Goal: Information Seeking & Learning: Learn about a topic

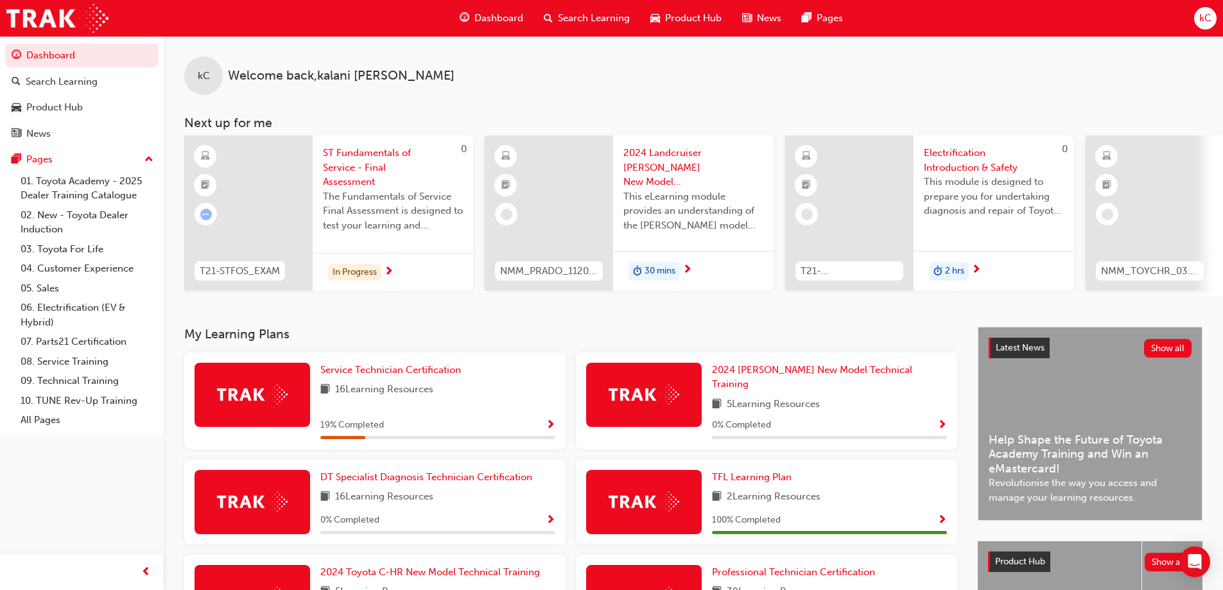
click at [1199, 17] on div "kC" at bounding box center [1205, 18] width 22 height 22
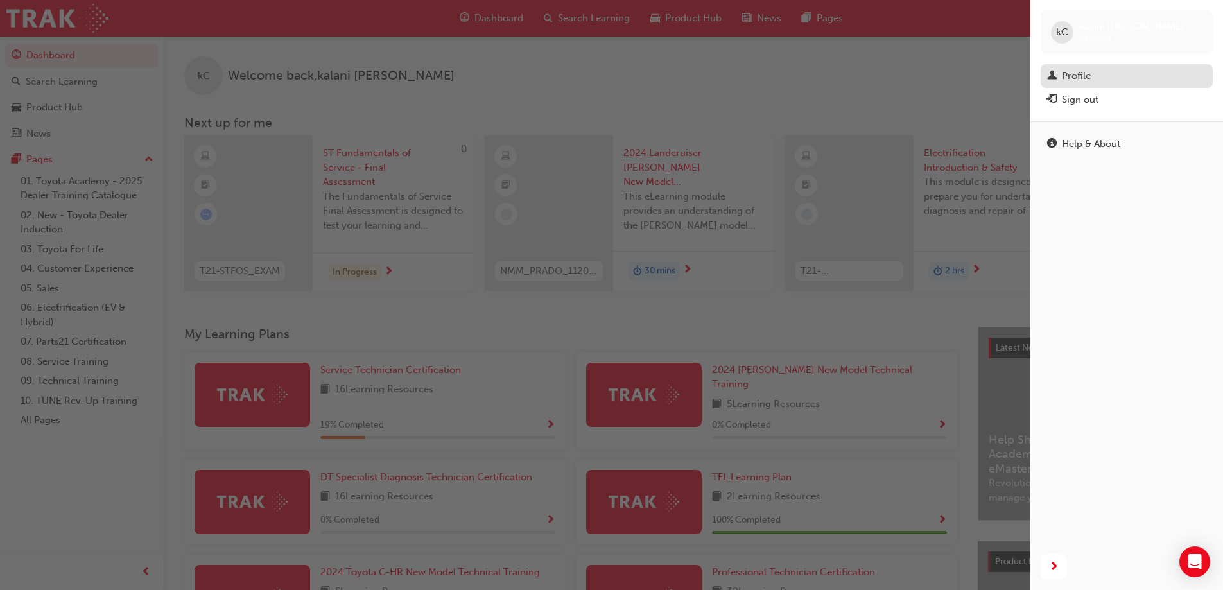
click at [1154, 80] on div "Profile" at bounding box center [1126, 76] width 159 height 16
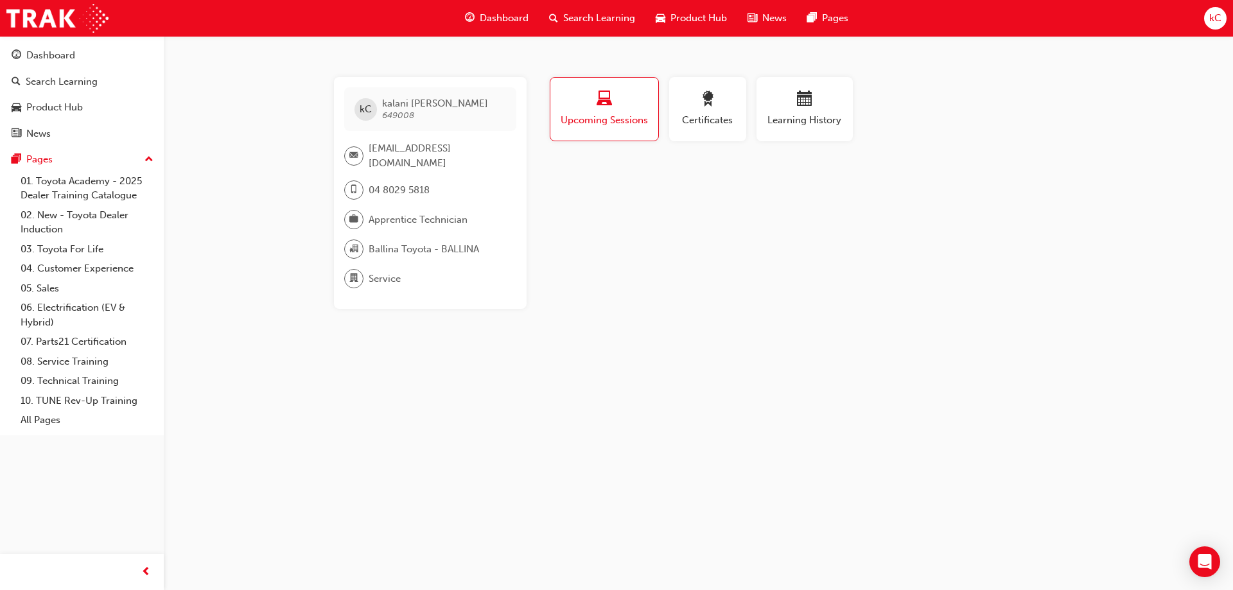
click at [414, 100] on span "[PERSON_NAME]" at bounding box center [435, 104] width 106 height 12
click at [432, 100] on span "[PERSON_NAME]" at bounding box center [435, 104] width 106 height 12
click at [447, 216] on span "Apprentice Technician" at bounding box center [418, 220] width 99 height 15
click at [705, 113] on span "Certificates" at bounding box center [708, 120] width 58 height 15
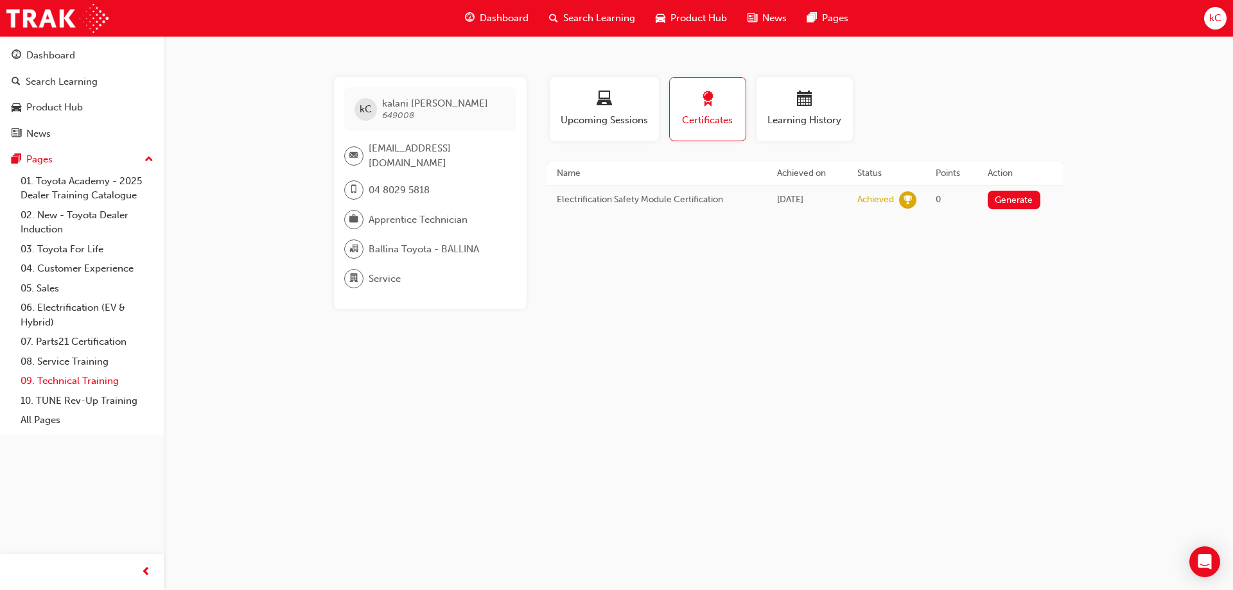
click at [42, 384] on link "09. Technical Training" at bounding box center [86, 381] width 143 height 20
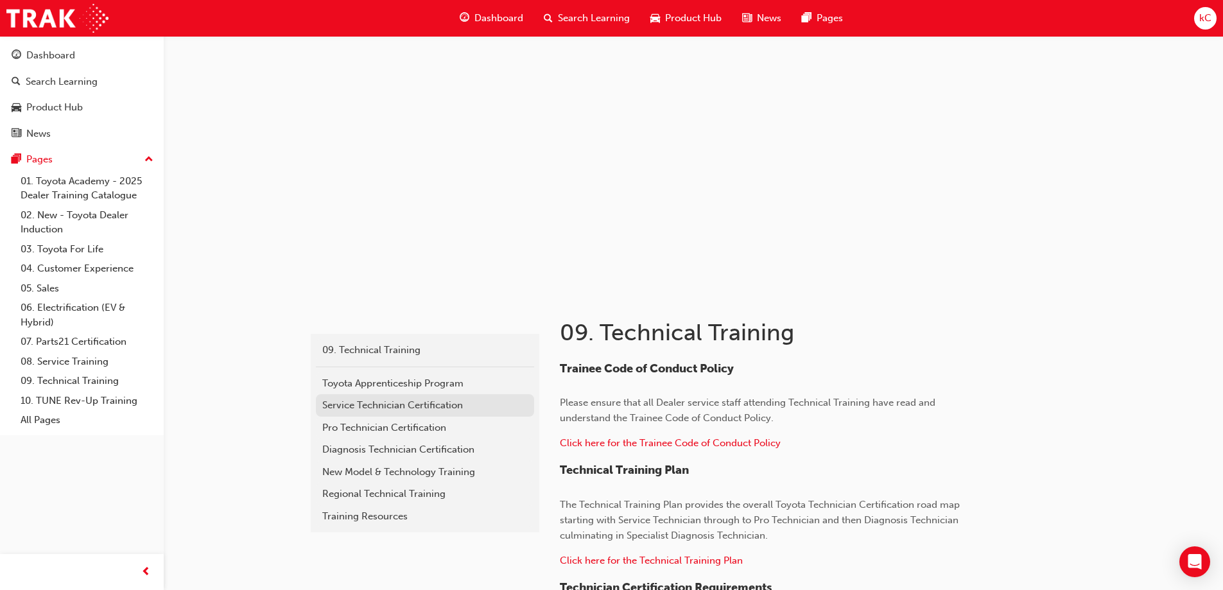
click at [436, 409] on div "Service Technician Certification" at bounding box center [424, 405] width 205 height 15
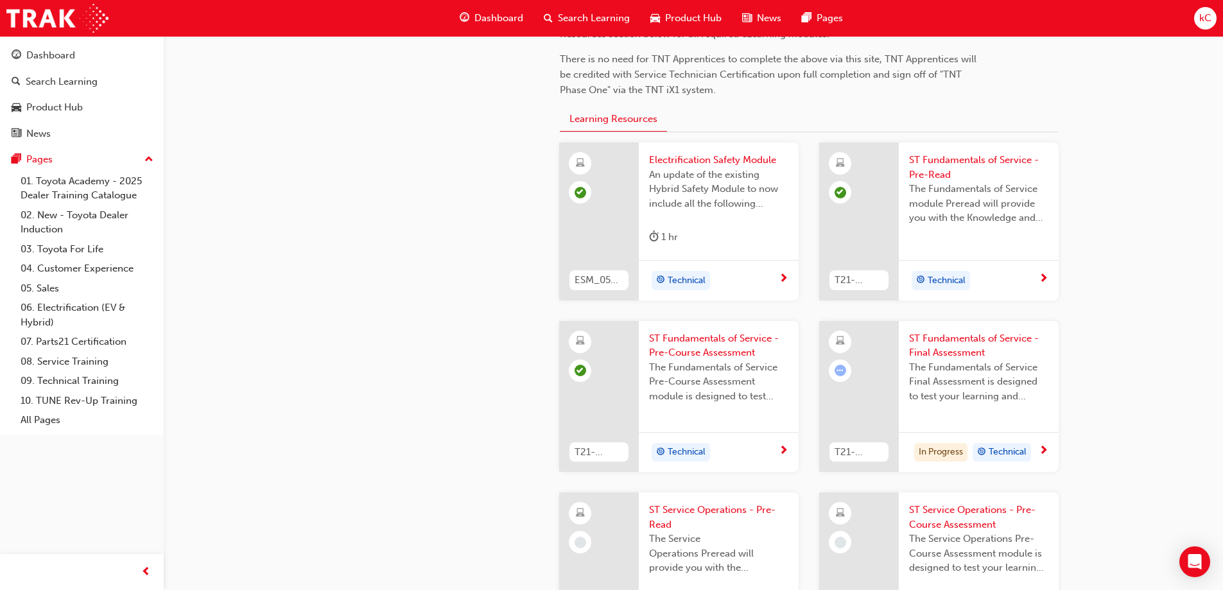
scroll to position [351, 0]
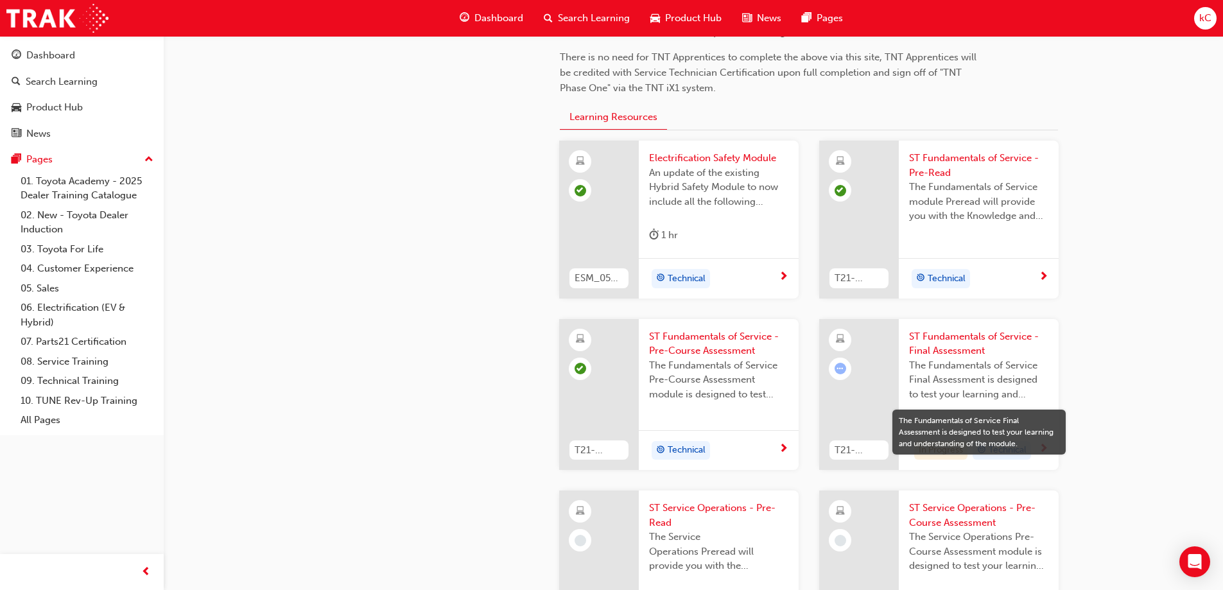
click at [946, 372] on span "The Fundamentals of Service Final Assessment is designed to test your learning …" at bounding box center [978, 380] width 139 height 44
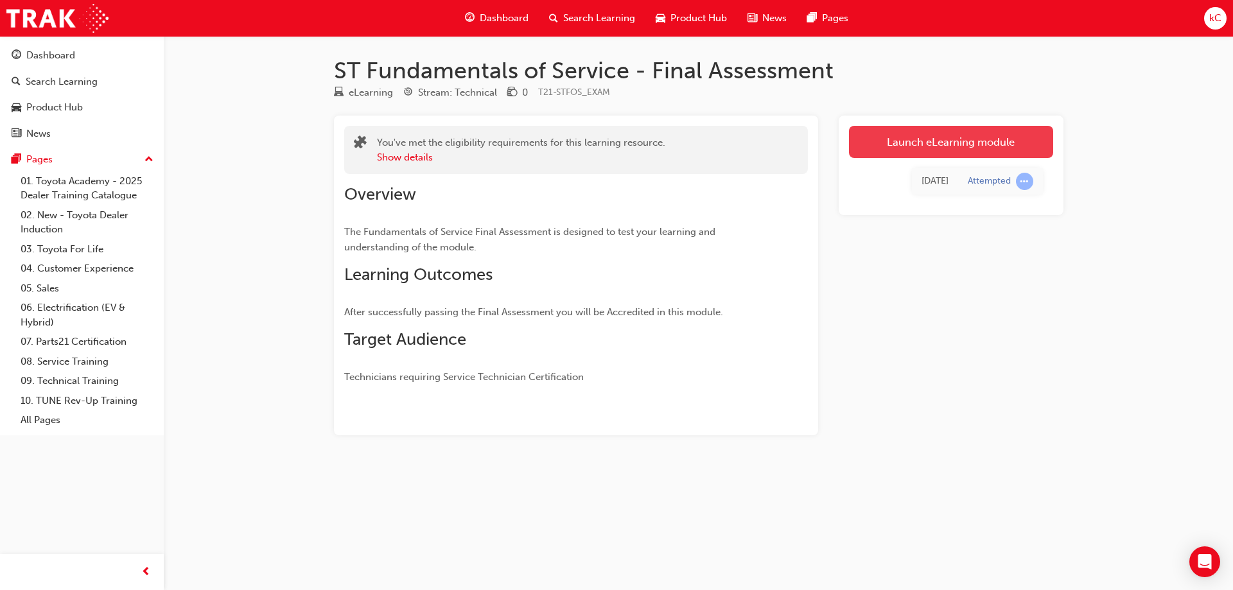
click at [932, 139] on link "Launch eLearning module" at bounding box center [951, 142] width 204 height 32
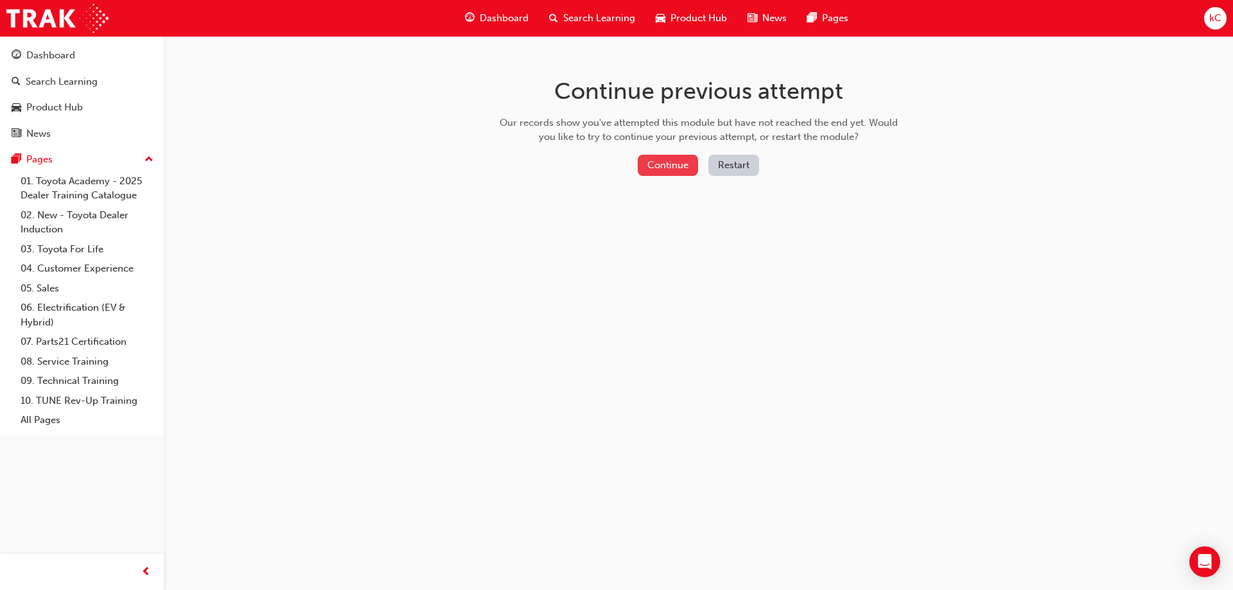
click at [691, 163] on button "Continue" at bounding box center [668, 165] width 60 height 21
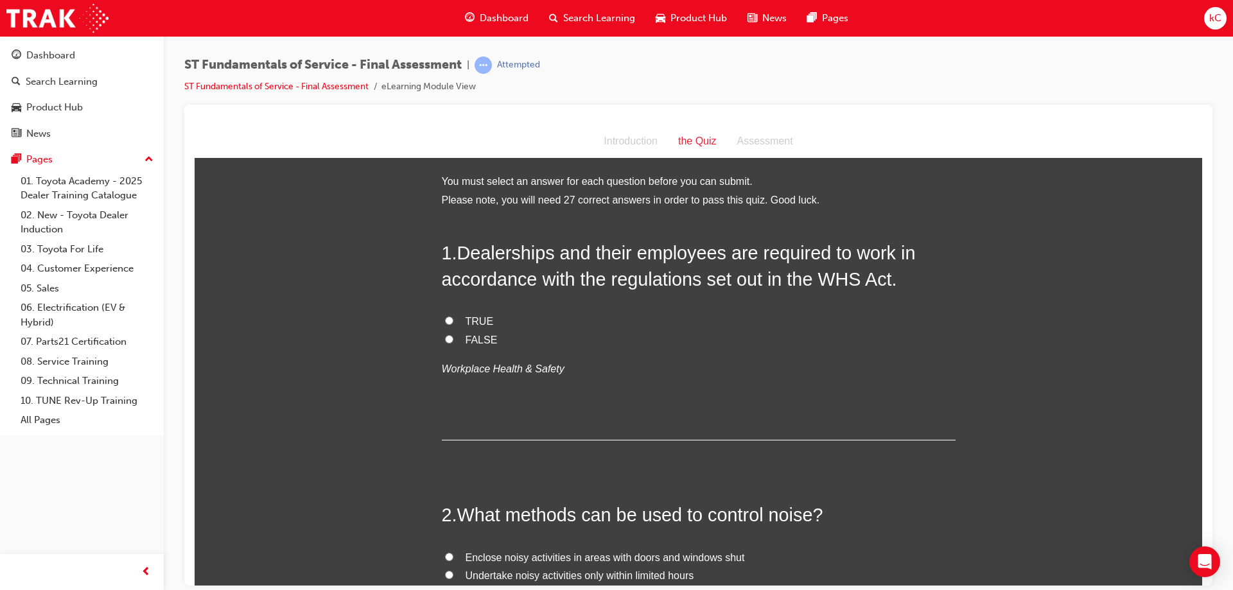
click at [460, 315] on label "TRUE" at bounding box center [699, 321] width 514 height 19
click at [453, 316] on input "TRUE" at bounding box center [449, 320] width 8 height 8
radio input "true"
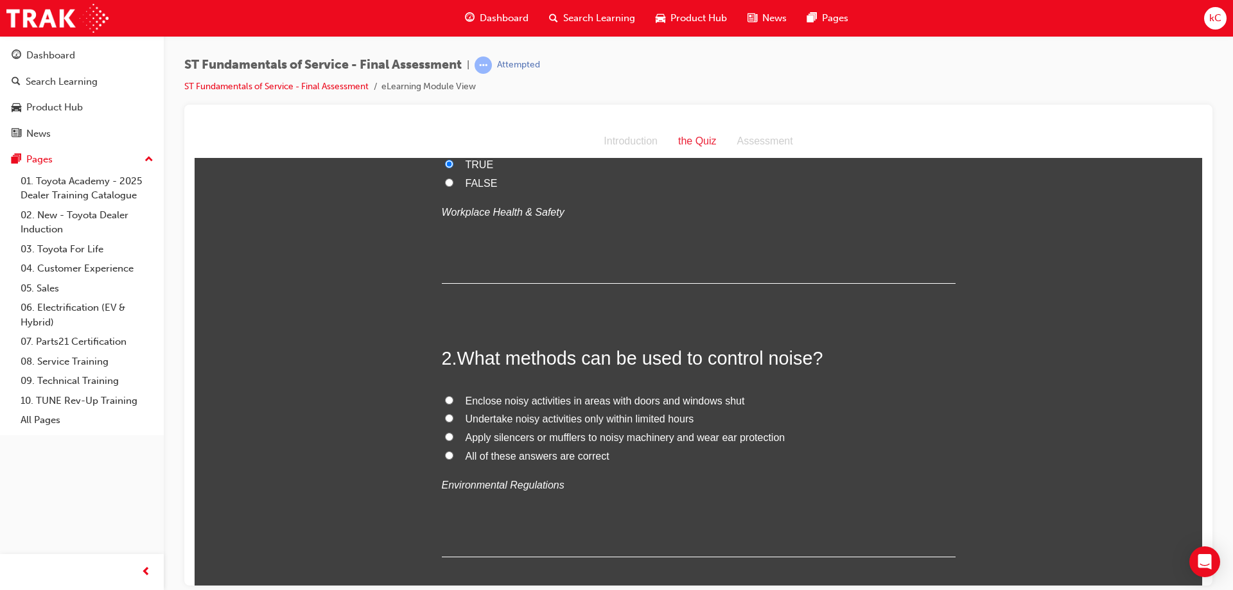
scroll to position [193, 0]
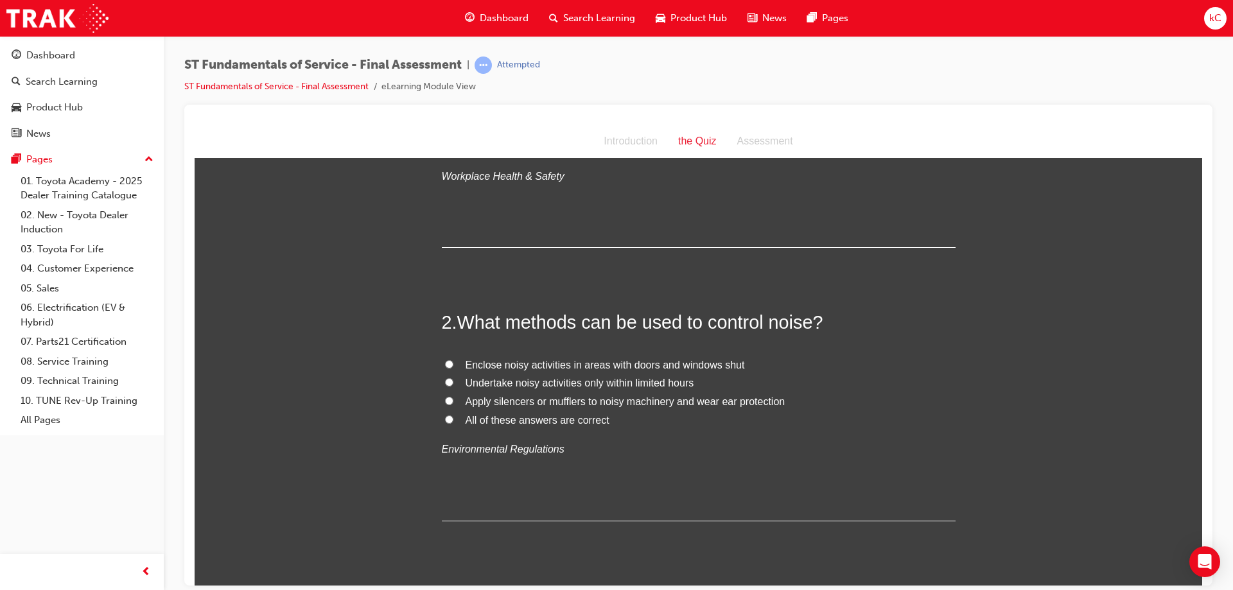
click at [527, 419] on span "All of these answers are correct" at bounding box center [538, 419] width 144 height 11
click at [453, 419] on input "All of these answers are correct" at bounding box center [449, 419] width 8 height 8
radio input "true"
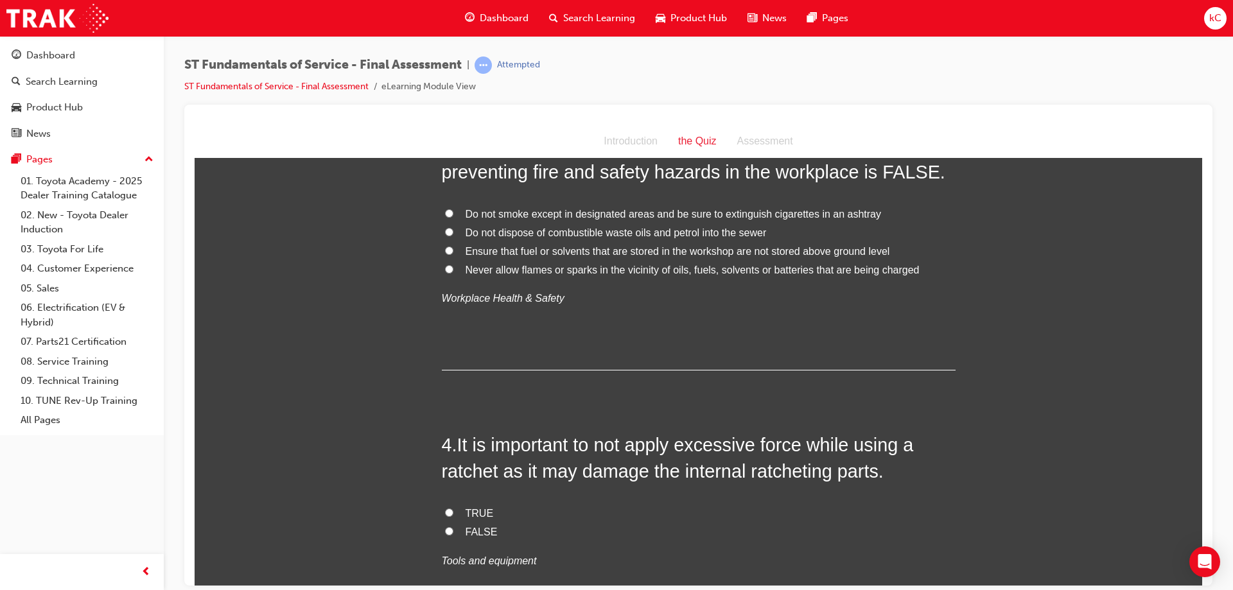
scroll to position [514, 0]
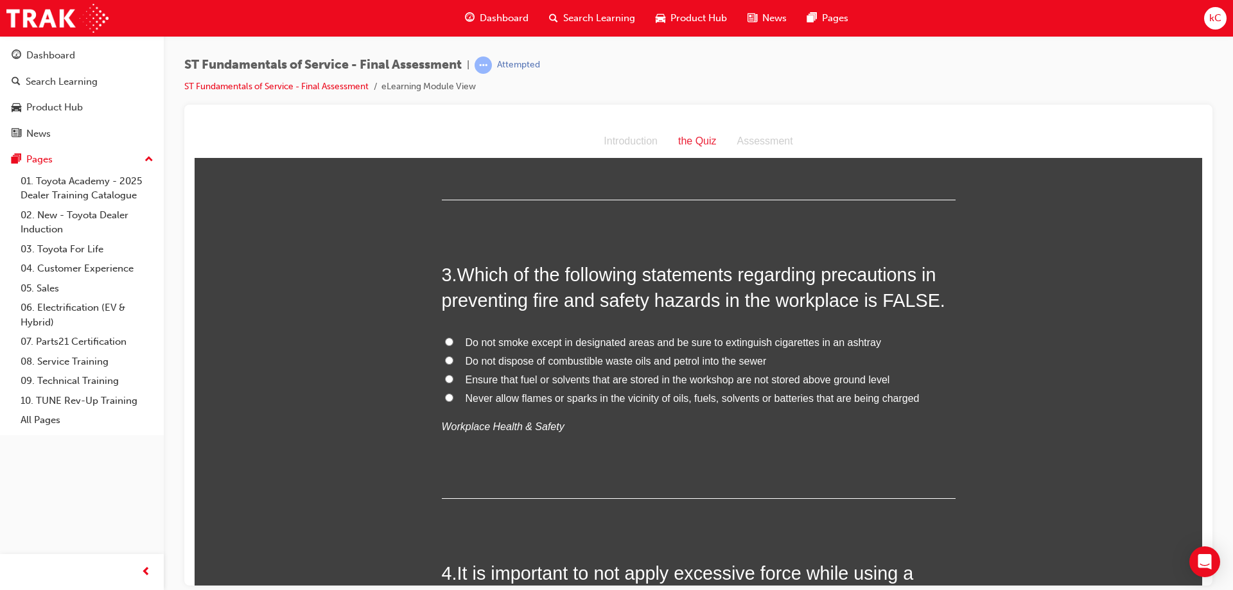
click at [523, 405] on label "Never allow flames or sparks in the vicinity of oils, fuels, solvents or batter…" at bounding box center [699, 398] width 514 height 19
click at [453, 401] on input "Never allow flames or sparks in the vicinity of oils, fuels, solvents or batter…" at bounding box center [449, 397] width 8 height 8
radio input "true"
click at [532, 378] on span "Ensure that fuel or solvents that are stored in the workshop are not stored abo…" at bounding box center [678, 379] width 424 height 11
click at [453, 378] on input "Ensure that fuel or solvents that are stored in the workshop are not stored abo…" at bounding box center [449, 378] width 8 height 8
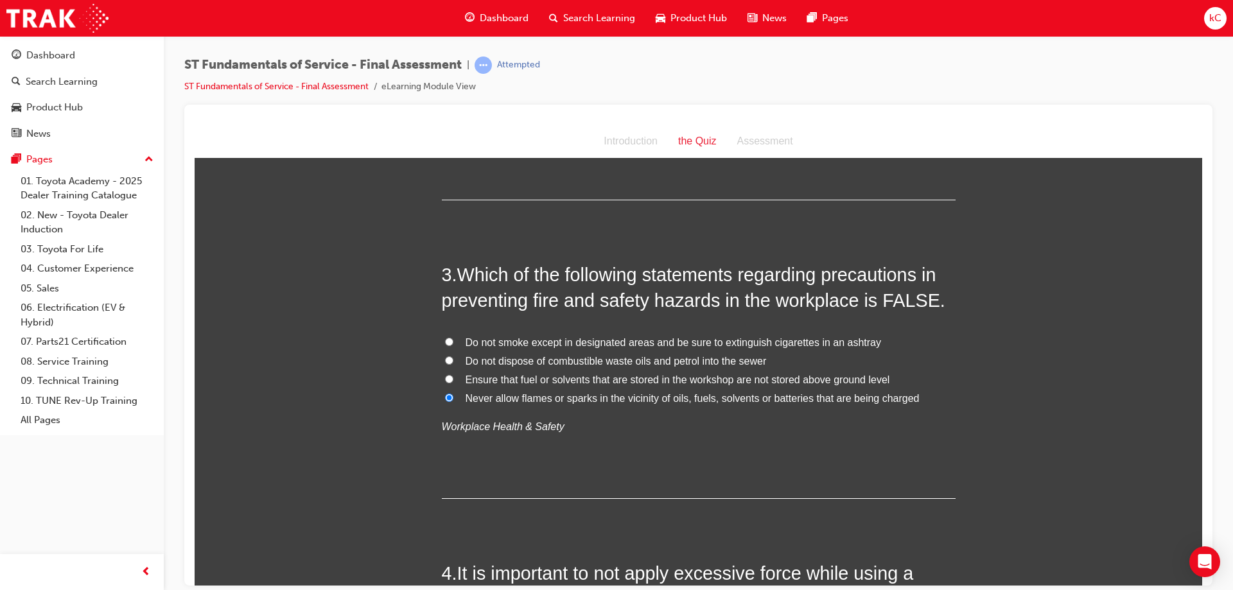
radio input "true"
drag, startPoint x: 362, startPoint y: 313, endPoint x: 433, endPoint y: 412, distance: 121.5
drag, startPoint x: 416, startPoint y: 388, endPoint x: 234, endPoint y: 340, distance: 188.6
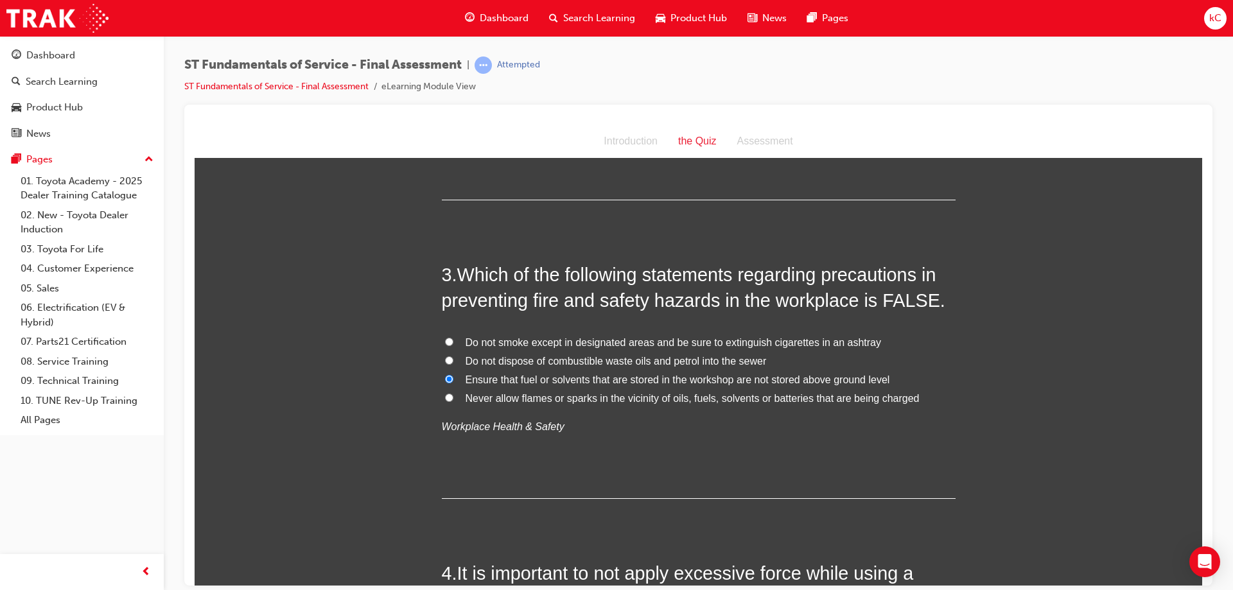
click at [512, 397] on span "Never allow flames or sparks in the vicinity of oils, fuels, solvents or batter…" at bounding box center [693, 397] width 454 height 11
click at [453, 397] on input "Never allow flames or sparks in the vicinity of oils, fuels, solvents or batter…" at bounding box center [449, 397] width 8 height 8
radio input "true"
click at [505, 382] on span "Ensure that fuel or solvents that are stored in the workshop are not stored abo…" at bounding box center [678, 379] width 424 height 11
click at [453, 382] on input "Ensure that fuel or solvents that are stored in the workshop are not stored abo…" at bounding box center [449, 378] width 8 height 8
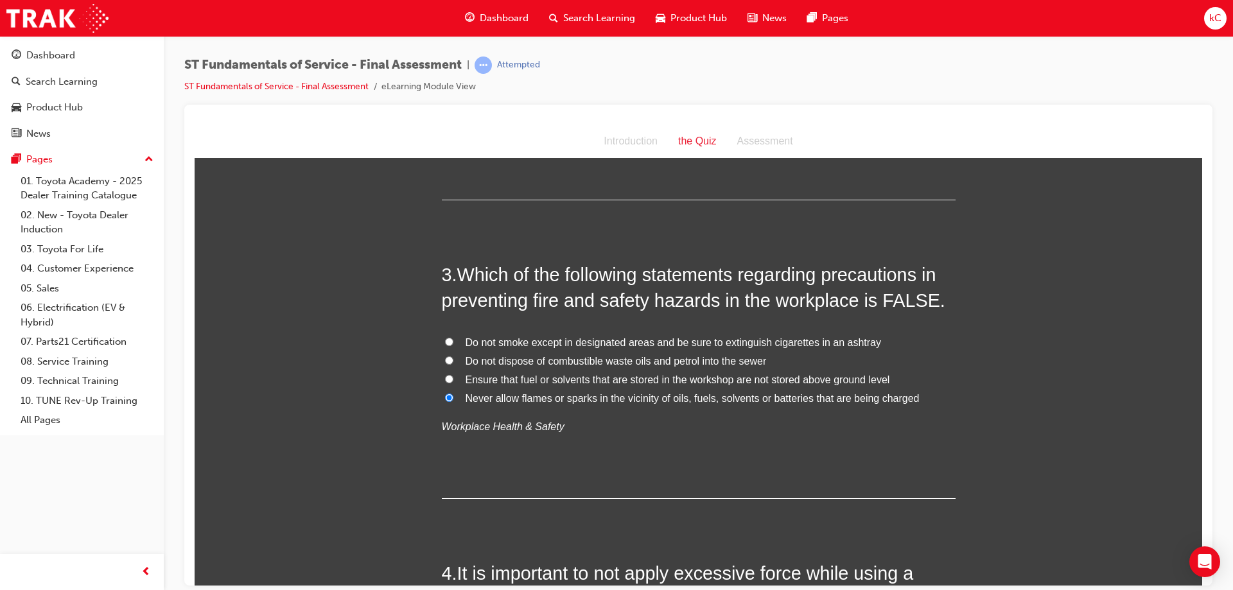
radio input "true"
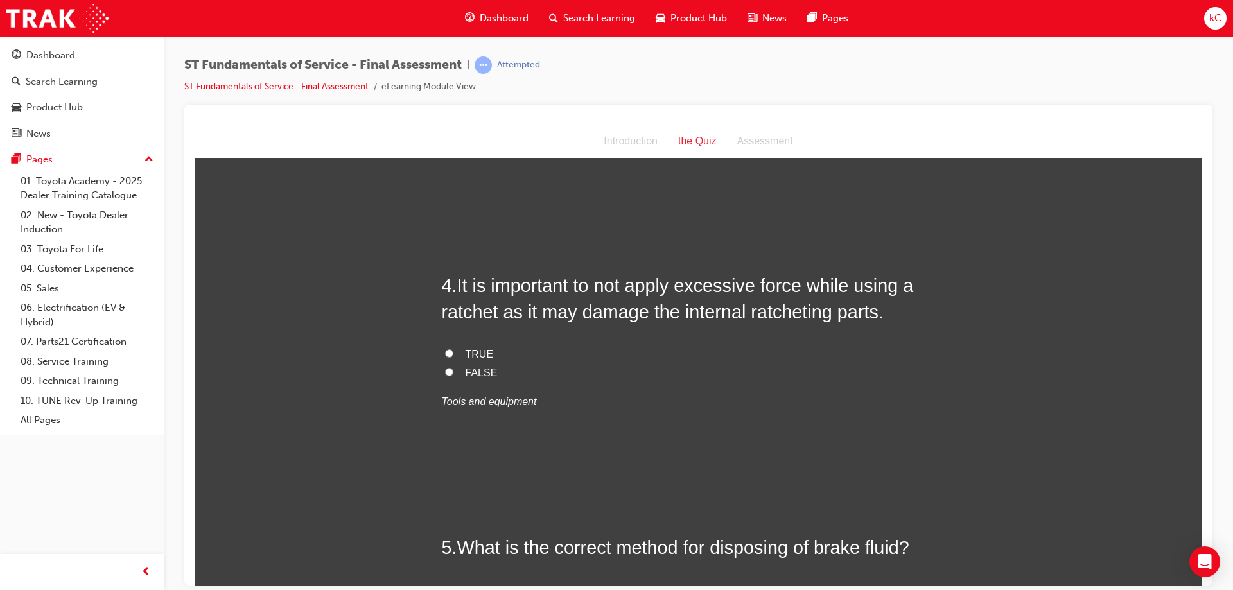
scroll to position [835, 0]
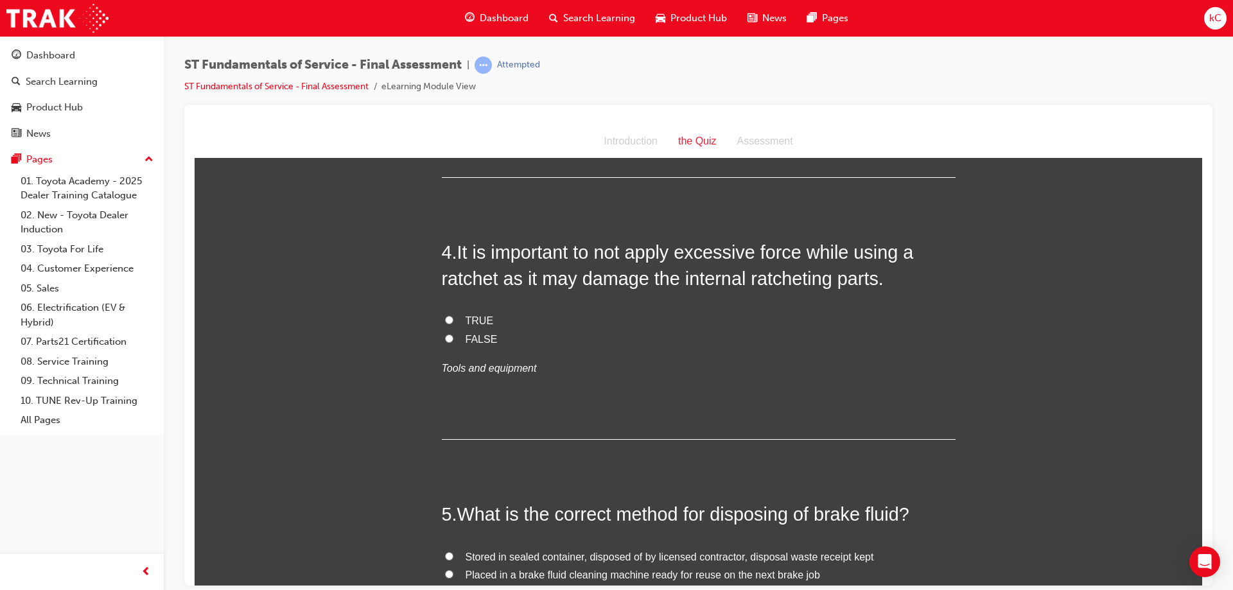
click at [483, 318] on span "TRUE" at bounding box center [480, 320] width 28 height 11
click at [453, 318] on input "TRUE" at bounding box center [449, 319] width 8 height 8
radio input "true"
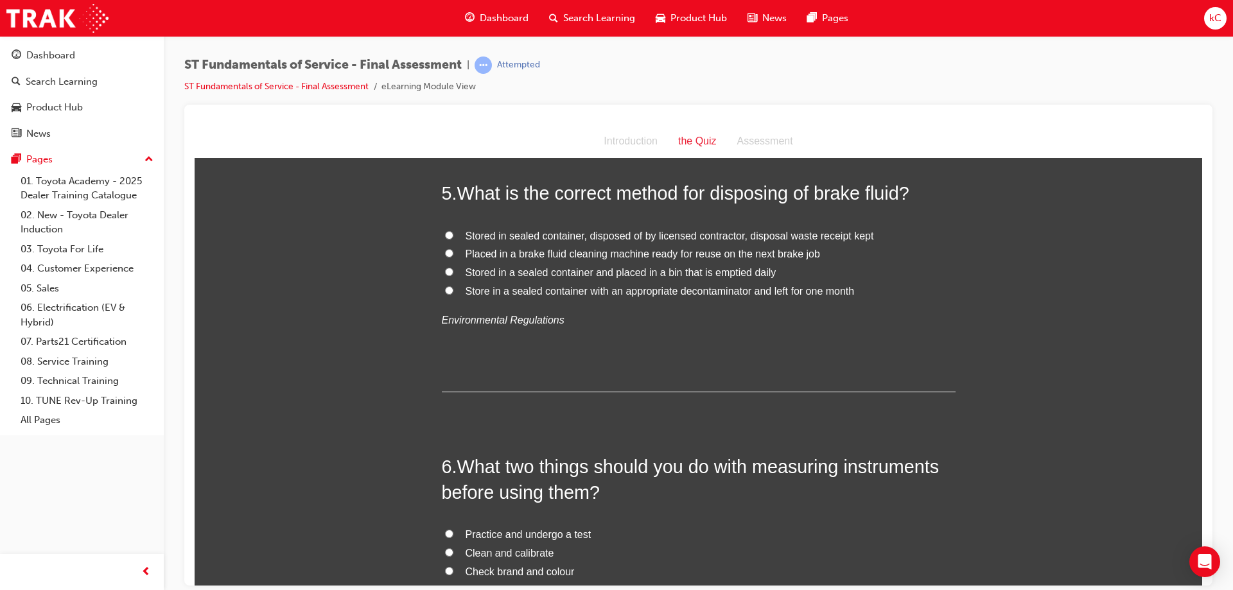
scroll to position [1092, 0]
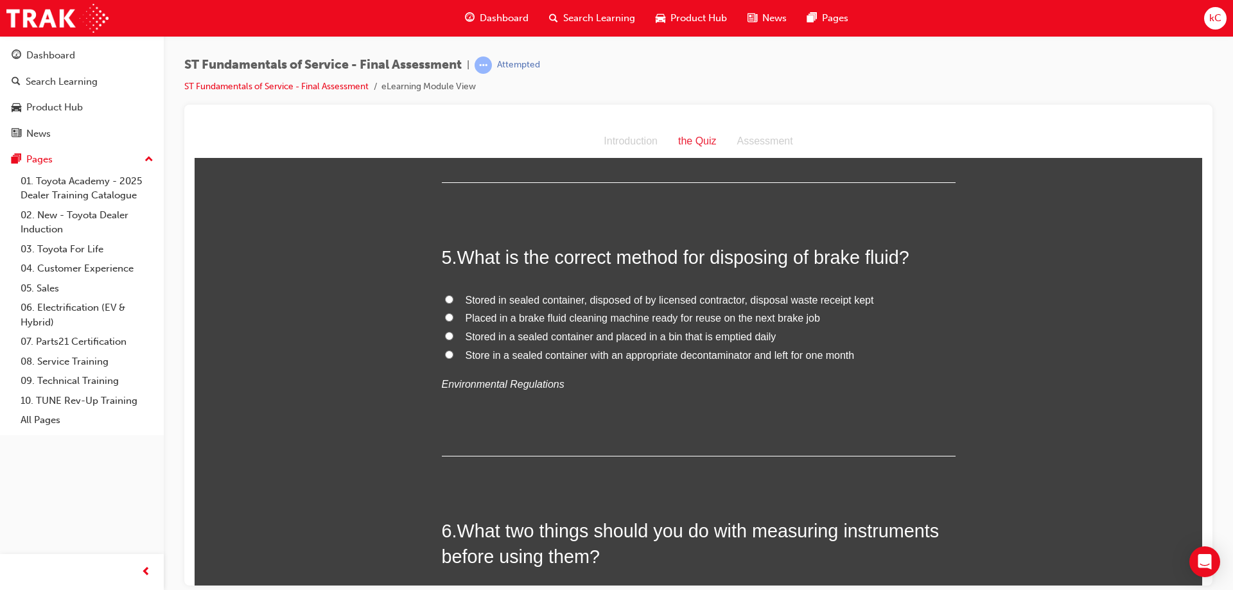
click at [555, 303] on span "Stored in sealed container, disposed of by licensed contractor, disposal waste …" at bounding box center [670, 299] width 408 height 11
click at [453, 303] on input "Stored in sealed container, disposed of by licensed contractor, disposal waste …" at bounding box center [449, 299] width 8 height 8
radio input "true"
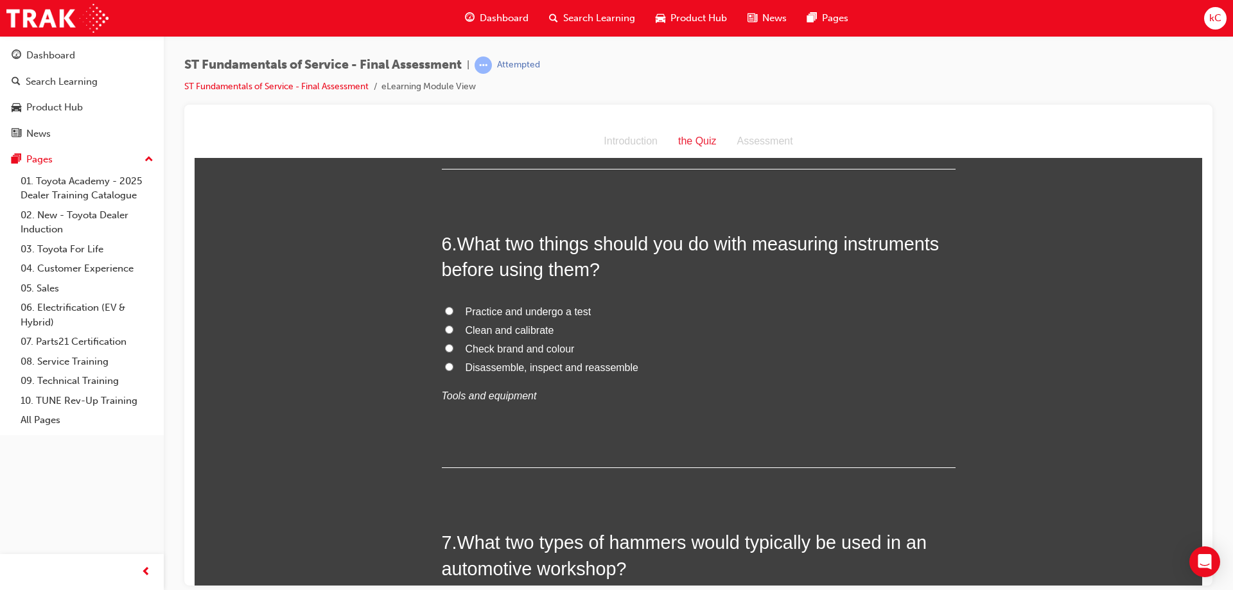
scroll to position [1413, 0]
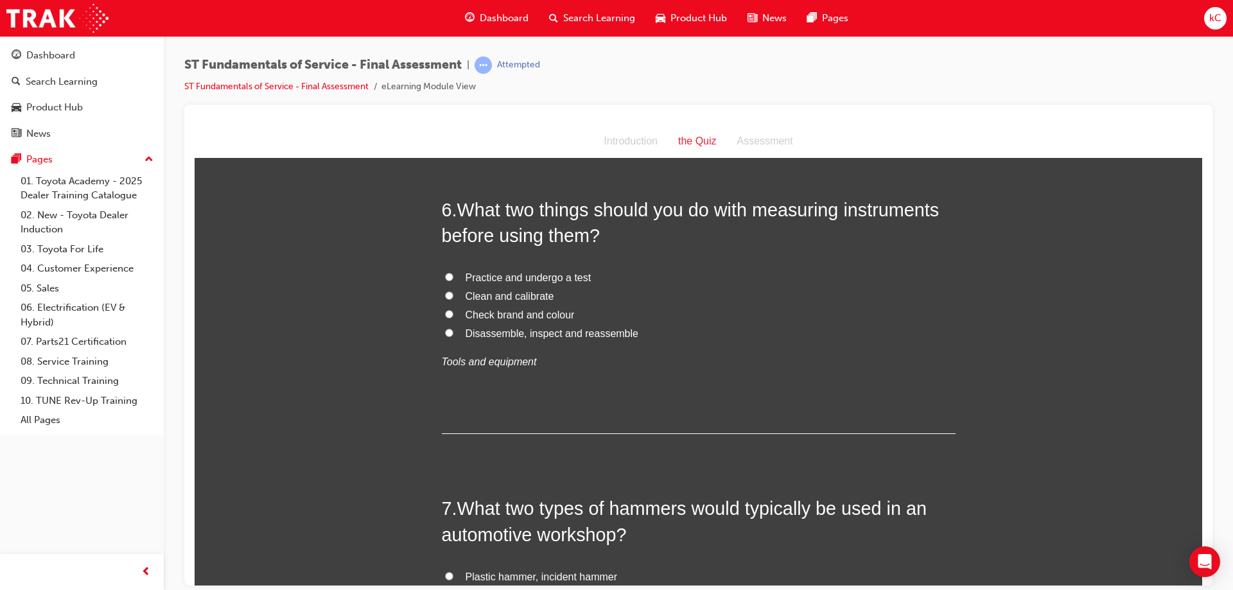
click at [521, 295] on span "Clean and calibrate" at bounding box center [510, 295] width 89 height 11
click at [453, 295] on input "Clean and calibrate" at bounding box center [449, 295] width 8 height 8
radio input "true"
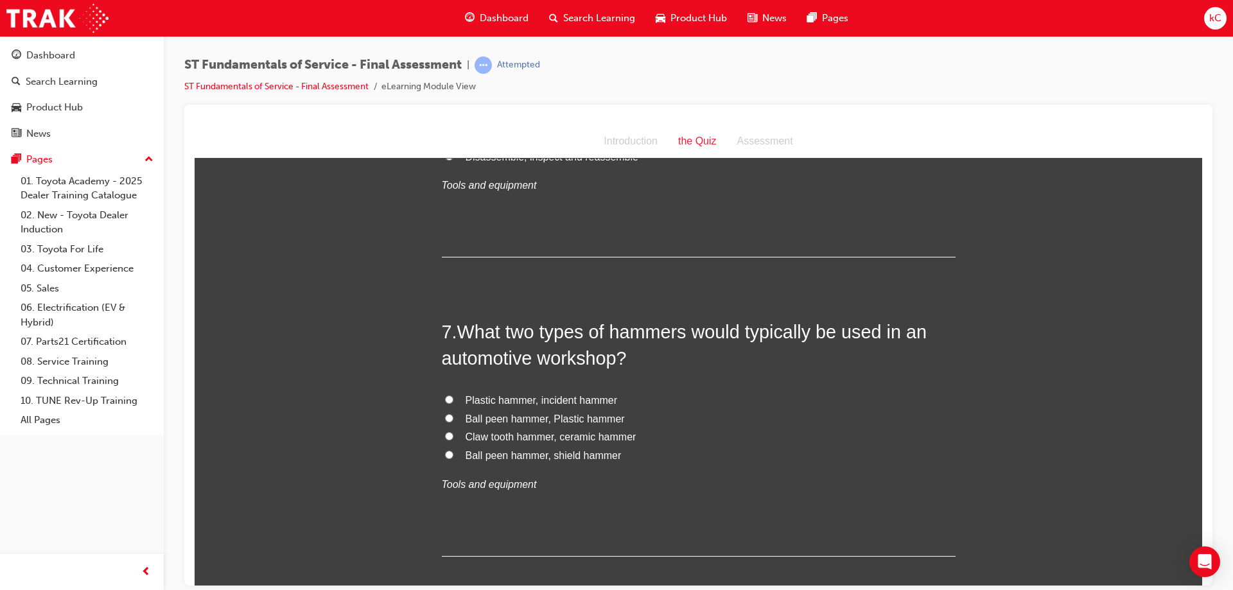
scroll to position [1605, 0]
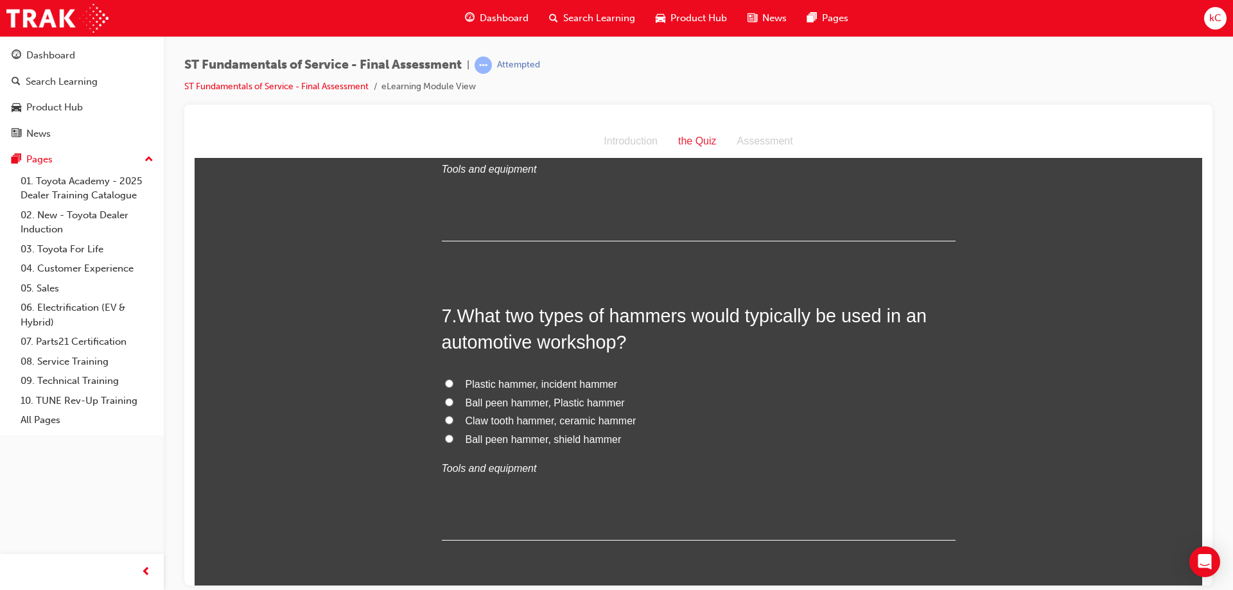
click at [556, 405] on span "Ball peen hammer, Plastic hammer" at bounding box center [545, 402] width 159 height 11
click at [453, 405] on input "Ball peen hammer, Plastic hammer" at bounding box center [449, 401] width 8 height 8
radio input "true"
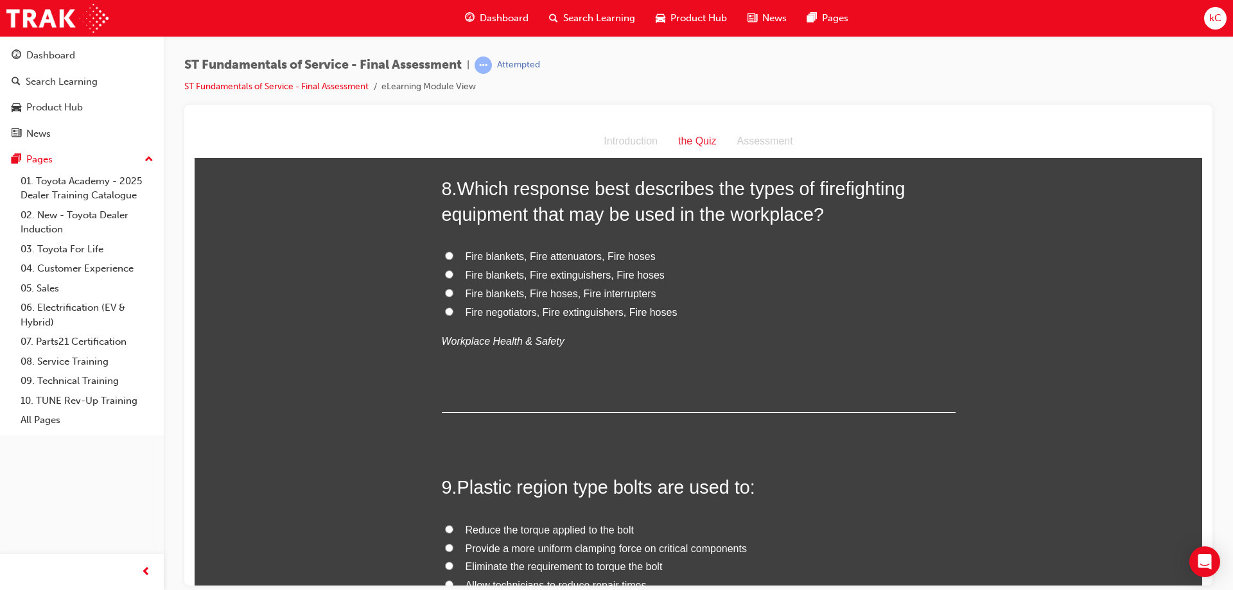
scroll to position [2055, 0]
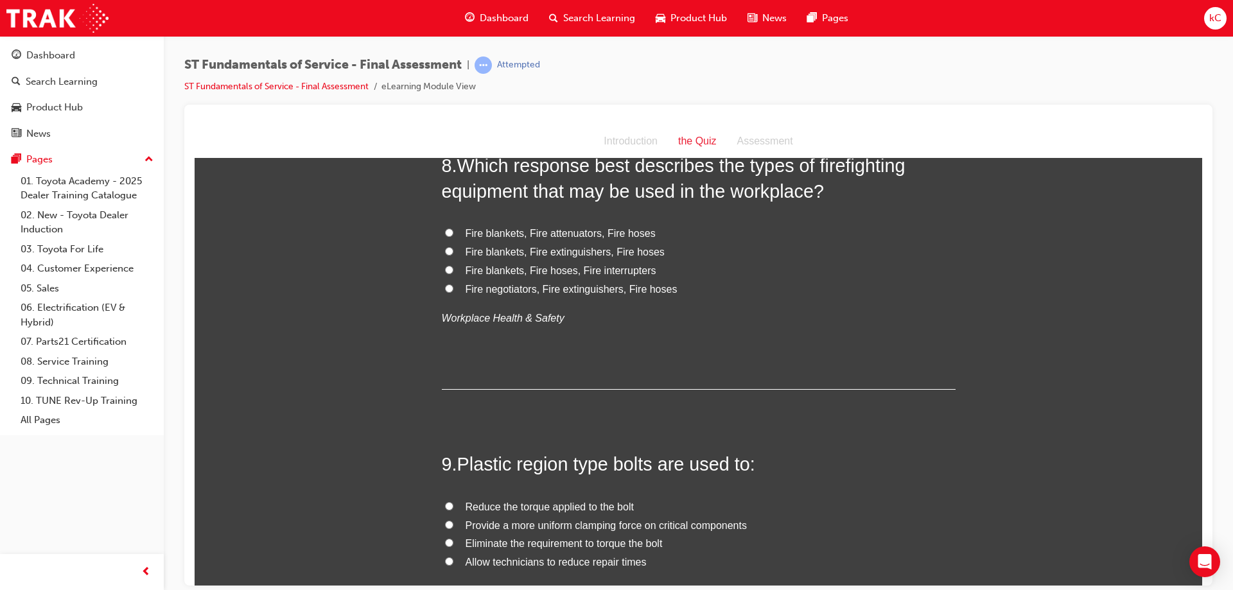
click at [564, 255] on span "Fire blankets, Fire extinguishers, Fire hoses" at bounding box center [565, 251] width 199 height 11
click at [453, 255] on input "Fire blankets, Fire extinguishers, Fire hoses" at bounding box center [449, 251] width 8 height 8
radio input "true"
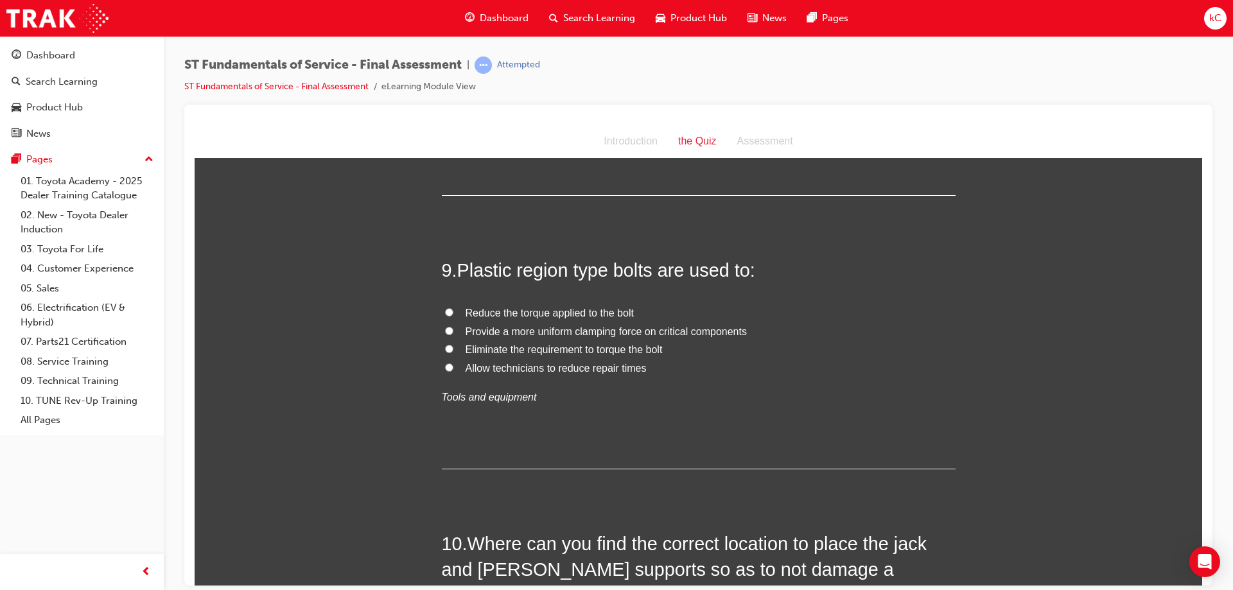
scroll to position [2312, 0]
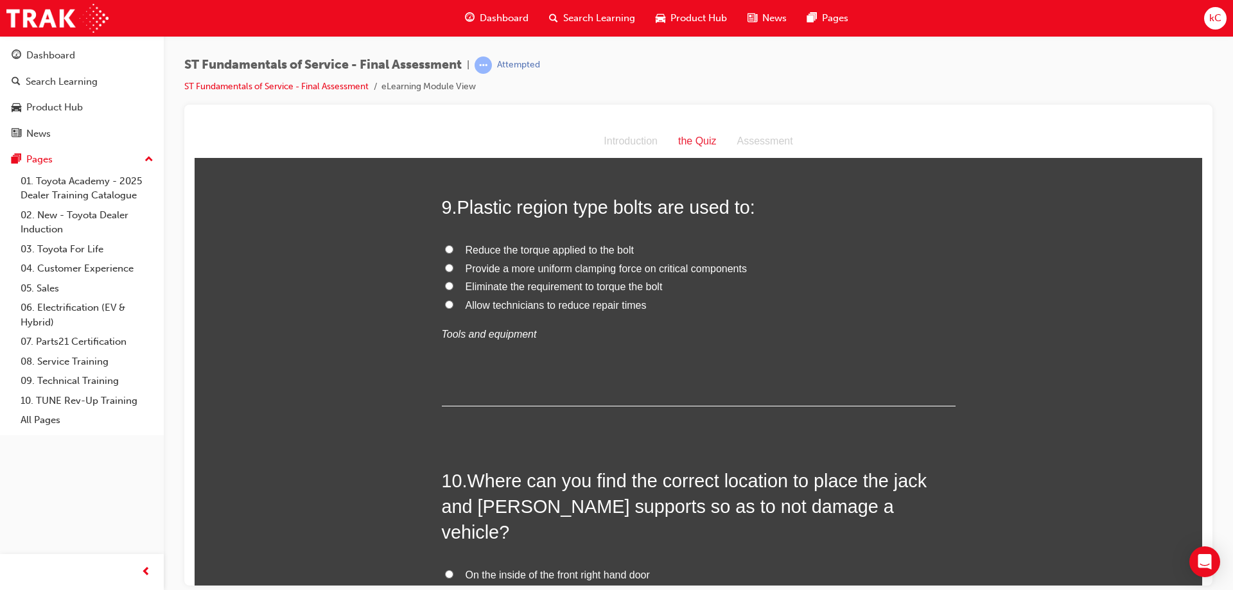
click at [546, 254] on span "Reduce the torque applied to the bolt" at bounding box center [550, 249] width 168 height 11
click at [453, 253] on input "Reduce the torque applied to the bolt" at bounding box center [449, 249] width 8 height 8
radio input "true"
click at [546, 276] on div "Reduce the torque applied to the bolt Provide a more uniform clamping force on …" at bounding box center [699, 292] width 514 height 103
click at [541, 263] on span "Provide a more uniform clamping force on critical components" at bounding box center [606, 268] width 281 height 11
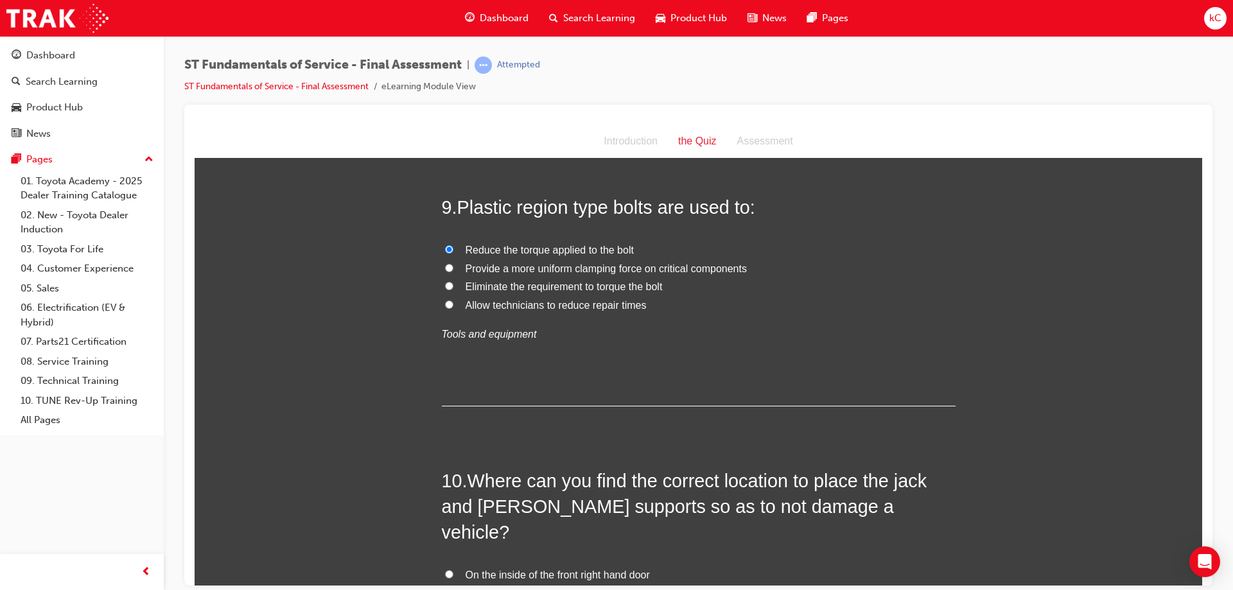
click at [453, 263] on input "Provide a more uniform clamping force on critical components" at bounding box center [449, 267] width 8 height 8
radio input "true"
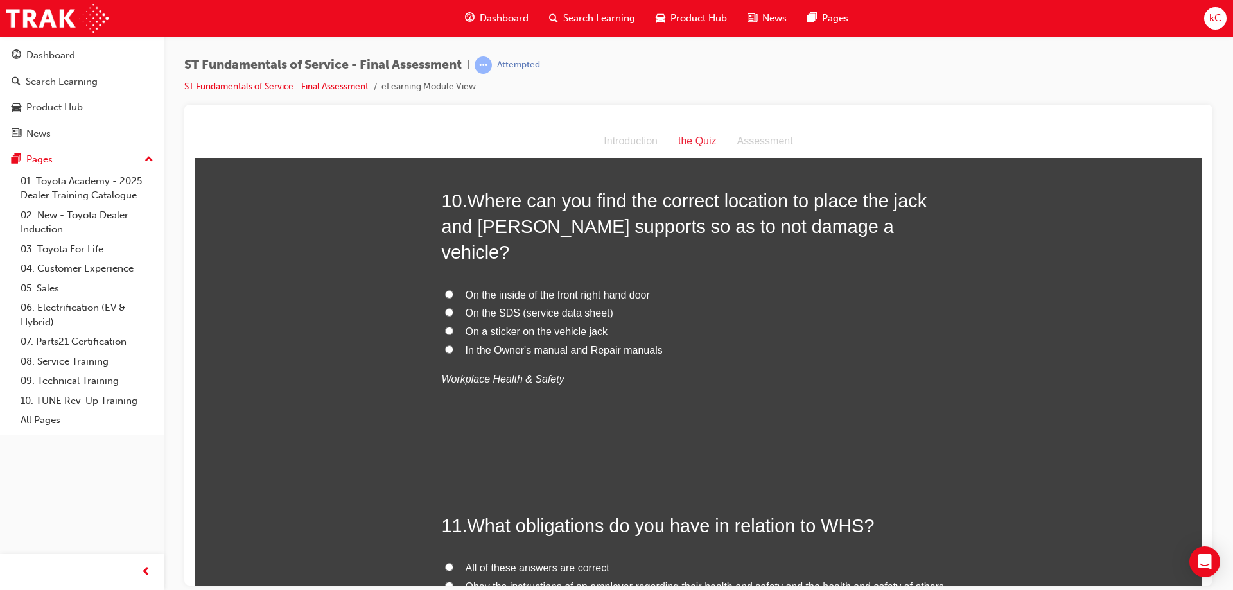
scroll to position [2569, 0]
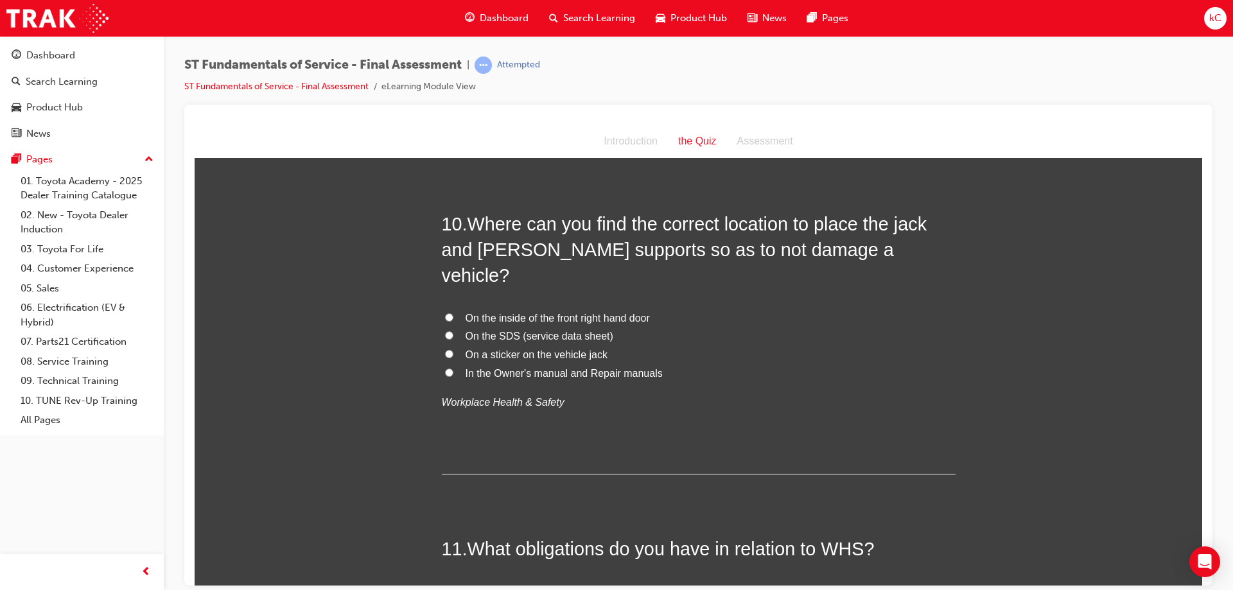
click at [546, 367] on span "In the Owner's manual and Repair manuals" at bounding box center [564, 372] width 197 height 11
click at [453, 368] on input "In the Owner's manual and Repair manuals" at bounding box center [449, 372] width 8 height 8
radio input "true"
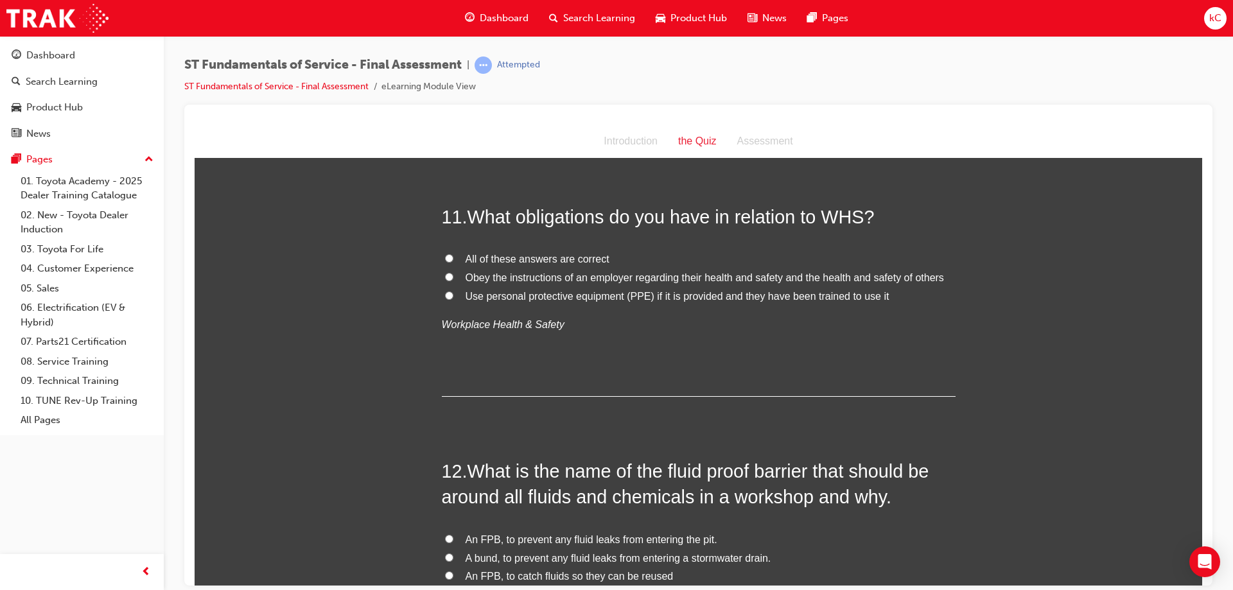
scroll to position [2954, 0]
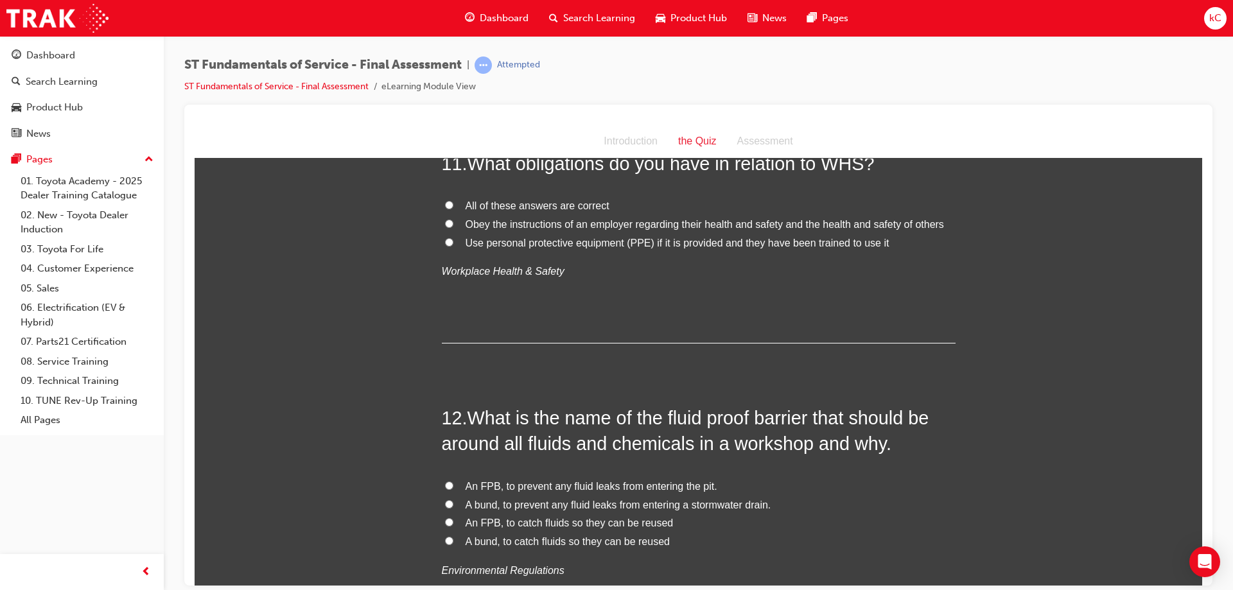
click at [543, 200] on span "All of these answers are correct" at bounding box center [538, 205] width 144 height 11
click at [453, 200] on input "All of these answers are correct" at bounding box center [449, 204] width 8 height 8
radio input "true"
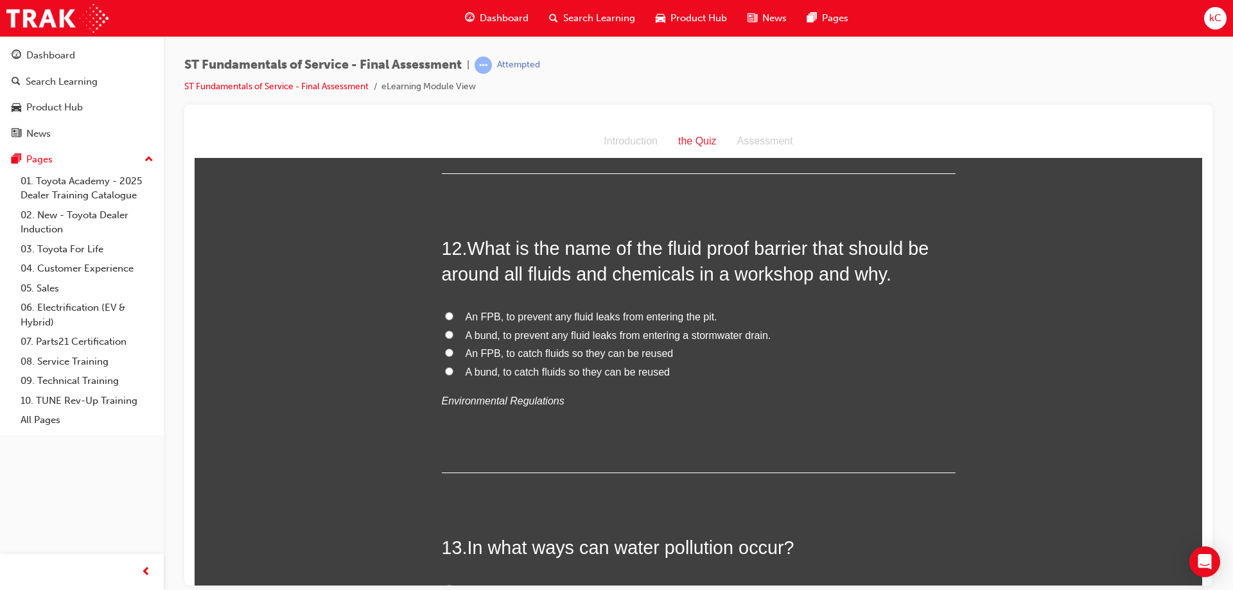
scroll to position [3146, 0]
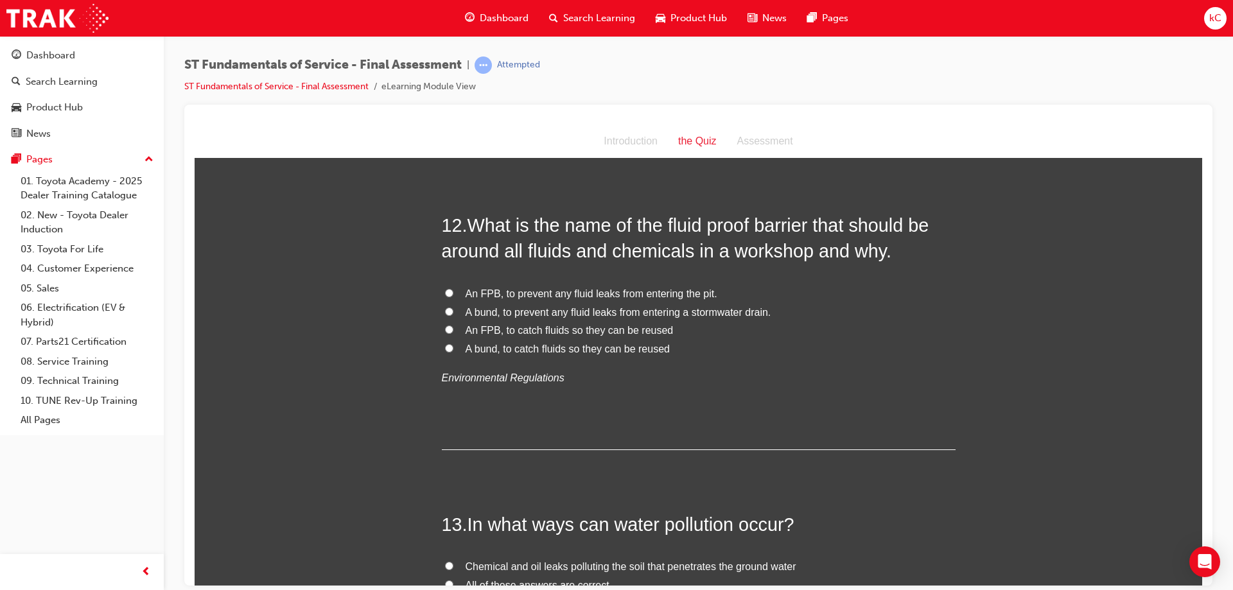
click at [544, 306] on span "A bund, to prevent any fluid leaks from entering a stormwater drain." at bounding box center [619, 311] width 306 height 11
click at [453, 307] on input "A bund, to prevent any fluid leaks from entering a stormwater drain." at bounding box center [449, 311] width 8 height 8
radio input "true"
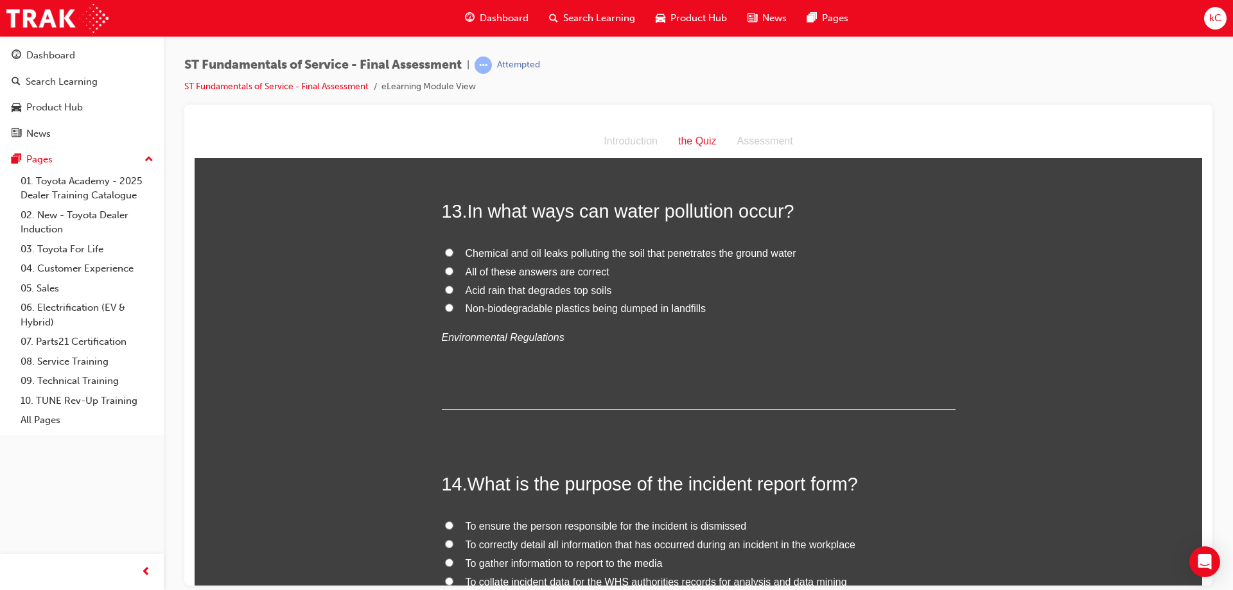
scroll to position [3467, 0]
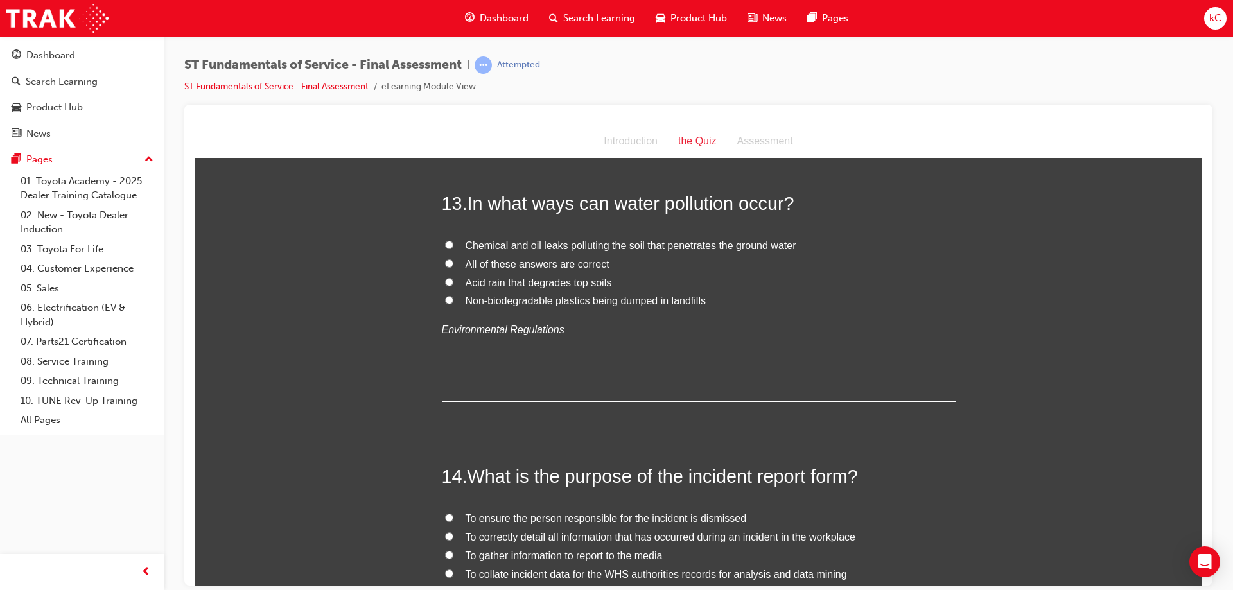
click at [523, 258] on span "All of these answers are correct" at bounding box center [538, 263] width 144 height 11
click at [453, 259] on input "All of these answers are correct" at bounding box center [449, 263] width 8 height 8
radio input "true"
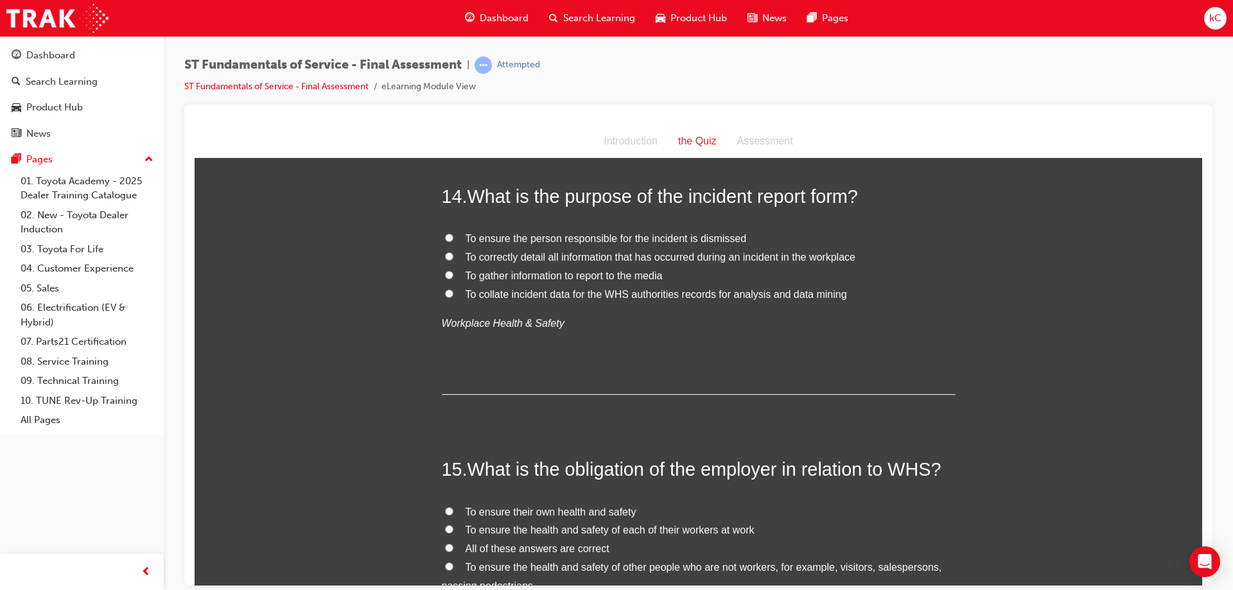
scroll to position [3724, 0]
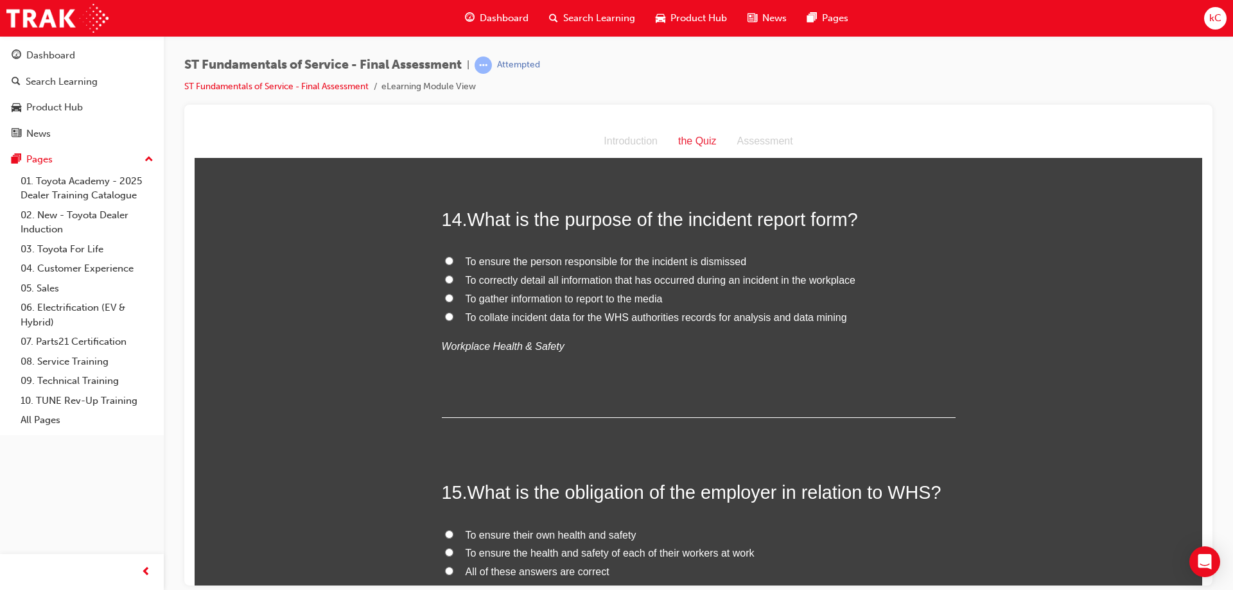
click at [548, 274] on span "To correctly detail all information that has occurred during an incident in the…" at bounding box center [661, 279] width 390 height 11
click at [453, 275] on input "To correctly detail all information that has occurred during an incident in the…" at bounding box center [449, 279] width 8 height 8
radio input "true"
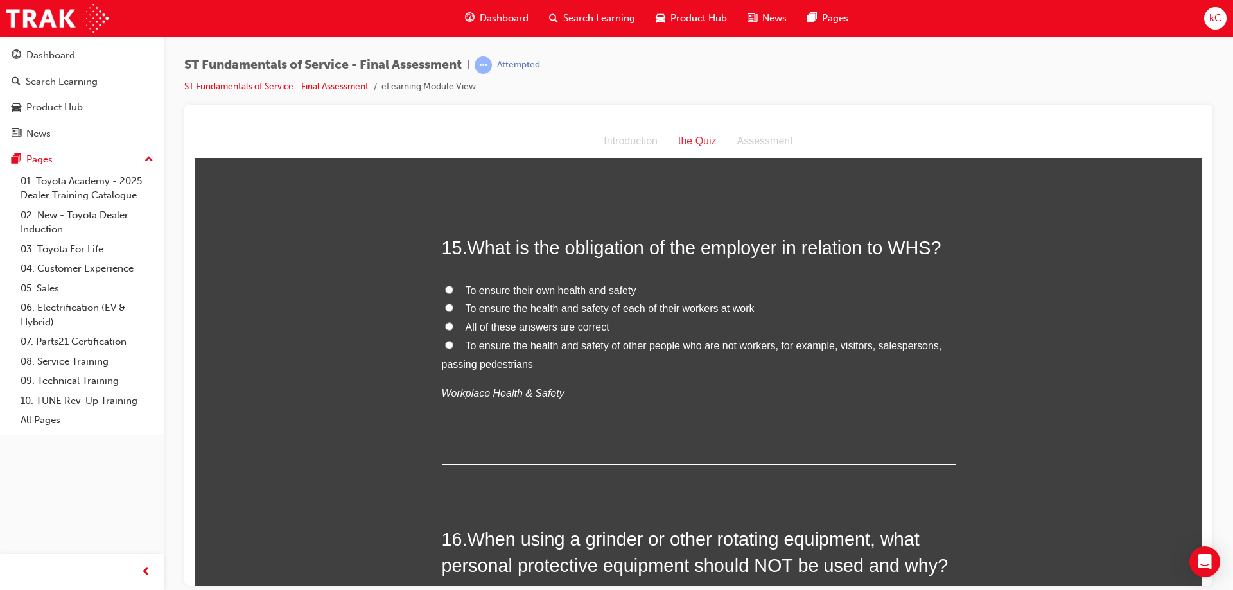
scroll to position [3981, 0]
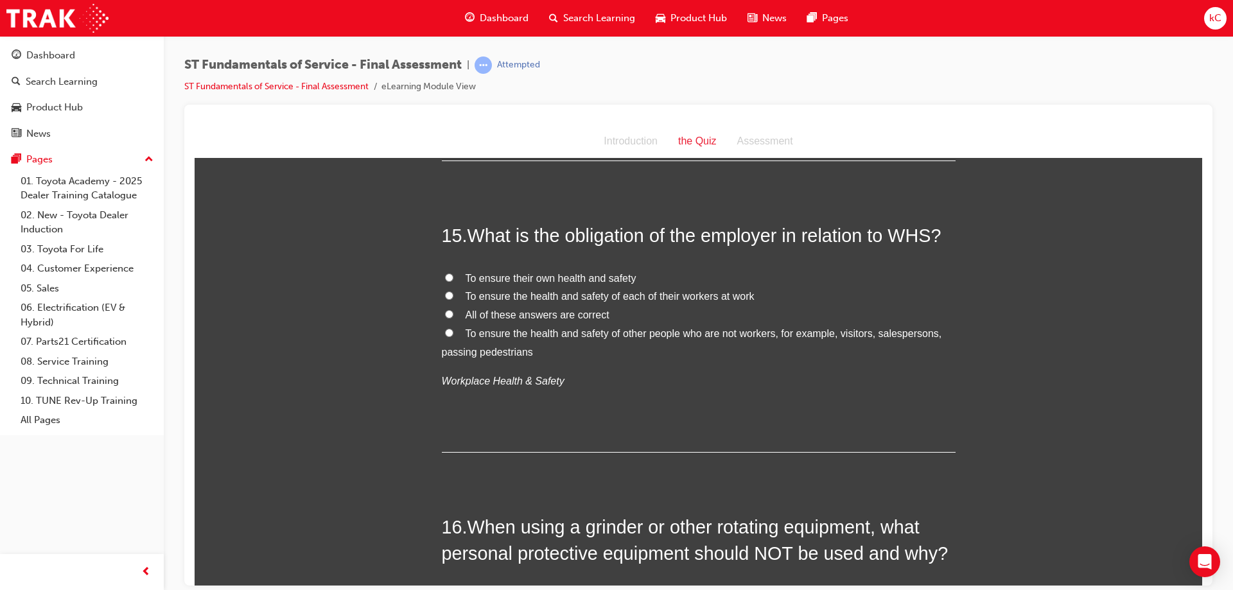
drag, startPoint x: 536, startPoint y: 253, endPoint x: 425, endPoint y: 266, distance: 111.2
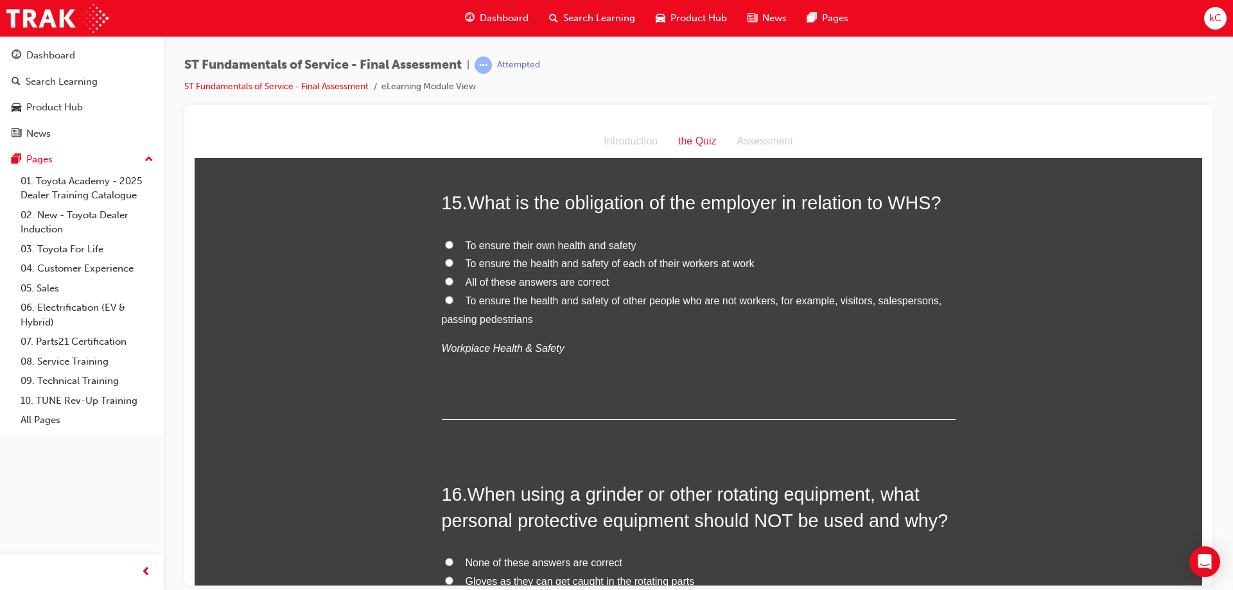
scroll to position [4045, 0]
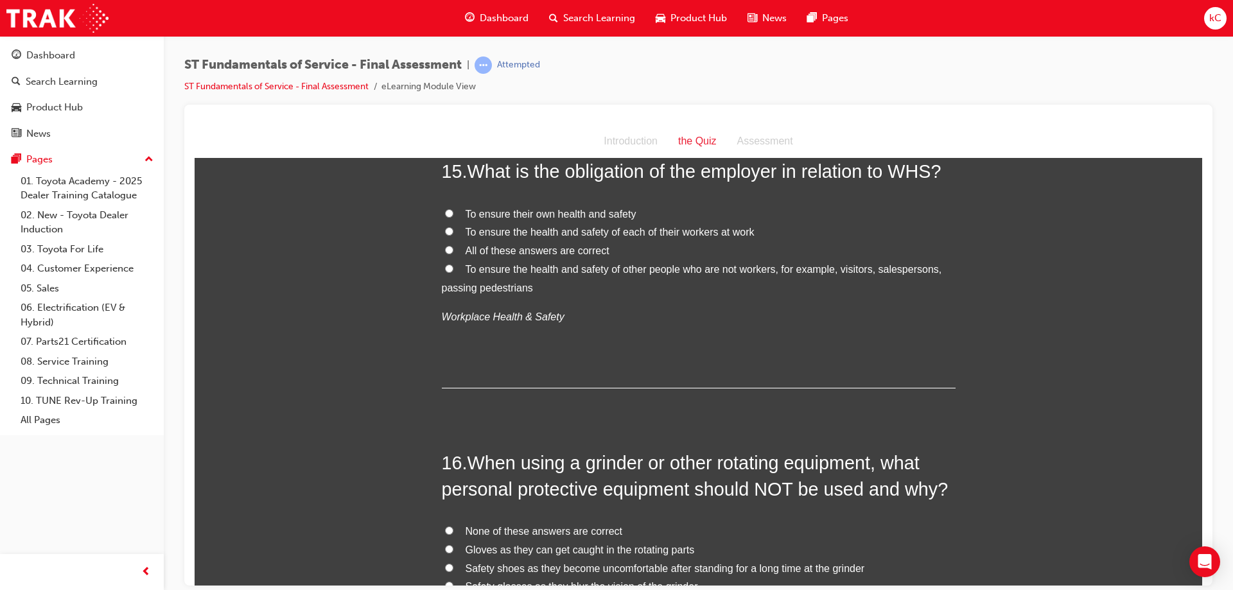
click at [555, 245] on span "All of these answers are correct" at bounding box center [538, 250] width 144 height 11
click at [453, 245] on input "All of these answers are correct" at bounding box center [449, 249] width 8 height 8
radio input "true"
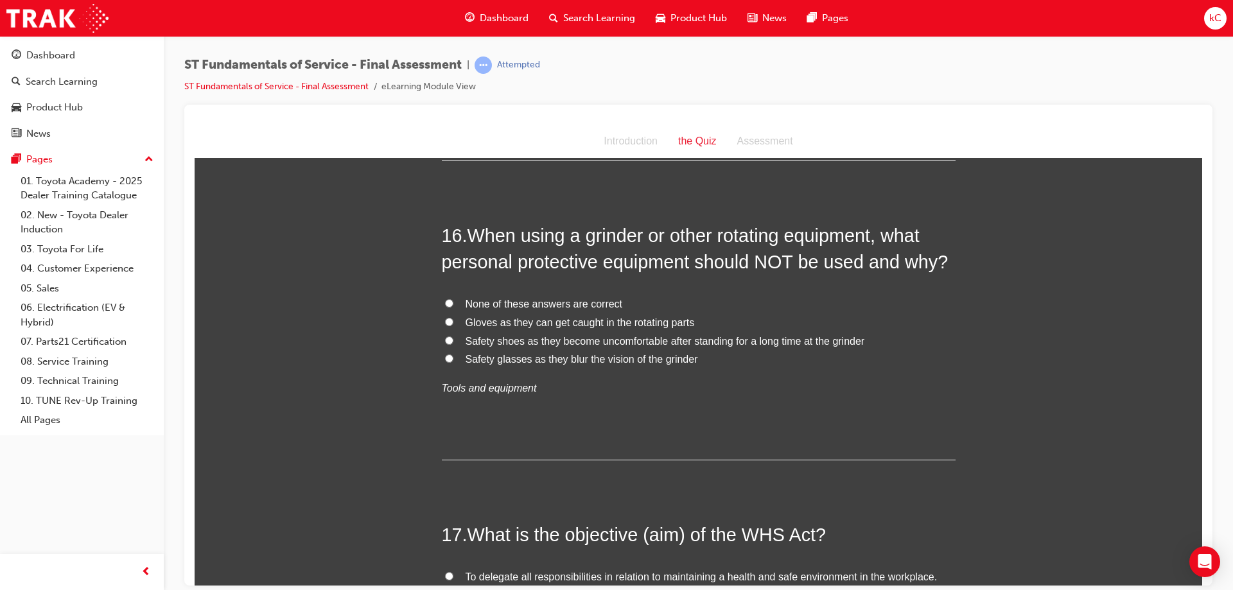
scroll to position [4302, 0]
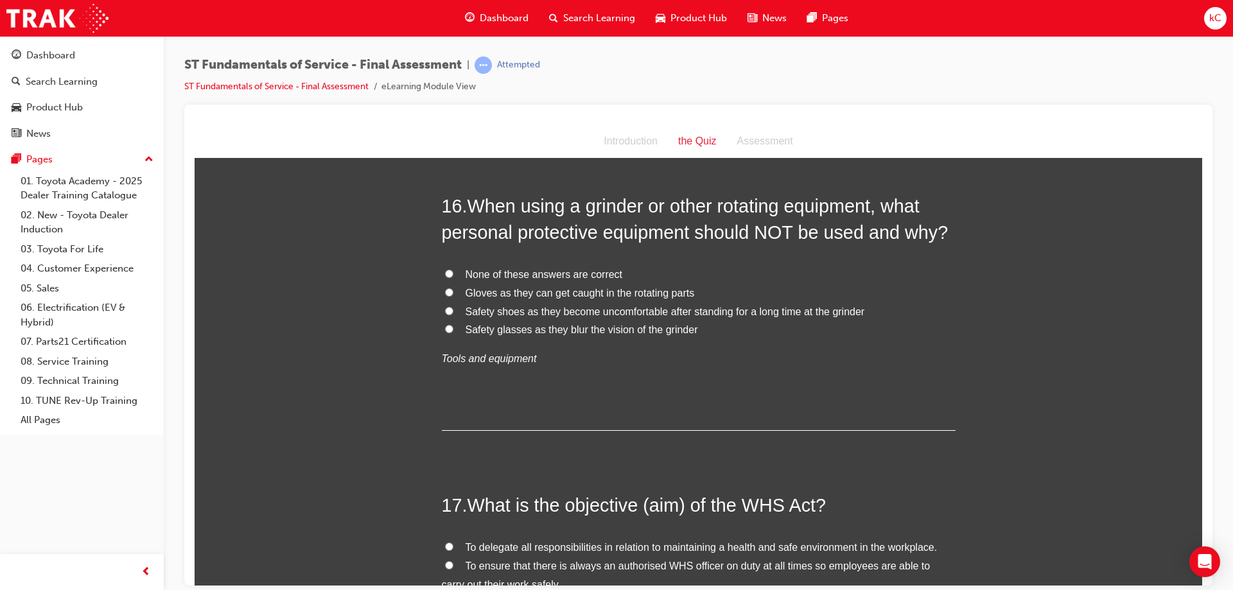
click at [536, 287] on span "Gloves as they can get caught in the rotating parts" at bounding box center [580, 292] width 229 height 11
click at [453, 288] on input "Gloves as they can get caught in the rotating parts" at bounding box center [449, 292] width 8 height 8
radio input "true"
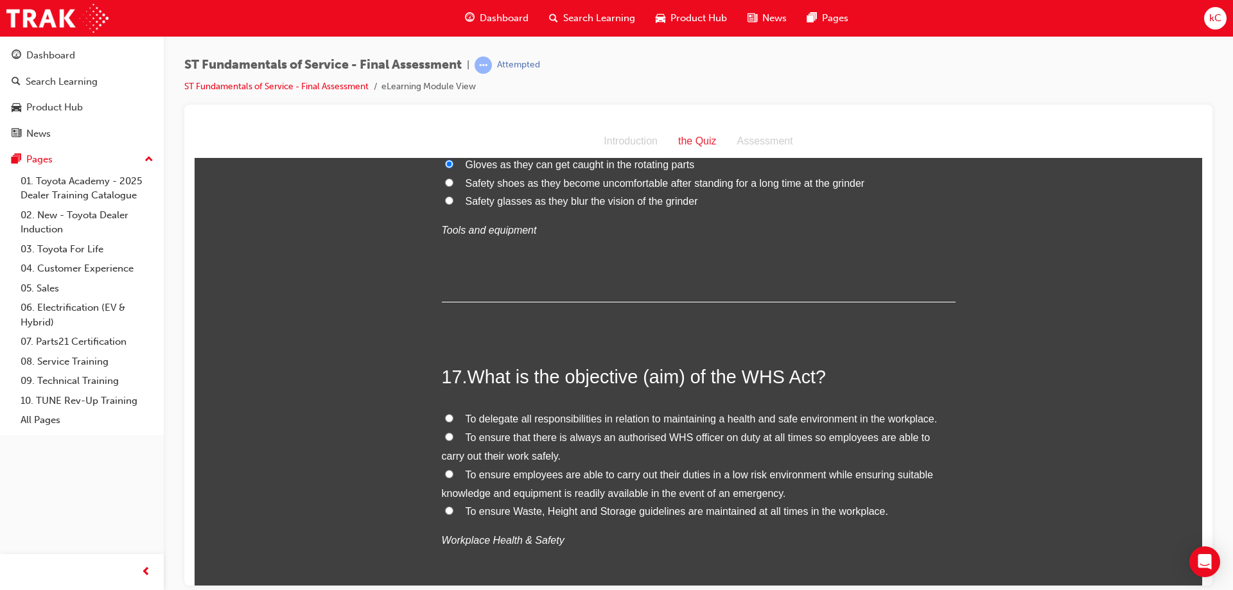
scroll to position [4495, 0]
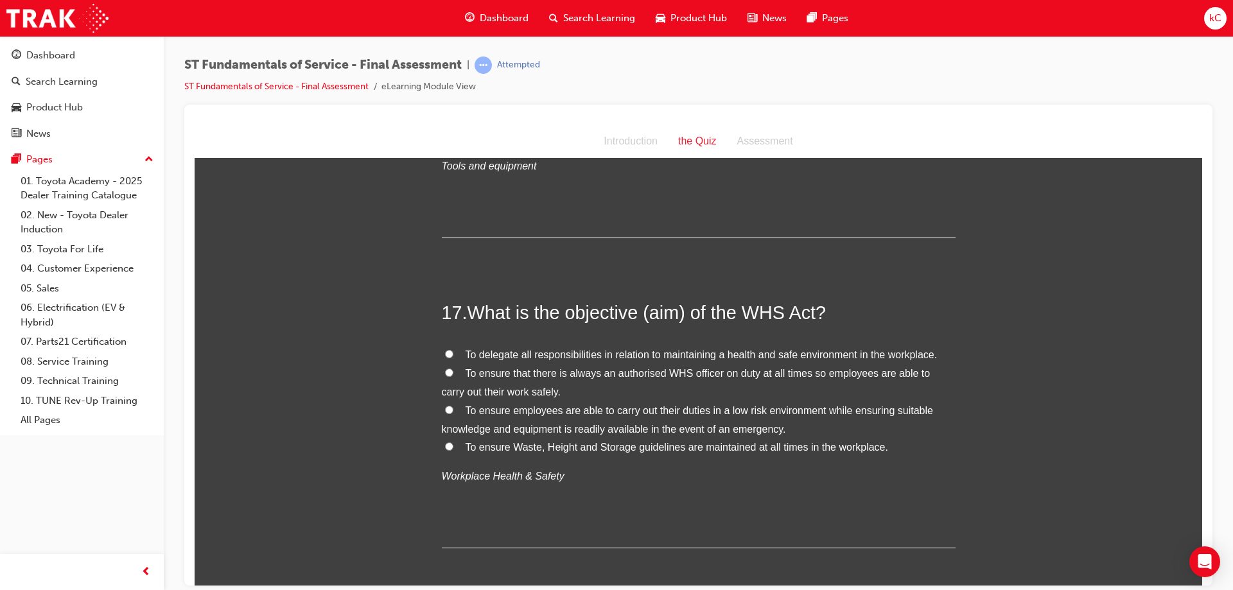
click at [589, 405] on span "To ensure employees are able to carry out their duties in a low risk environmen…" at bounding box center [687, 420] width 491 height 30
click at [453, 405] on input "To ensure employees are able to carry out their duties in a low risk environmen…" at bounding box center [449, 409] width 8 height 8
radio input "true"
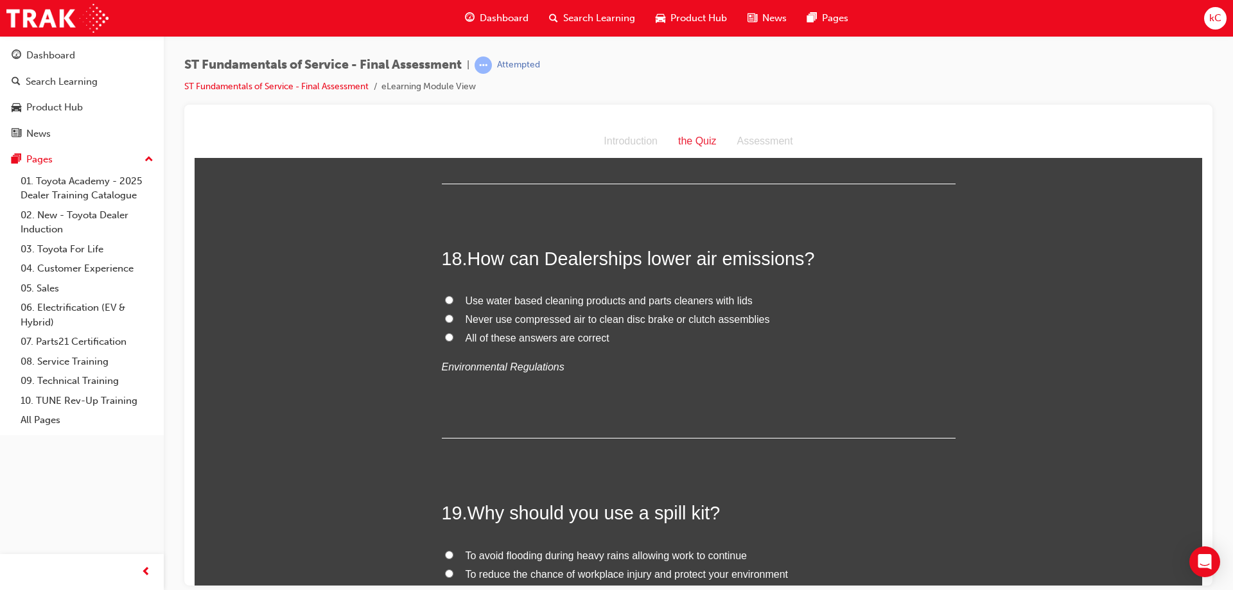
scroll to position [4880, 0]
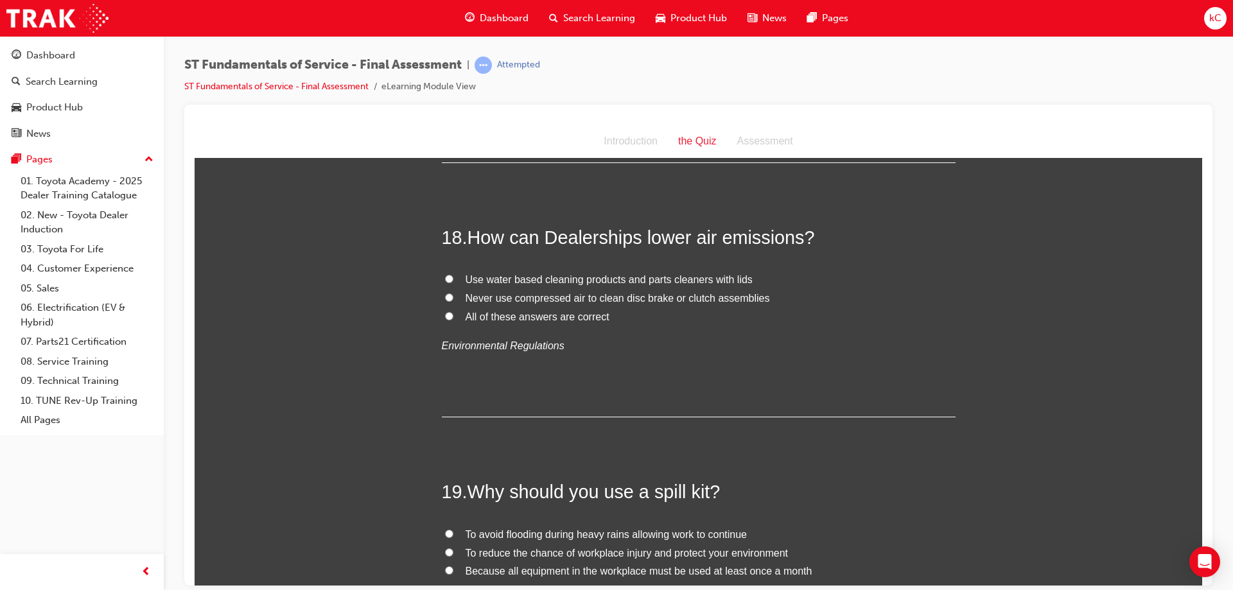
click at [512, 311] on span "All of these answers are correct" at bounding box center [538, 316] width 144 height 11
click at [453, 311] on input "All of these answers are correct" at bounding box center [449, 315] width 8 height 8
radio input "true"
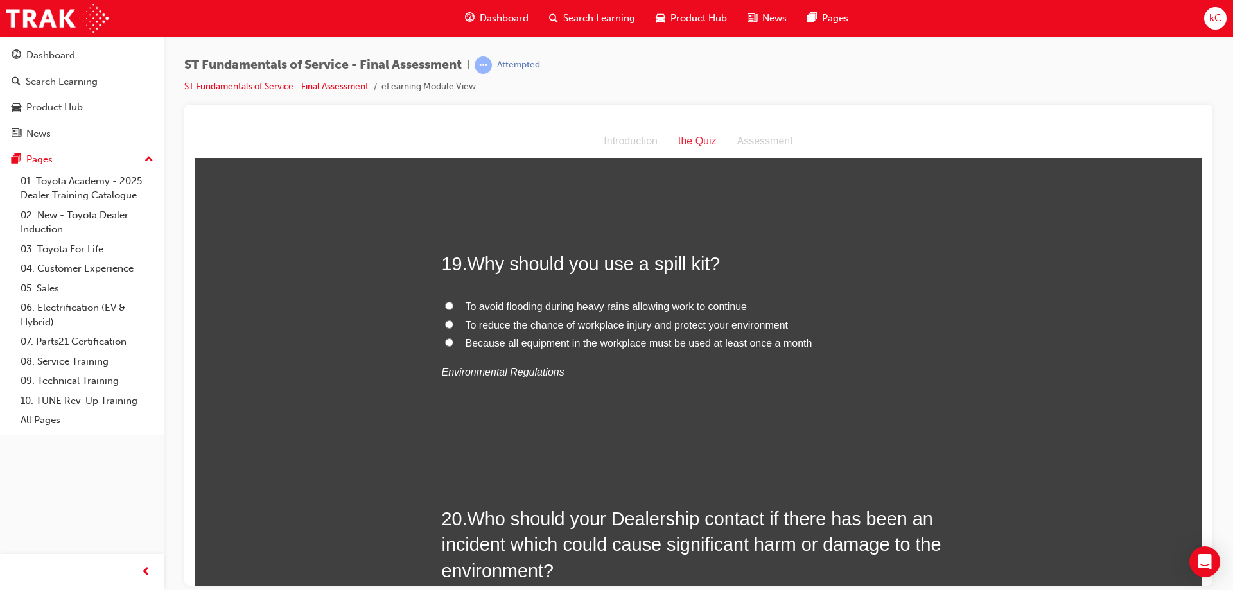
scroll to position [5137, 0]
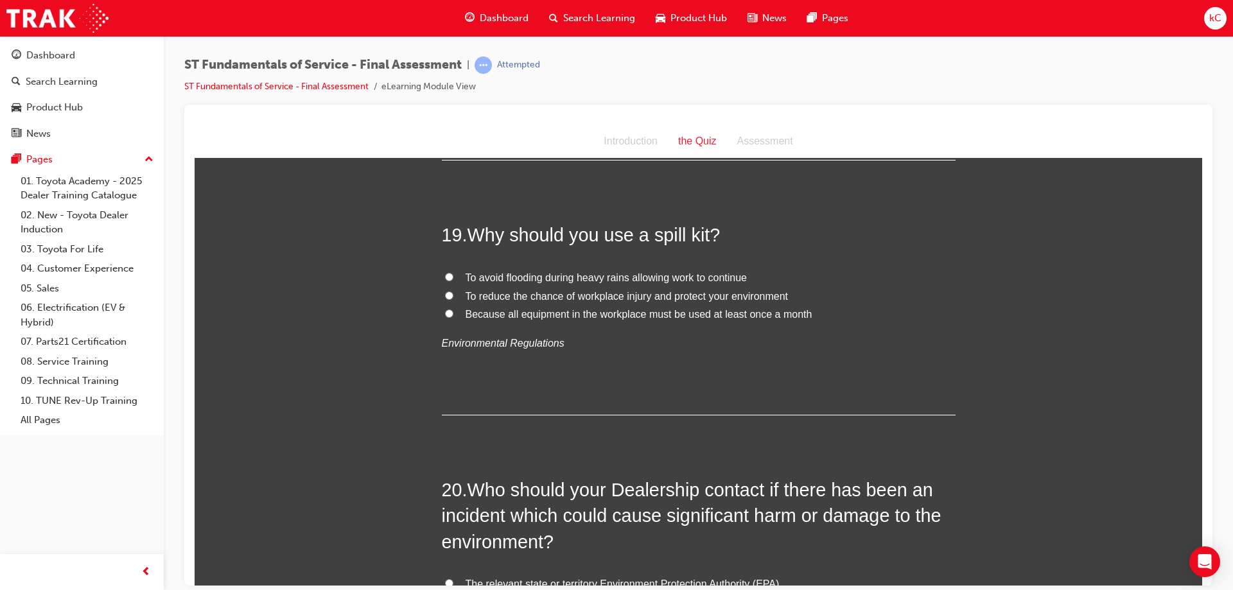
click at [484, 290] on span "To reduce the chance of workplace injury and protect your environment" at bounding box center [627, 295] width 323 height 11
click at [453, 291] on input "To reduce the chance of workplace injury and protect your environment" at bounding box center [449, 295] width 8 height 8
radio input "true"
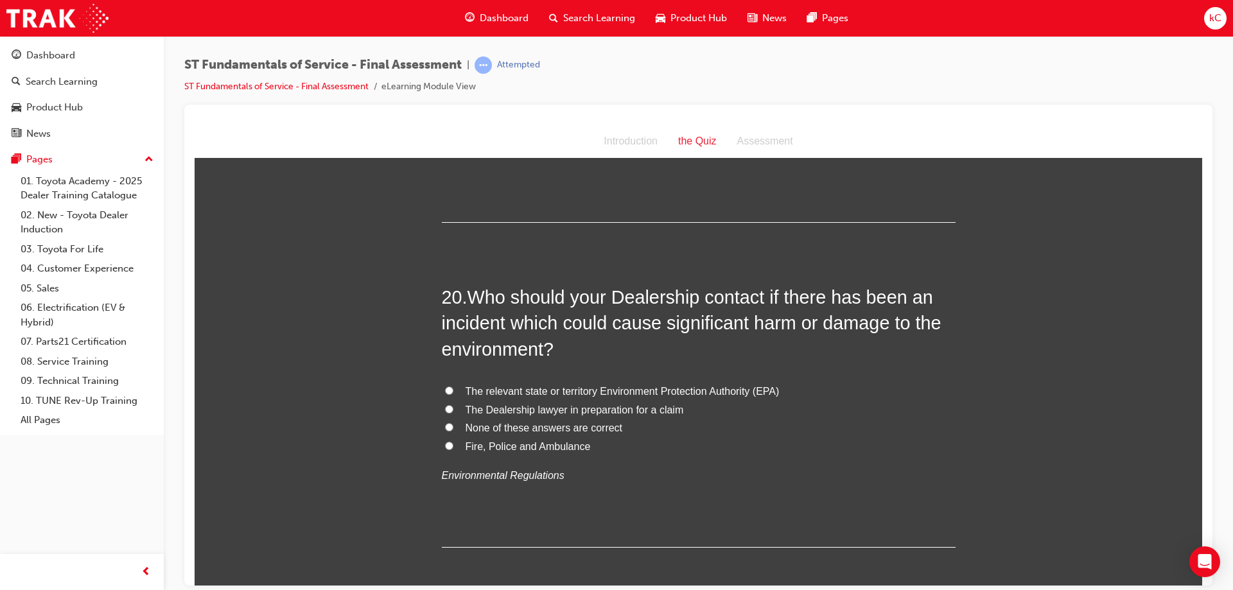
scroll to position [5394, 0]
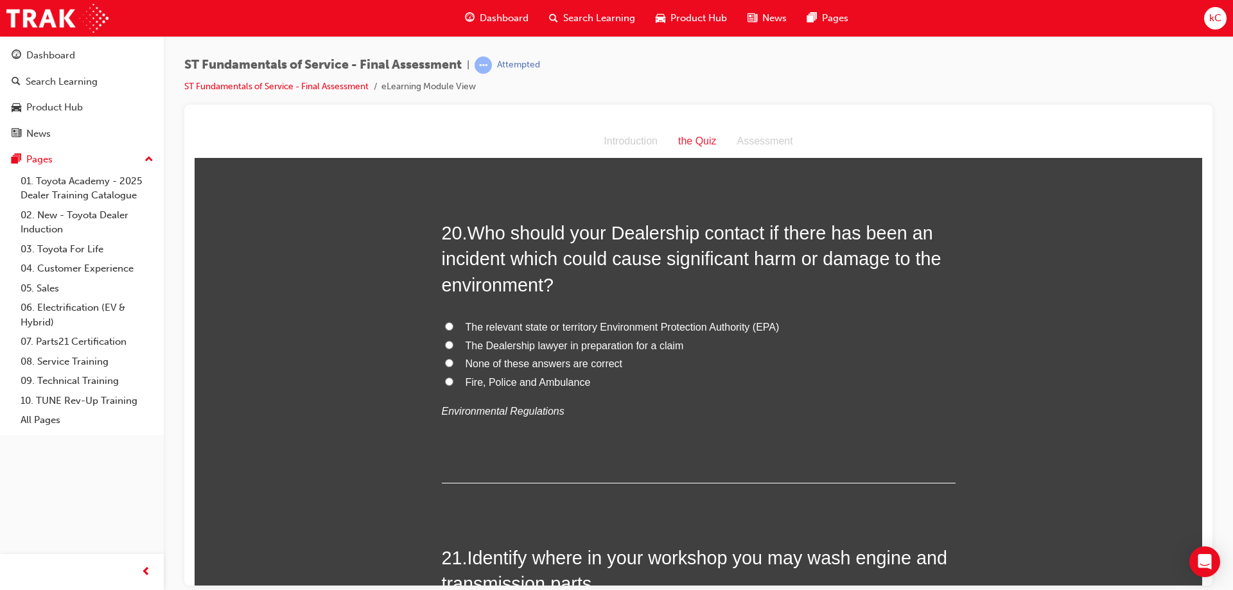
click at [546, 321] on span "The relevant state or territory Environment Protection Authority (EPA)" at bounding box center [623, 326] width 314 height 11
click at [453, 322] on input "The relevant state or territory Environment Protection Authority (EPA)" at bounding box center [449, 326] width 8 height 8
radio input "true"
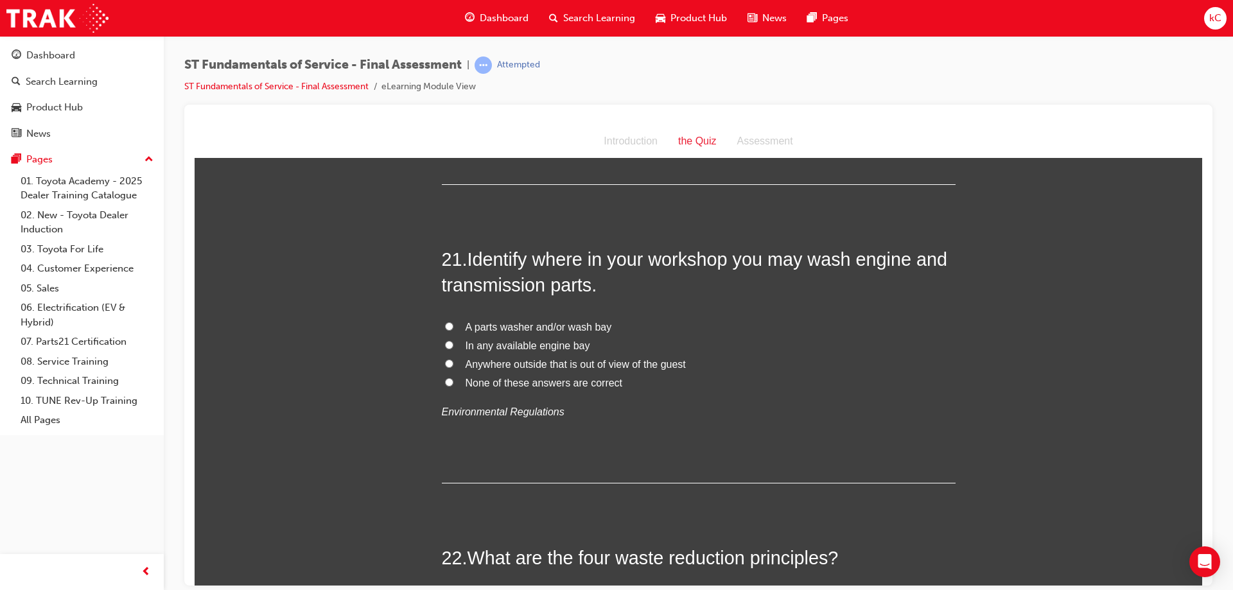
scroll to position [5715, 0]
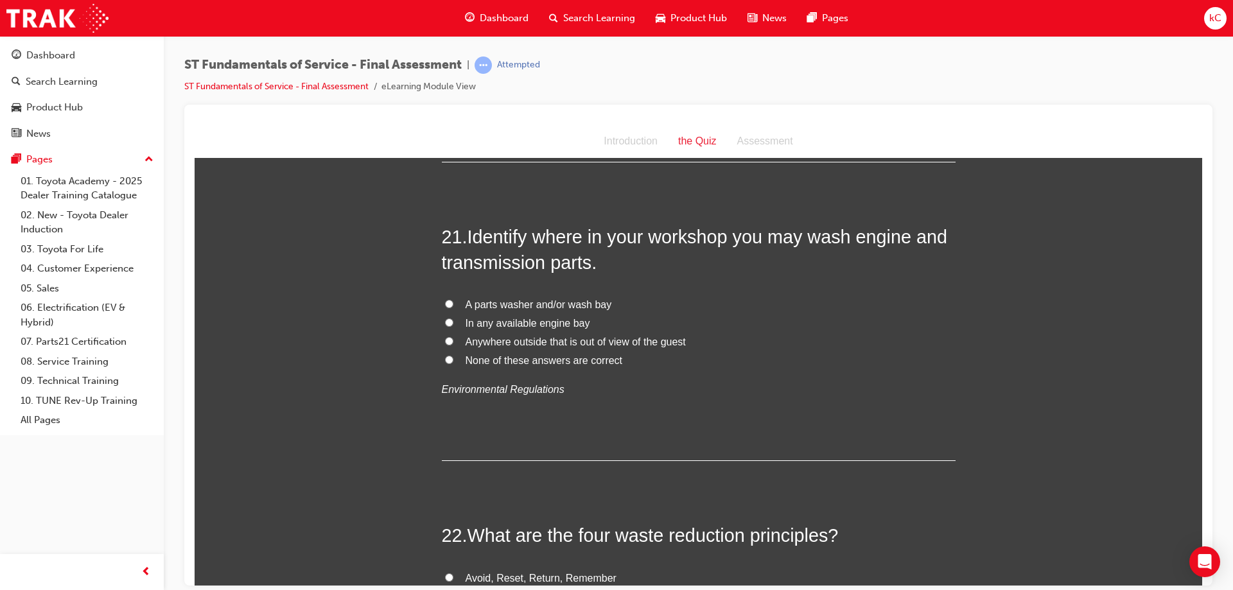
click at [545, 336] on span "Anywhere outside that is out of view of the guest" at bounding box center [576, 341] width 220 height 11
click at [453, 336] on input "Anywhere outside that is out of view of the guest" at bounding box center [449, 340] width 8 height 8
radio input "true"
drag, startPoint x: 525, startPoint y: 363, endPoint x: 567, endPoint y: 367, distance: 41.9
click at [567, 380] on p "Environmental Regulations" at bounding box center [699, 389] width 514 height 19
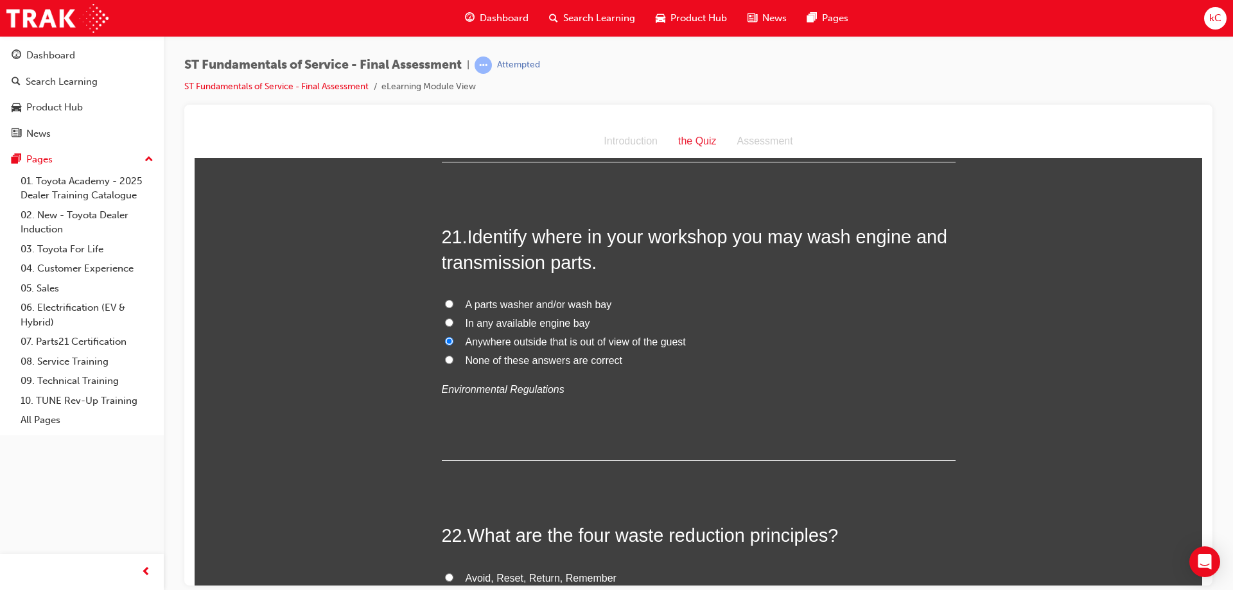
click at [532, 389] on div "21 . Identify where in your workshop you may wash engine and transmission parts…" at bounding box center [699, 342] width 514 height 238
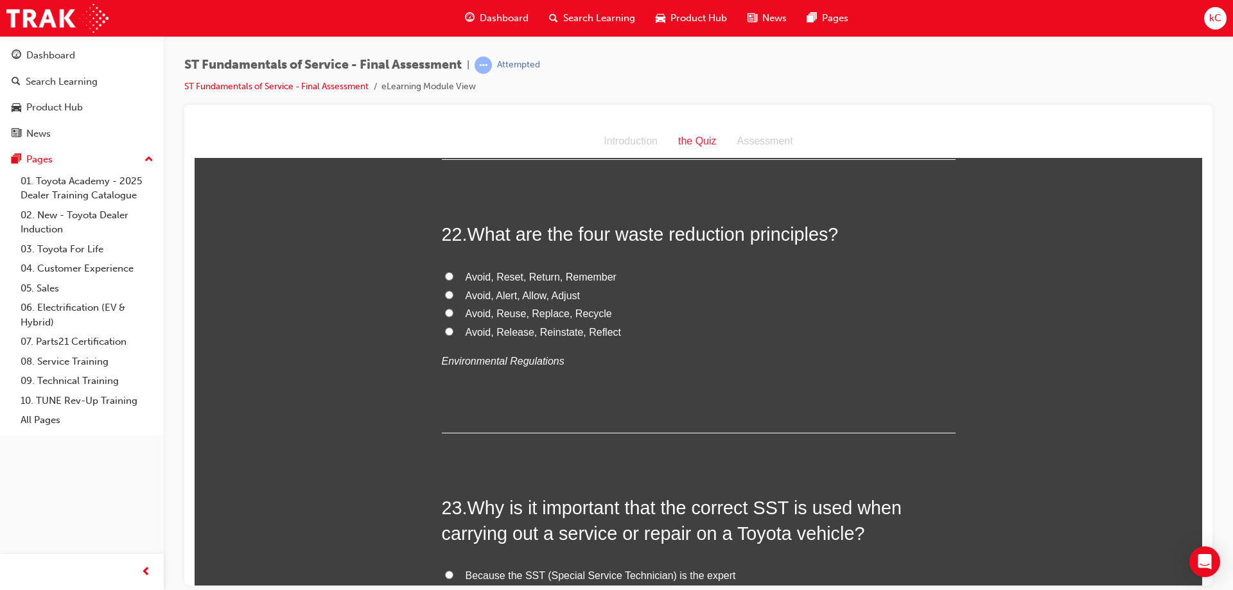
scroll to position [6036, 0]
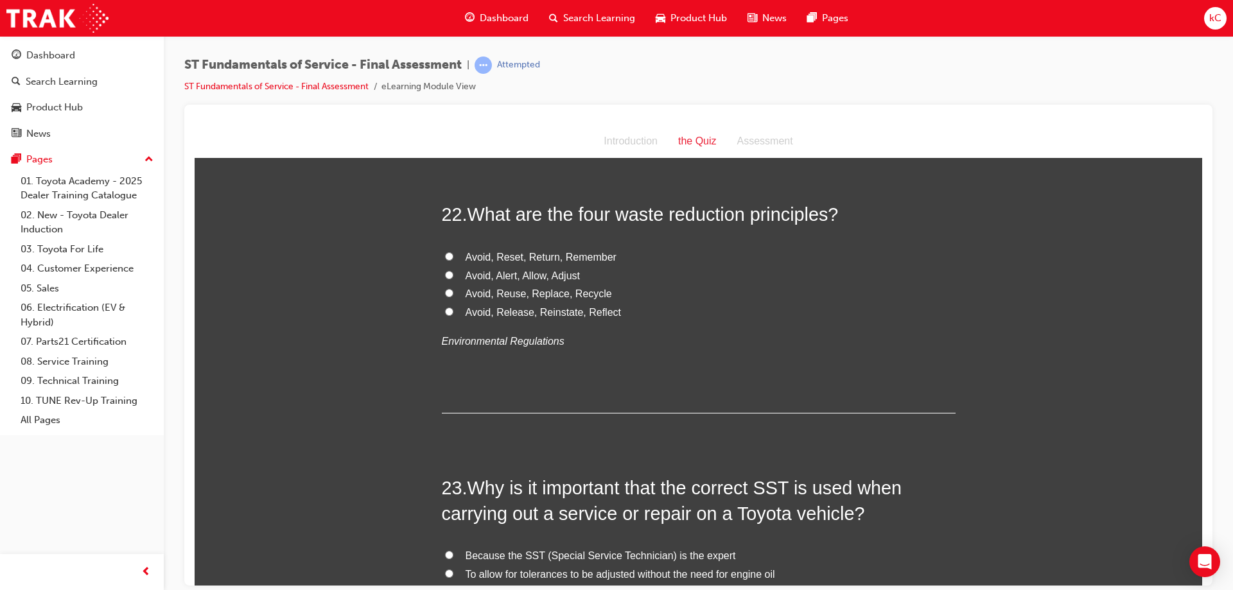
click at [512, 288] on span "Avoid, Reuse, Replace, Recycle" at bounding box center [539, 293] width 146 height 11
click at [453, 288] on input "Avoid, Reuse, Replace, Recycle" at bounding box center [449, 292] width 8 height 8
radio input "true"
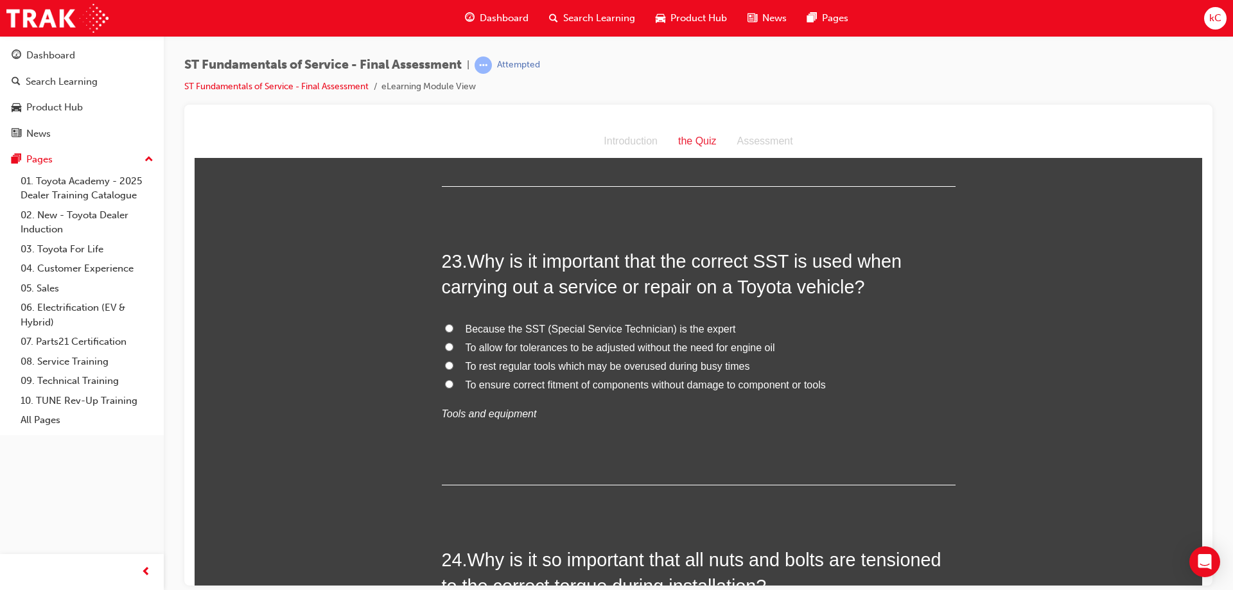
scroll to position [6293, 0]
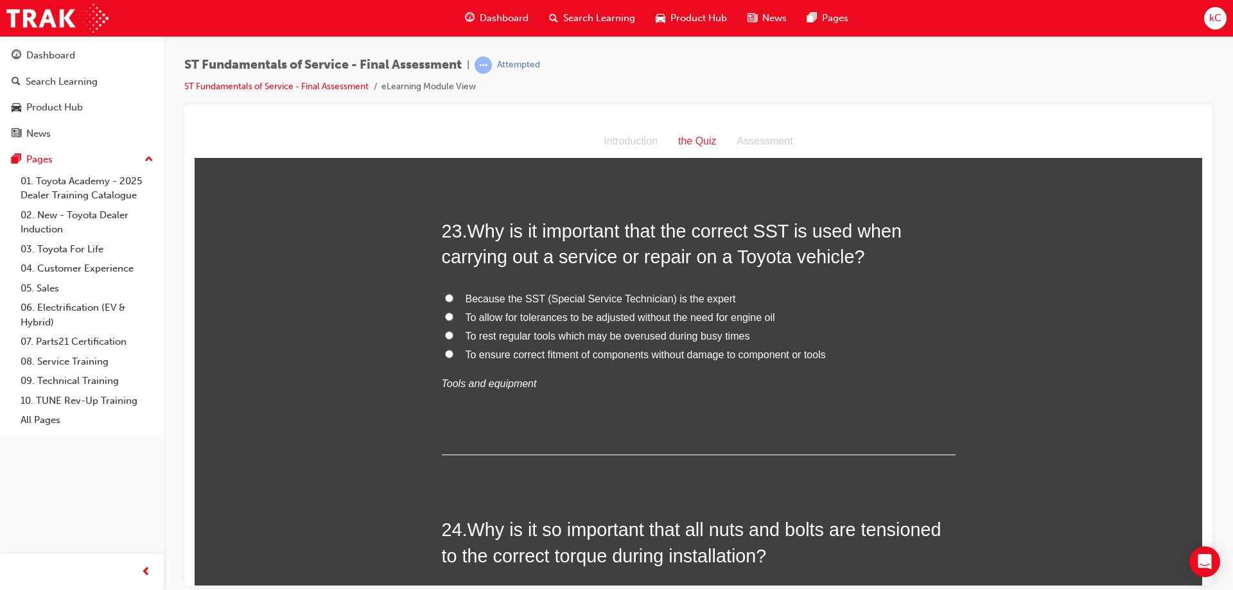
click at [608, 349] on span "To ensure correct fitment of components without damage to component or tools" at bounding box center [646, 354] width 360 height 11
click at [453, 349] on input "To ensure correct fitment of components without damage to component or tools" at bounding box center [449, 353] width 8 height 8
radio input "true"
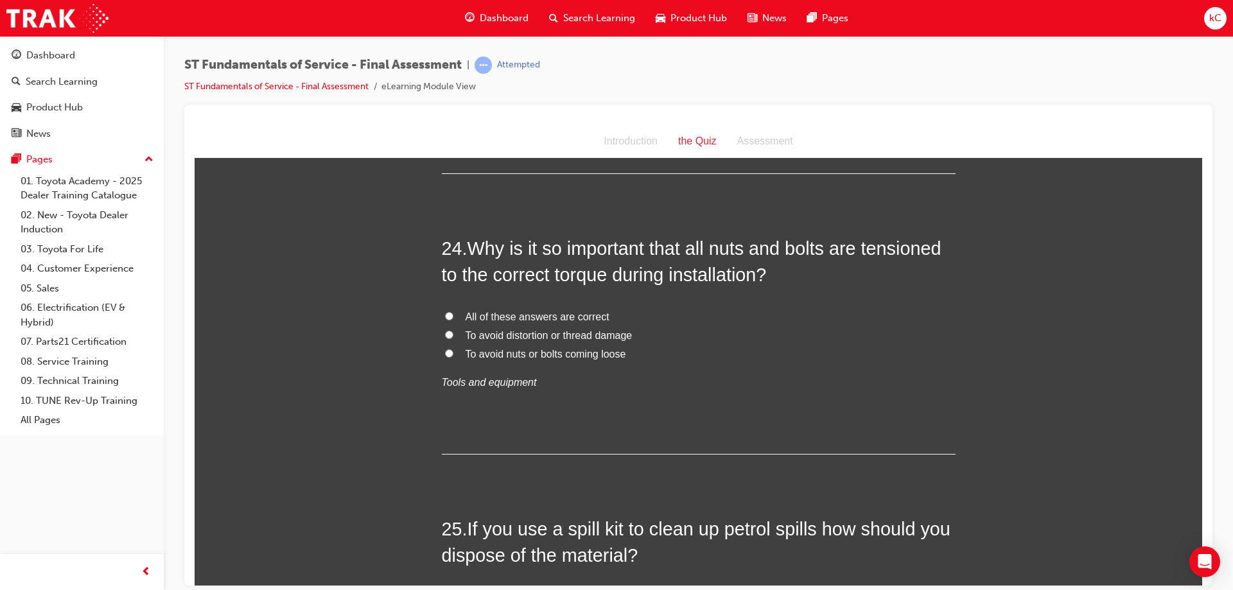
scroll to position [6614, 0]
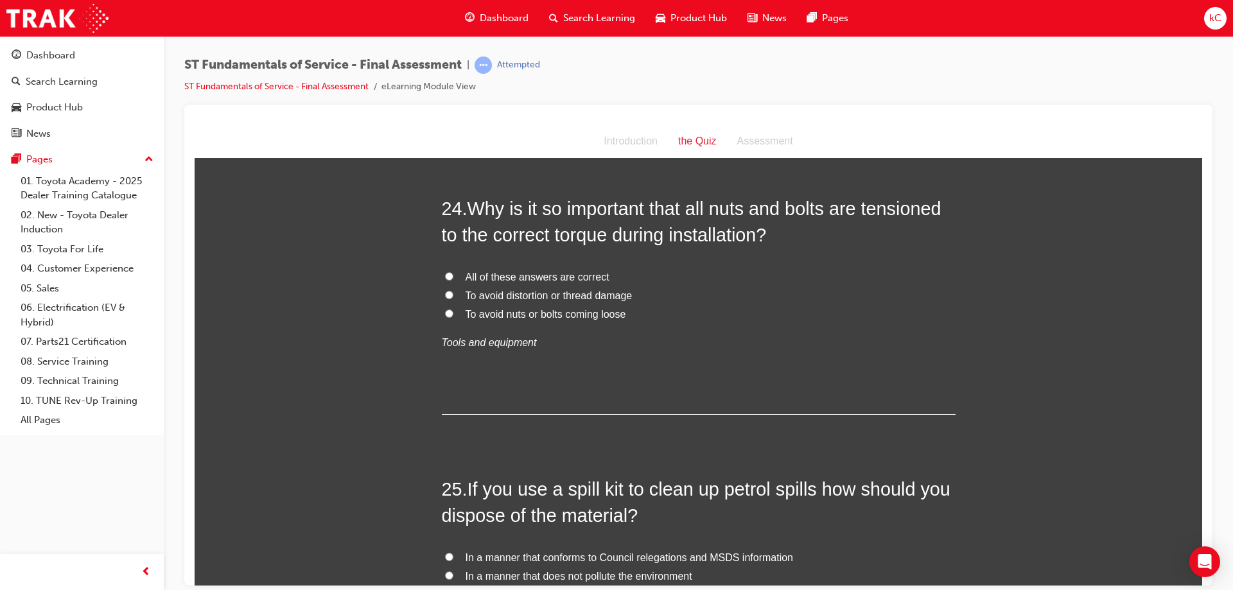
click at [520, 290] on span "To avoid distortion or thread damage" at bounding box center [549, 295] width 167 height 11
click at [453, 290] on input "To avoid distortion or thread damage" at bounding box center [449, 294] width 8 height 8
radio input "true"
click at [533, 271] on span "All of these answers are correct" at bounding box center [538, 276] width 144 height 11
click at [528, 271] on span "All of these answers are correct" at bounding box center [538, 276] width 144 height 11
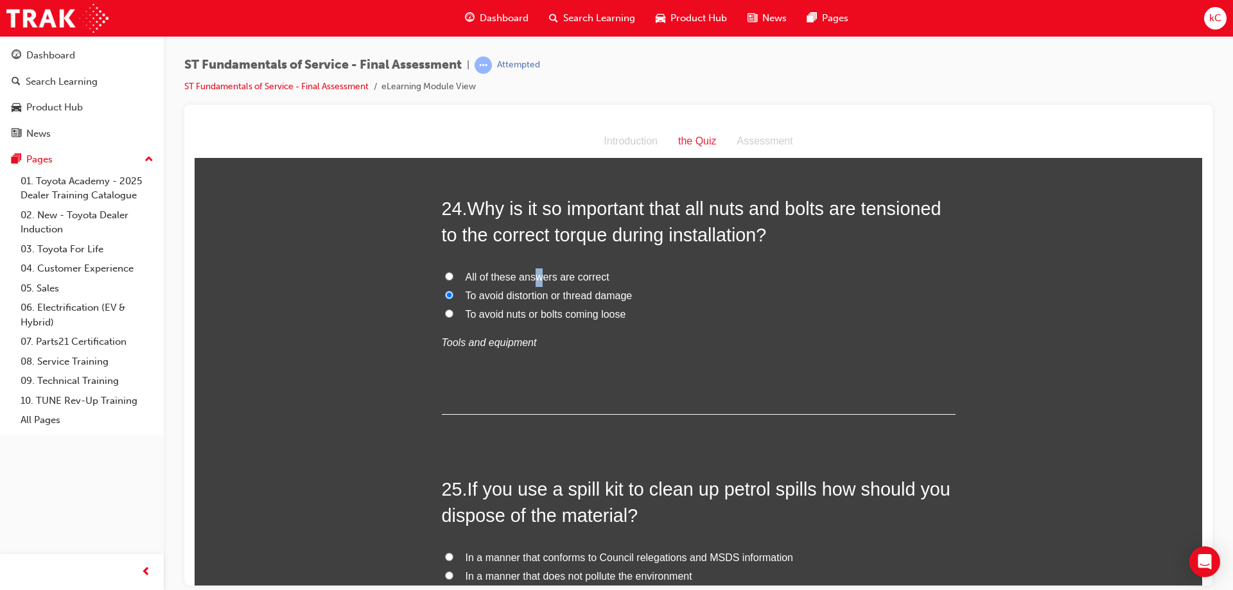
click at [453, 272] on input "All of these answers are correct" at bounding box center [449, 276] width 8 height 8
radio input "true"
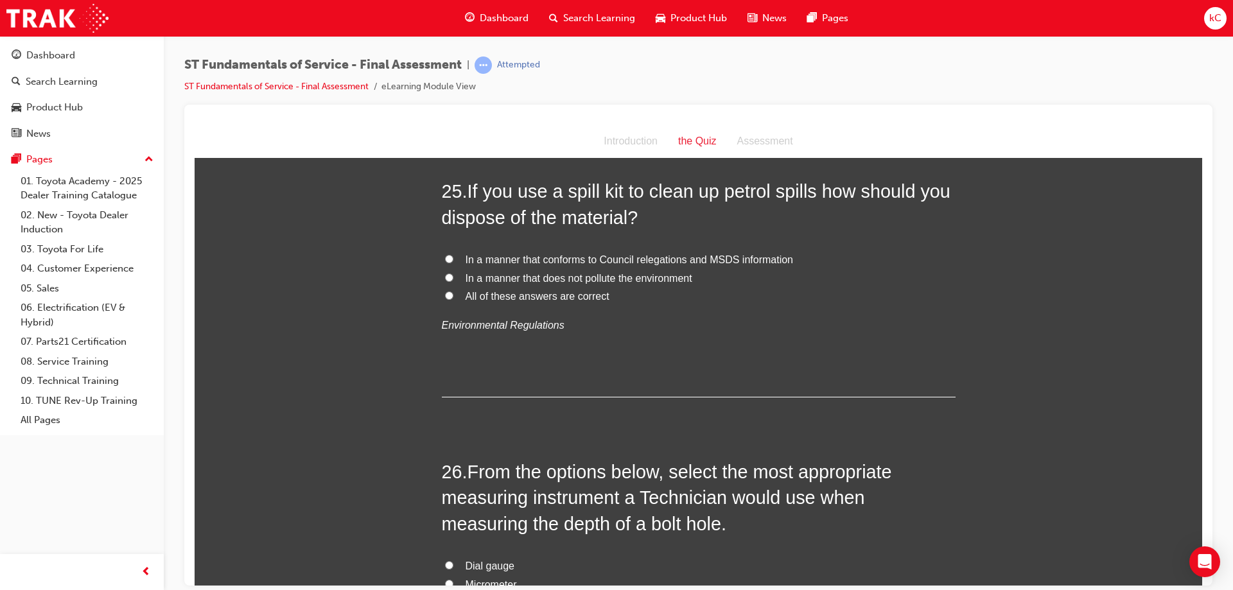
scroll to position [6935, 0]
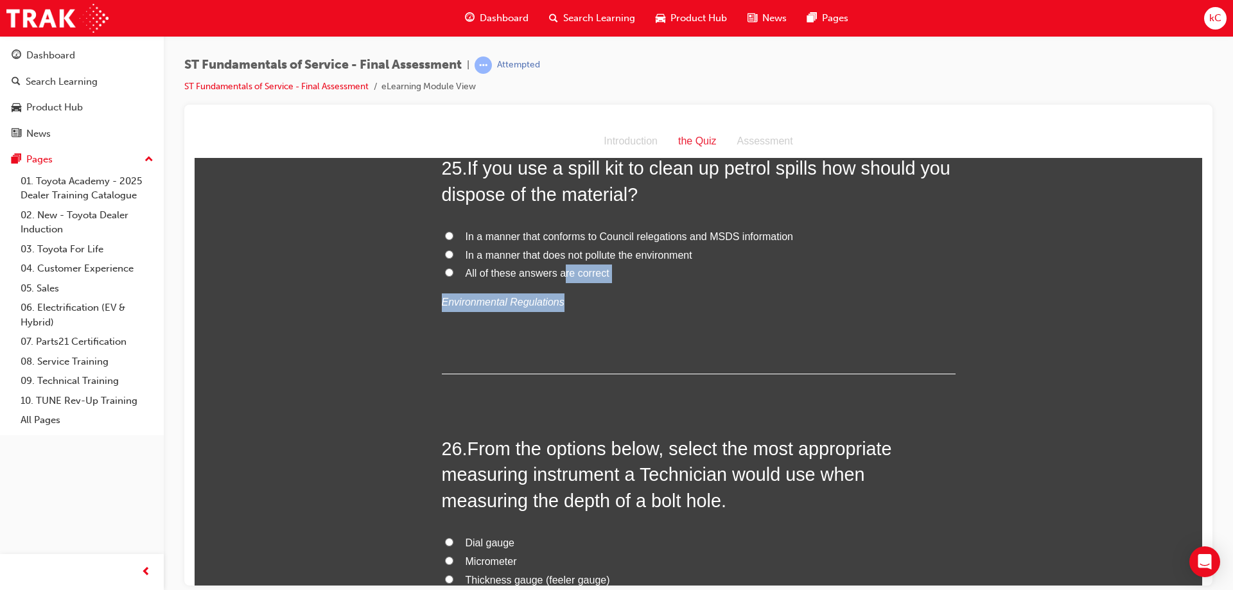
click at [557, 256] on div "In a manner that conforms to Council relegations and MSDS information In a mann…" at bounding box center [699, 269] width 514 height 84
click at [543, 267] on span "All of these answers are correct" at bounding box center [538, 272] width 144 height 11
click at [453, 268] on input "All of these answers are correct" at bounding box center [449, 272] width 8 height 8
radio input "true"
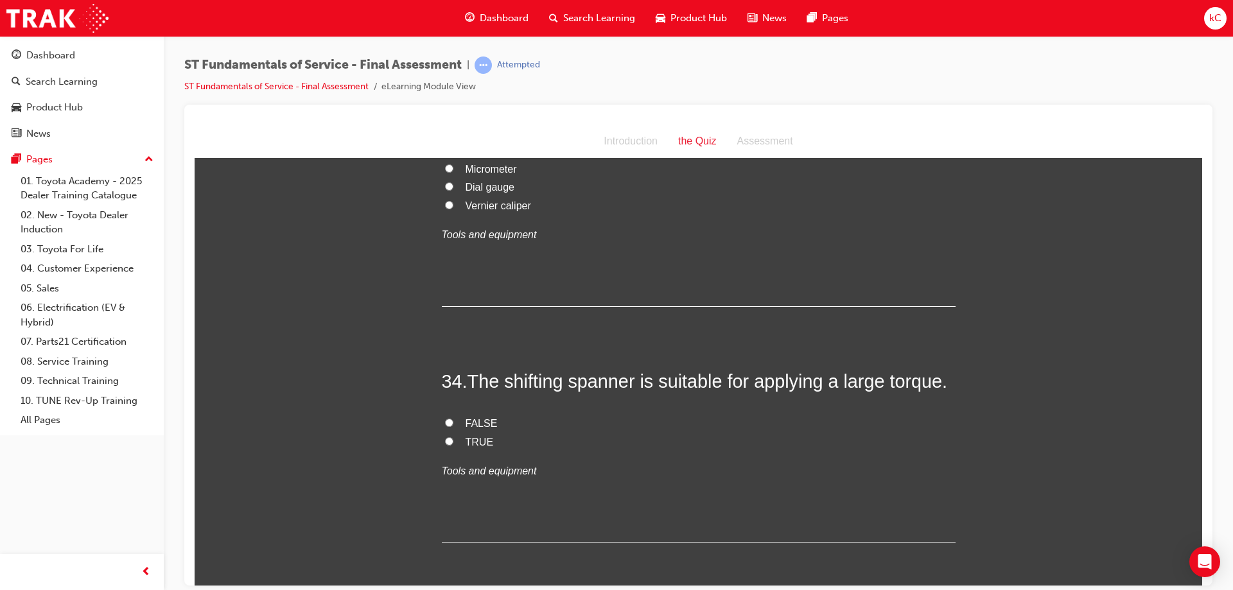
scroll to position [9578, 0]
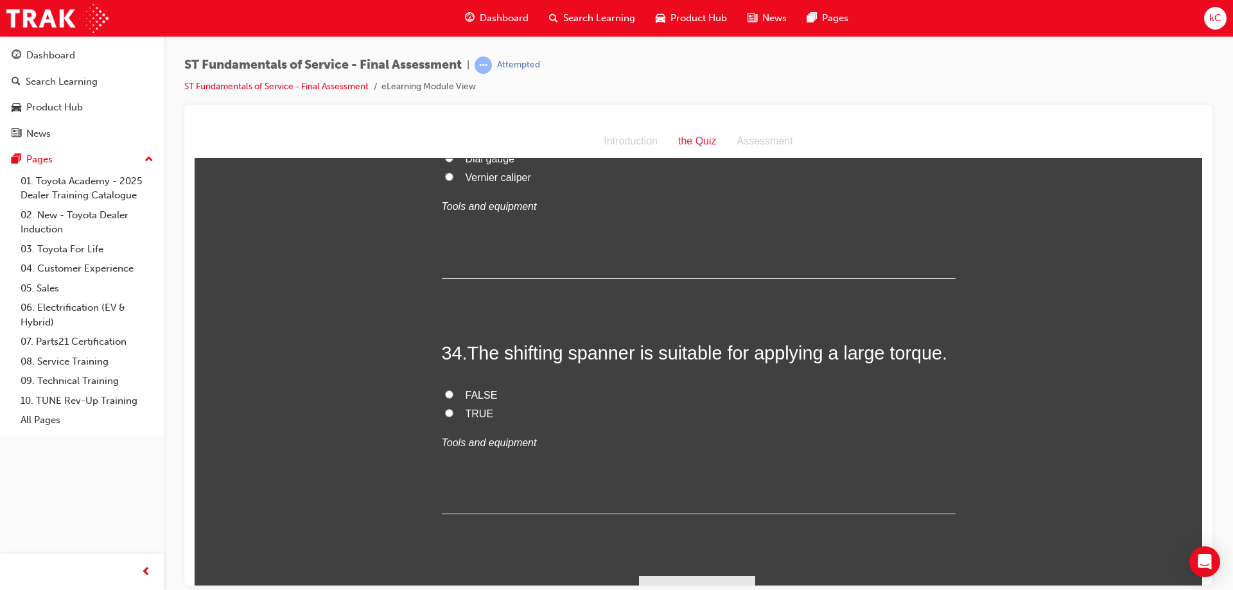
click at [484, 389] on span "FALSE" at bounding box center [482, 394] width 32 height 11
click at [453, 390] on input "FALSE" at bounding box center [449, 394] width 8 height 8
radio input "true"
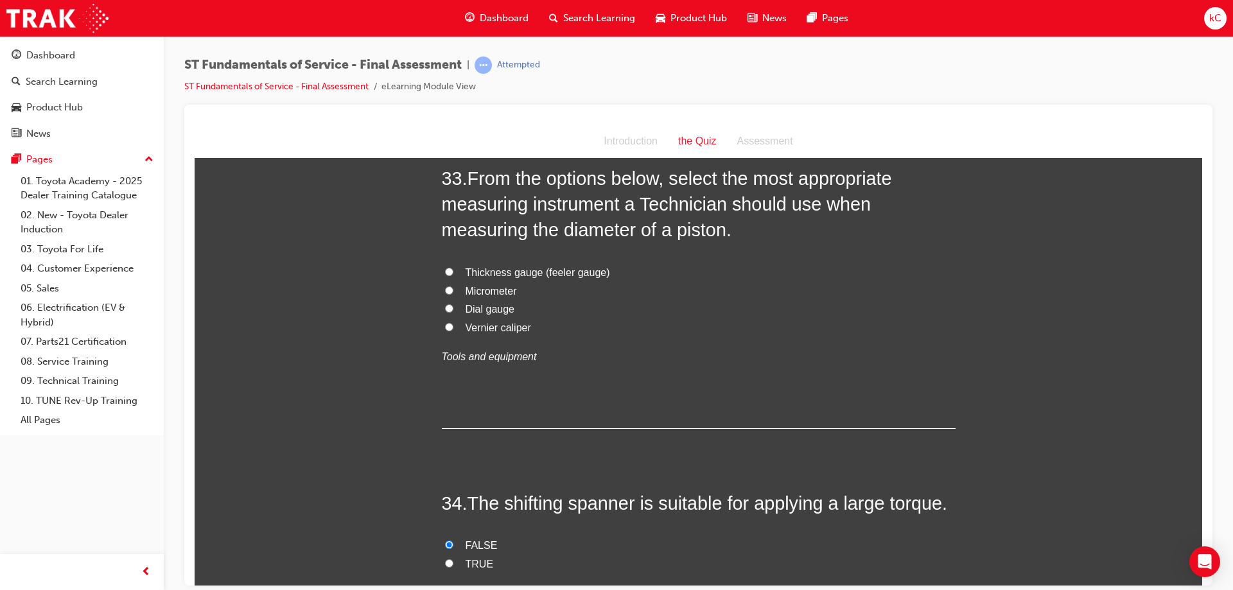
scroll to position [9385, 0]
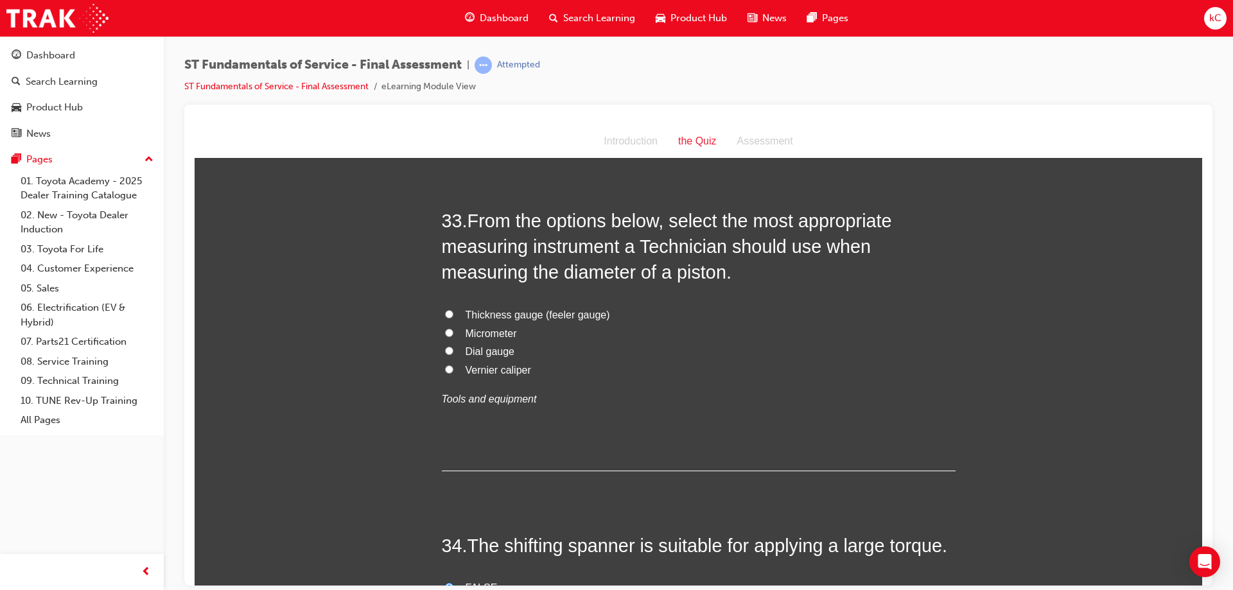
click at [528, 361] on label "Vernier caliper" at bounding box center [699, 370] width 514 height 19
click at [453, 365] on input "Vernier caliper" at bounding box center [449, 369] width 8 height 8
radio input "true"
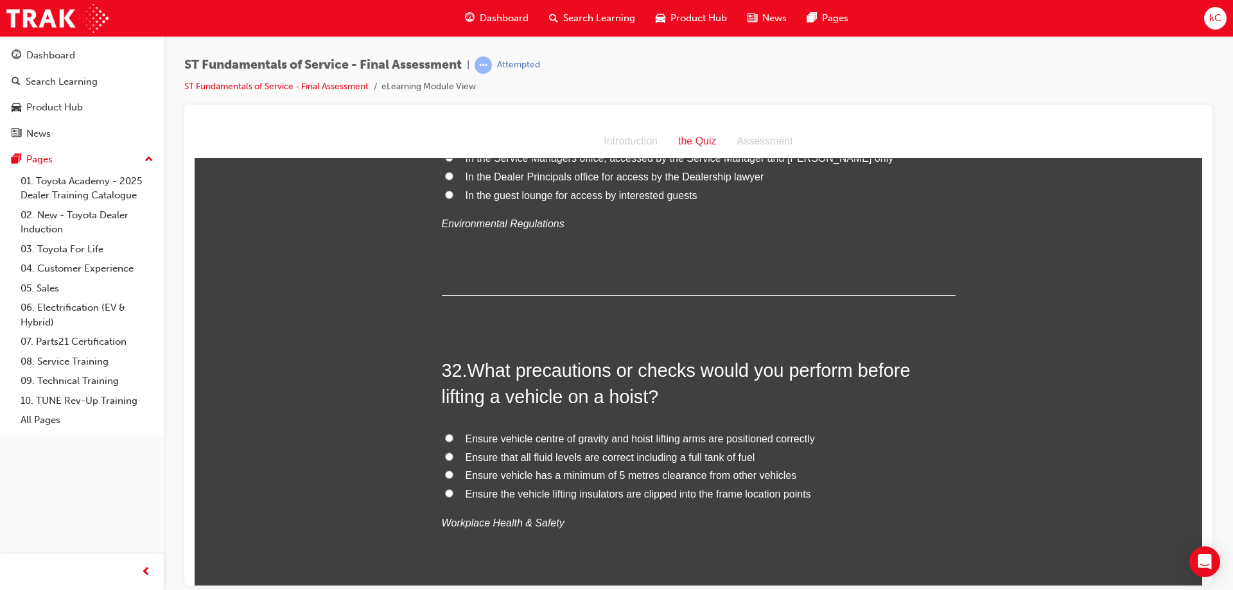
scroll to position [8936, 0]
click at [625, 430] on label "Ensure vehicle centre of gravity and hoist lifting arms are positioned correctly" at bounding box center [699, 439] width 514 height 19
click at [453, 434] on input "Ensure vehicle centre of gravity and hoist lifting arms are positioned correctly" at bounding box center [449, 438] width 8 height 8
radio input "true"
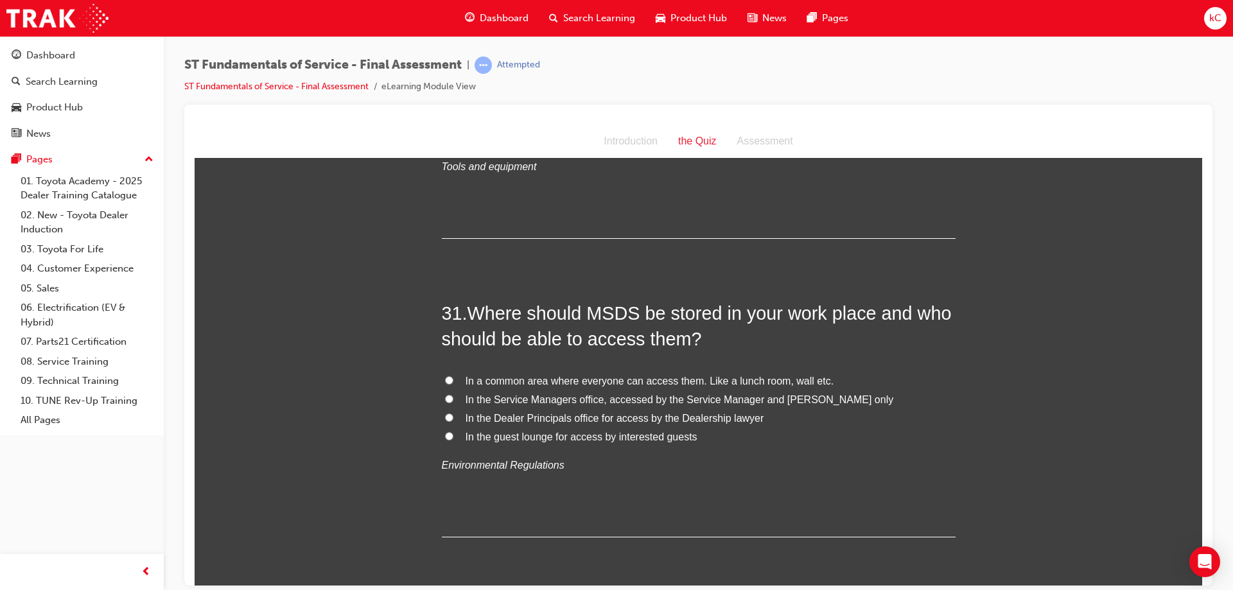
scroll to position [8615, 0]
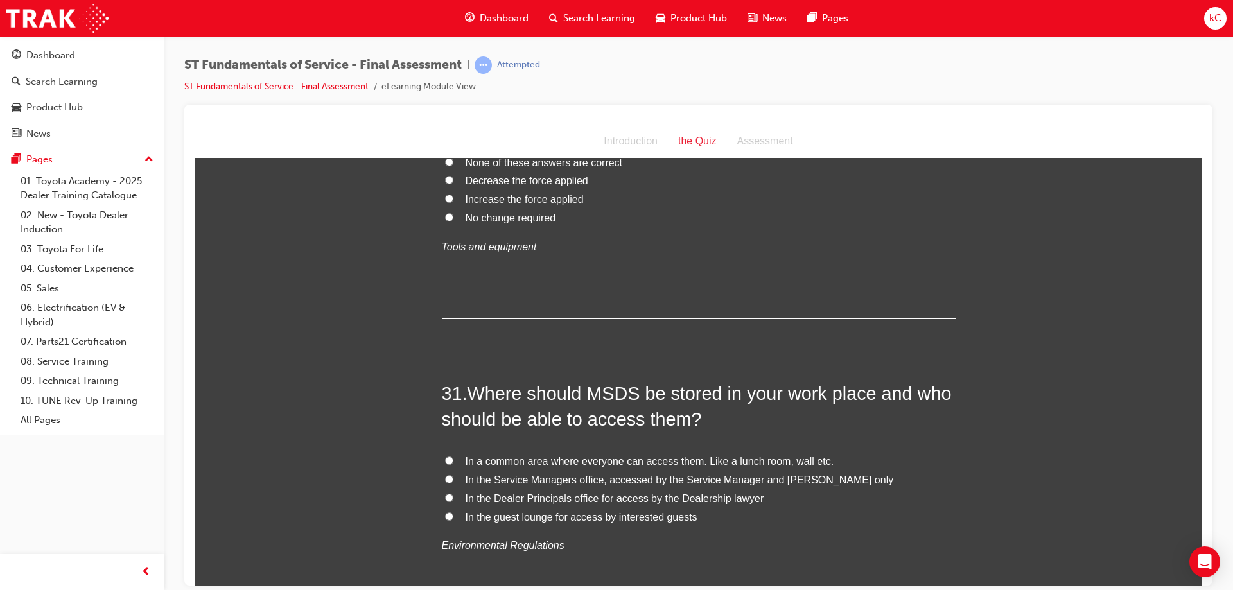
click at [571, 455] on span "In a common area where everyone can access them. Like a lunch room, wall etc." at bounding box center [650, 460] width 369 height 11
click at [453, 456] on input "In a common area where everyone can access them. Like a lunch room, wall etc." at bounding box center [449, 460] width 8 height 8
radio input "true"
click at [556, 474] on span "In the Service Managers office, accessed by the Service Manager and [PERSON_NAM…" at bounding box center [680, 479] width 428 height 11
click at [453, 475] on input "In the Service Managers office, accessed by the Service Manager and [PERSON_NAM…" at bounding box center [449, 479] width 8 height 8
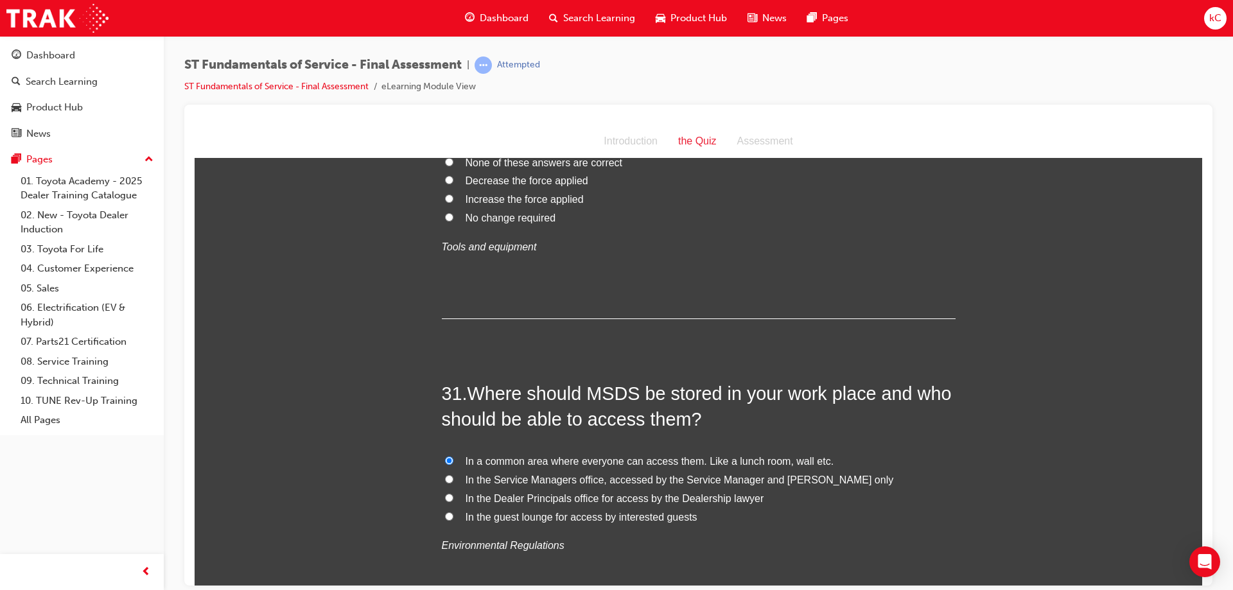
radio input "true"
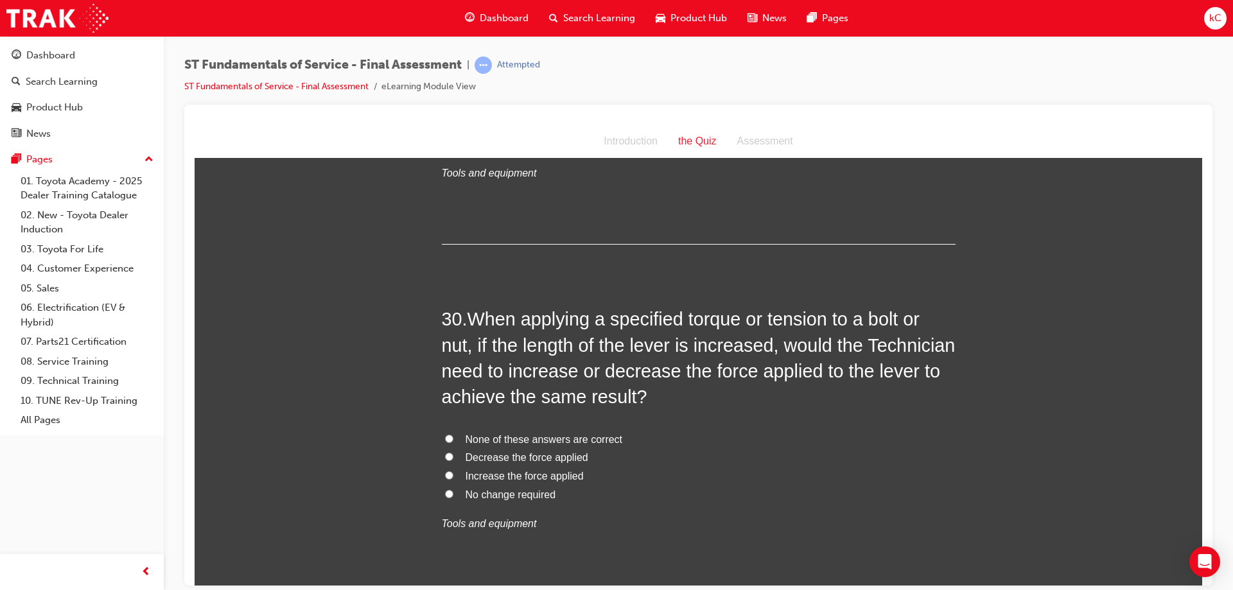
scroll to position [8358, 0]
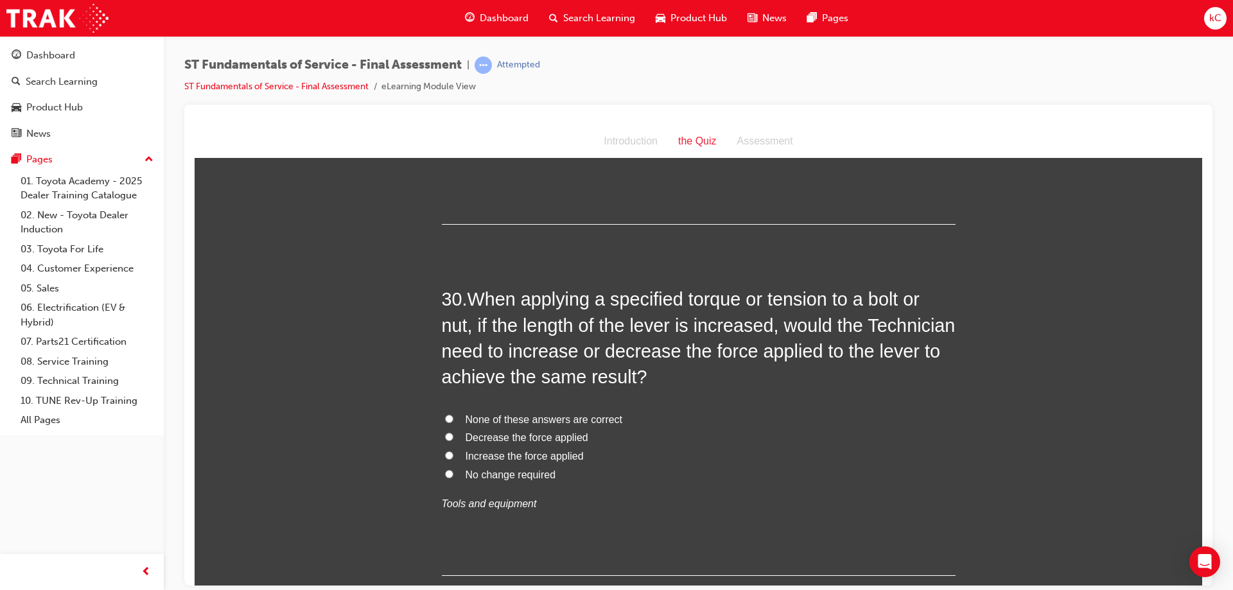
click at [540, 432] on span "Decrease the force applied" at bounding box center [527, 437] width 123 height 11
click at [453, 432] on input "Decrease the force applied" at bounding box center [449, 436] width 8 height 8
radio input "true"
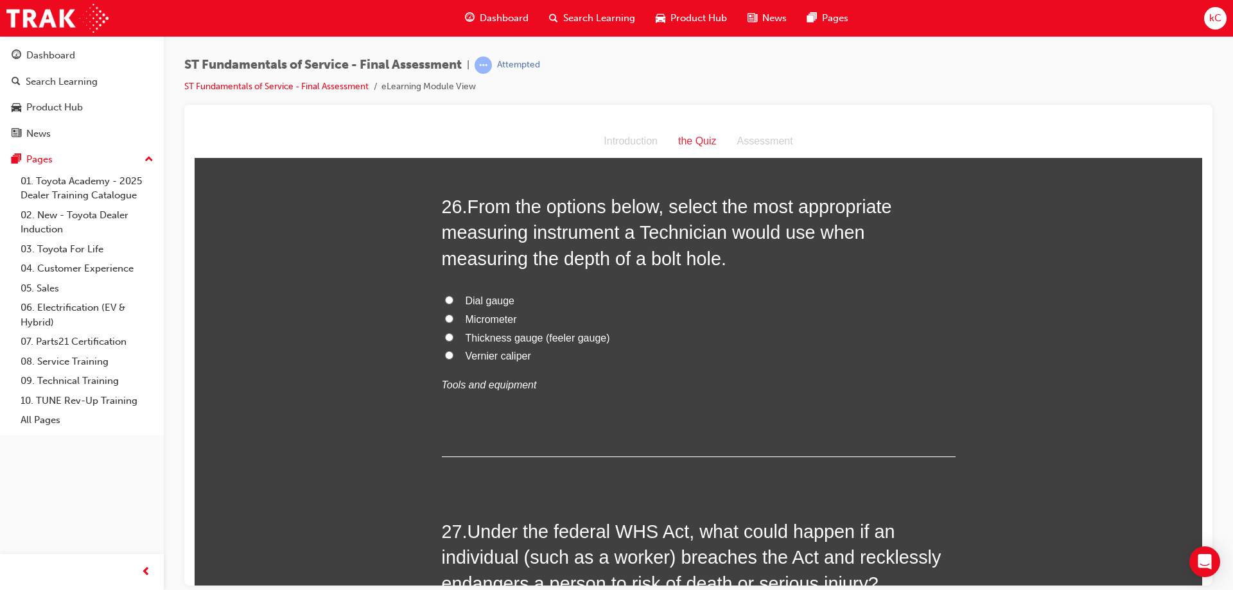
scroll to position [7182, 0]
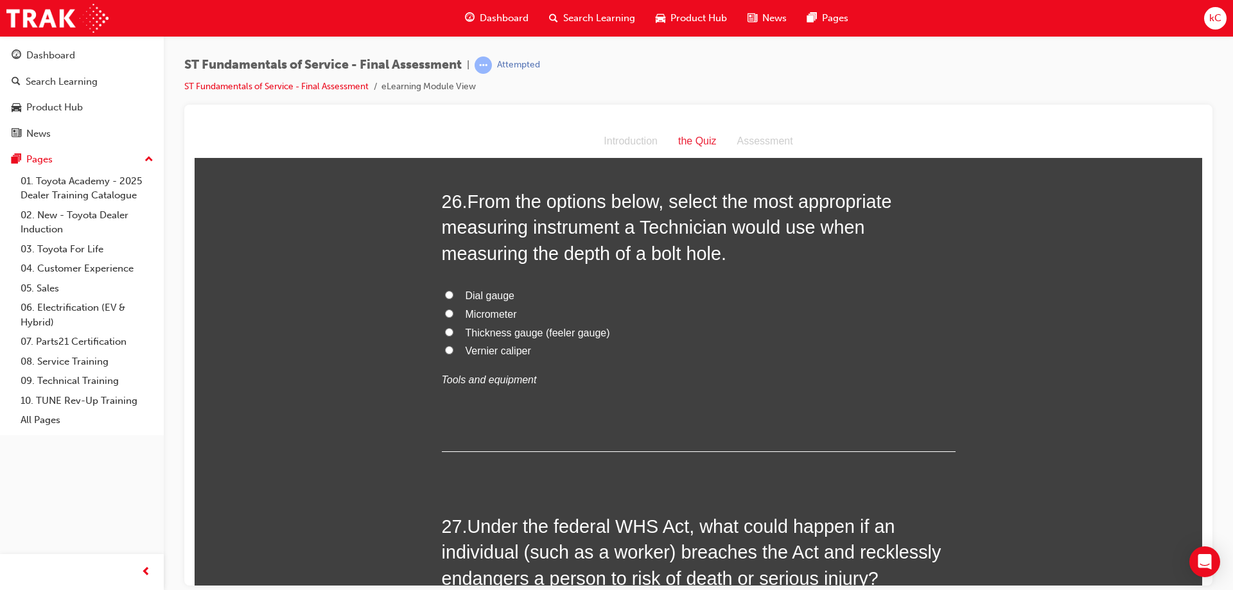
click at [498, 345] on span "Vernier caliper" at bounding box center [498, 350] width 65 height 11
click at [453, 345] on input "Vernier caliper" at bounding box center [449, 349] width 8 height 8
radio input "true"
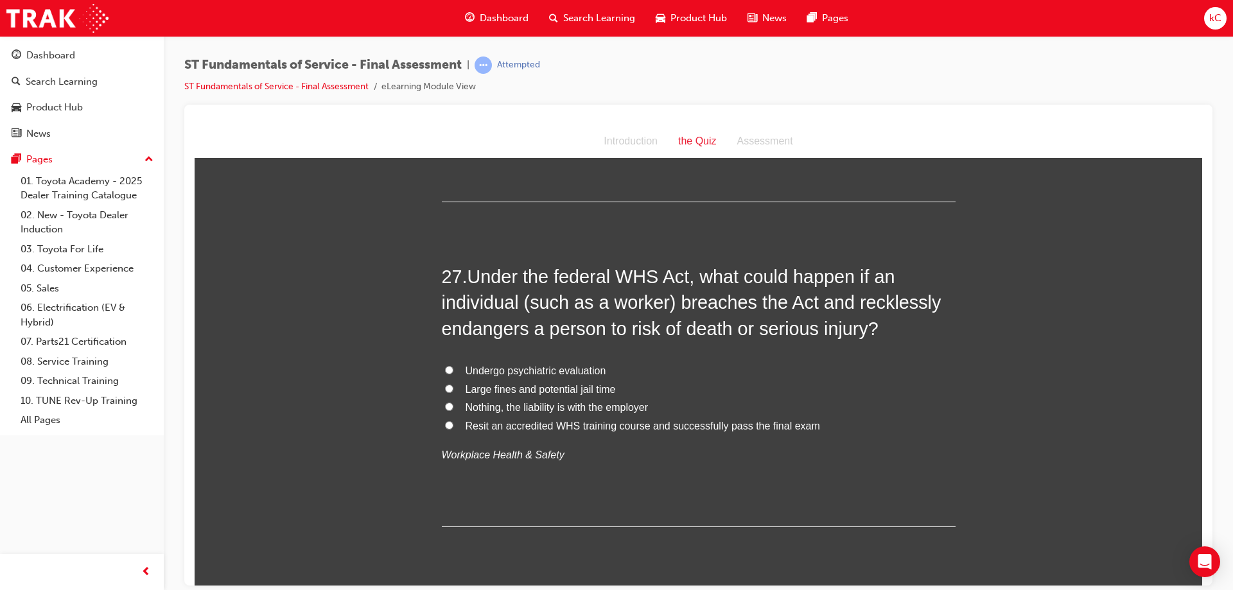
scroll to position [7439, 0]
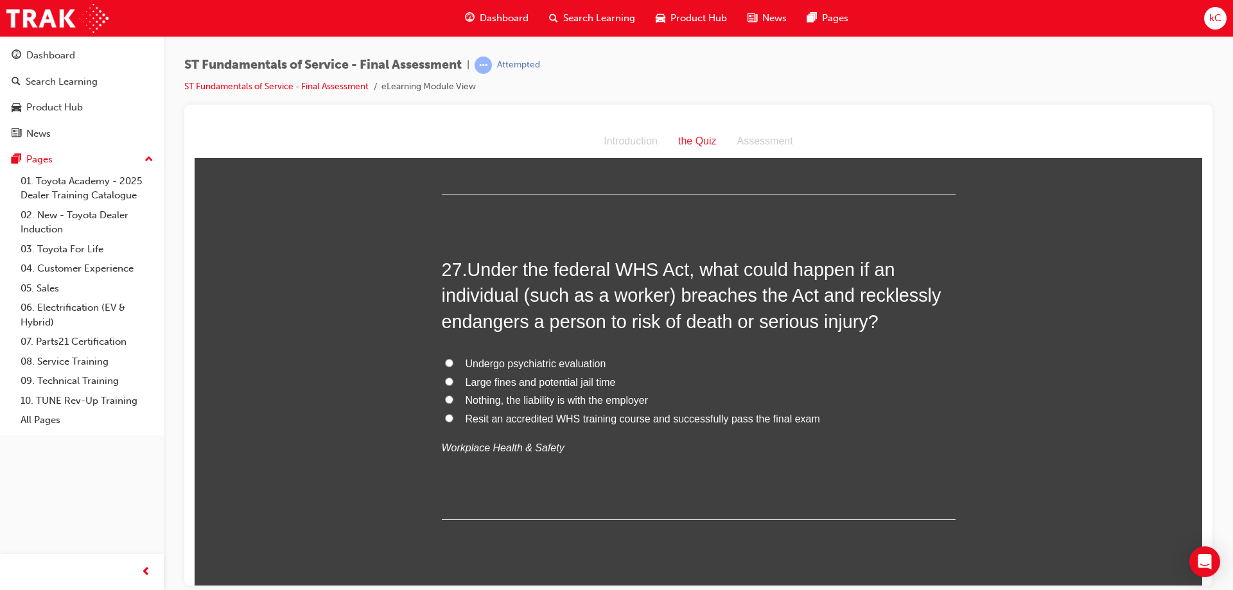
click at [557, 376] on span "Large fines and potential jail time" at bounding box center [541, 381] width 150 height 11
click at [453, 377] on input "Large fines and potential jail time" at bounding box center [449, 381] width 8 height 8
radio input "true"
click at [539, 413] on span "Resit an accredited WHS training course and successfully pass the final exam" at bounding box center [643, 418] width 354 height 11
click at [453, 414] on input "Resit an accredited WHS training course and successfully pass the final exam" at bounding box center [449, 418] width 8 height 8
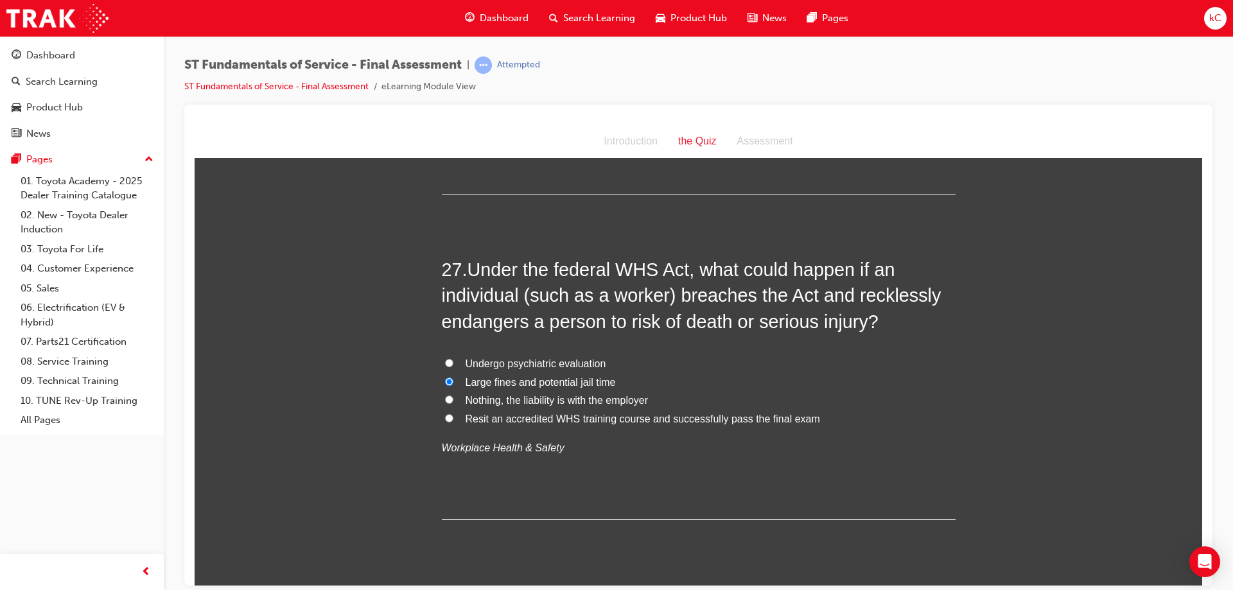
radio input "true"
click at [558, 376] on span "Large fines and potential jail time" at bounding box center [541, 381] width 150 height 11
click at [453, 377] on input "Large fines and potential jail time" at bounding box center [449, 381] width 8 height 8
radio input "true"
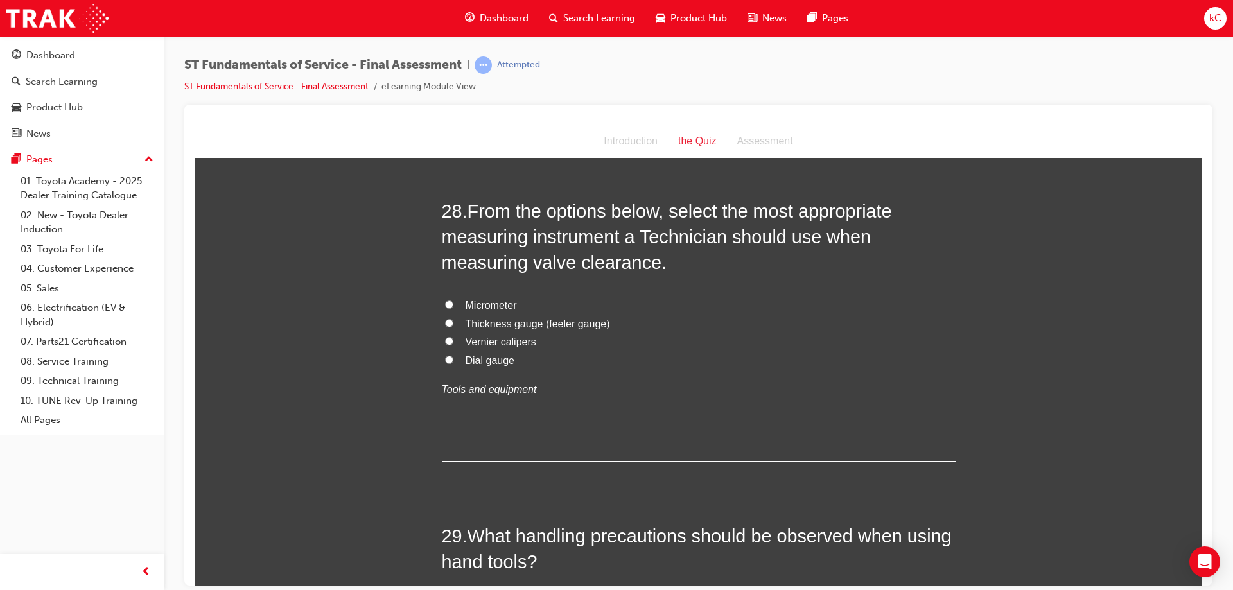
scroll to position [7824, 0]
click at [495, 316] on span "Thickness gauge (feeler gauge)" at bounding box center [538, 321] width 144 height 11
click at [453, 317] on input "Thickness gauge (feeler gauge)" at bounding box center [449, 321] width 8 height 8
radio input "true"
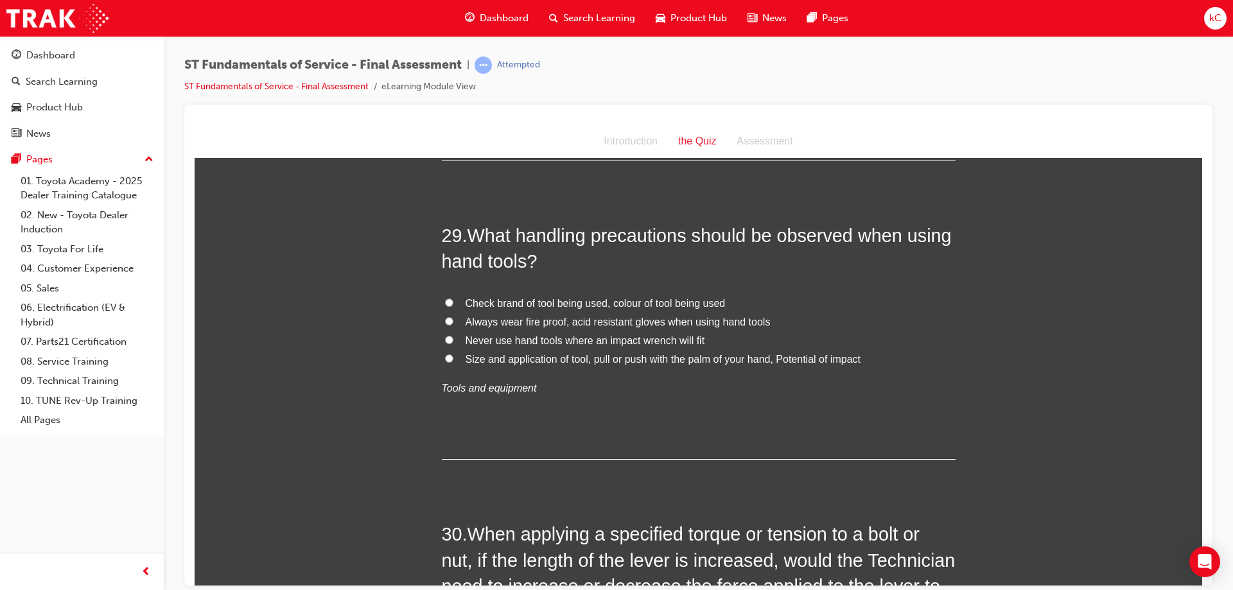
scroll to position [8145, 0]
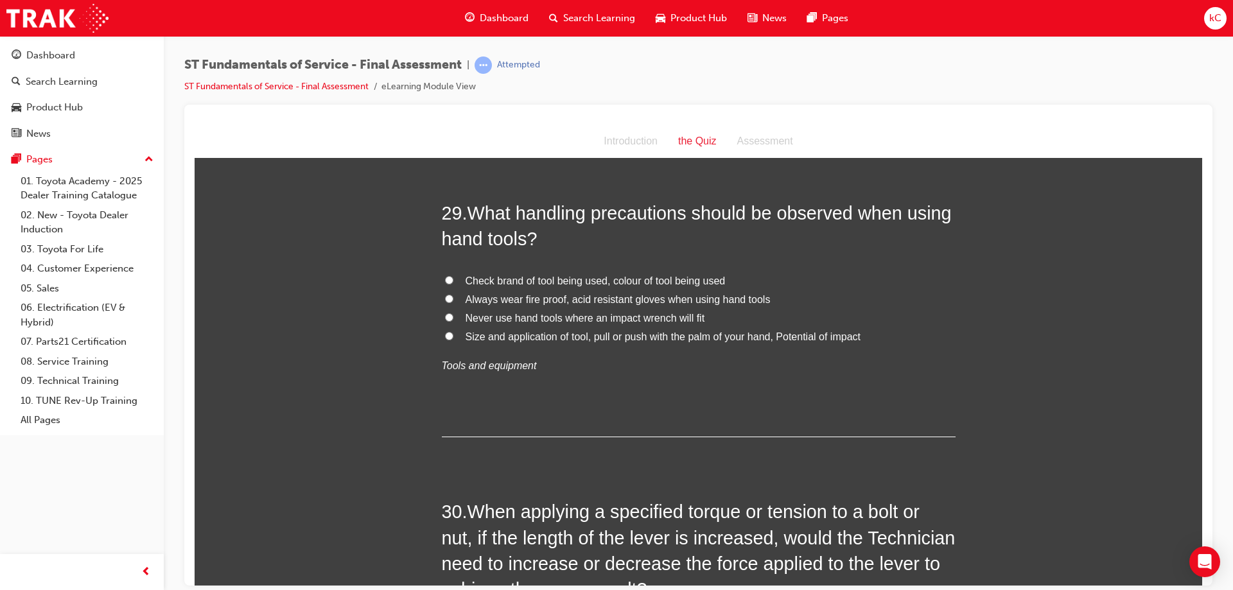
click at [591, 331] on span "Size and application of tool, pull or push with the palm of your hand, Potentia…" at bounding box center [663, 336] width 395 height 11
click at [453, 331] on input "Size and application of tool, pull or push with the palm of your hand, Potentia…" at bounding box center [449, 335] width 8 height 8
radio input "true"
click at [582, 293] on span "Always wear fire proof, acid resistant gloves when using hand tools" at bounding box center [618, 298] width 305 height 11
click at [453, 294] on input "Always wear fire proof, acid resistant gloves when using hand tools" at bounding box center [449, 298] width 8 height 8
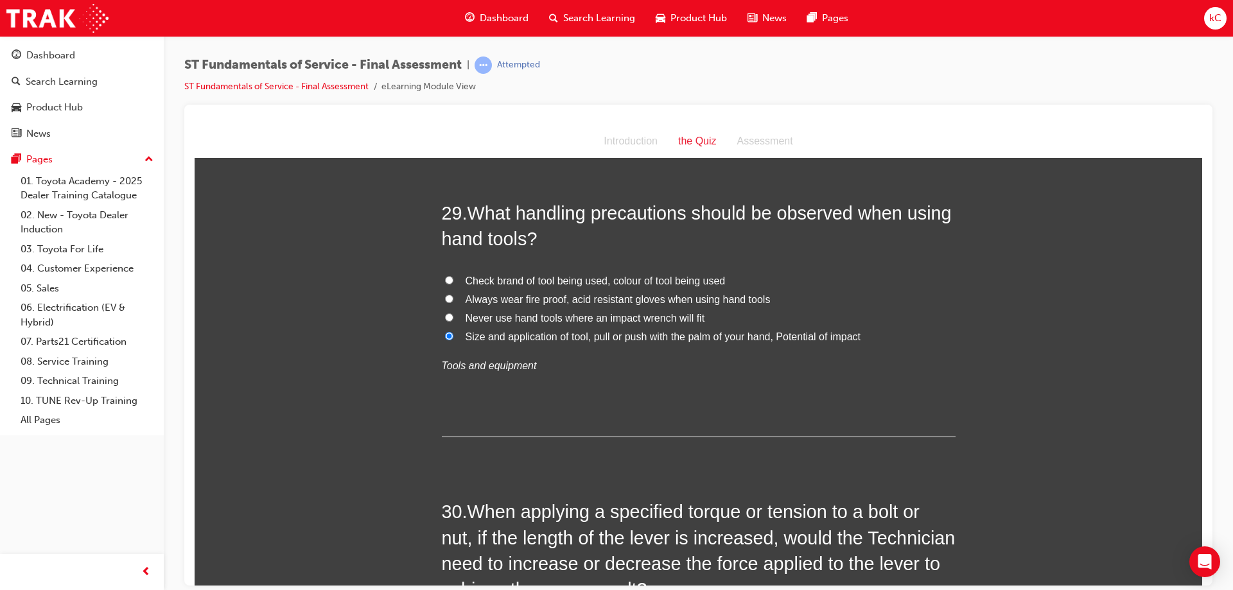
radio input "true"
click at [586, 327] on label "Size and application of tool, pull or push with the palm of your hand, Potentia…" at bounding box center [699, 336] width 514 height 19
click at [453, 331] on input "Size and application of tool, pull or push with the palm of your hand, Potentia…" at bounding box center [449, 335] width 8 height 8
radio input "true"
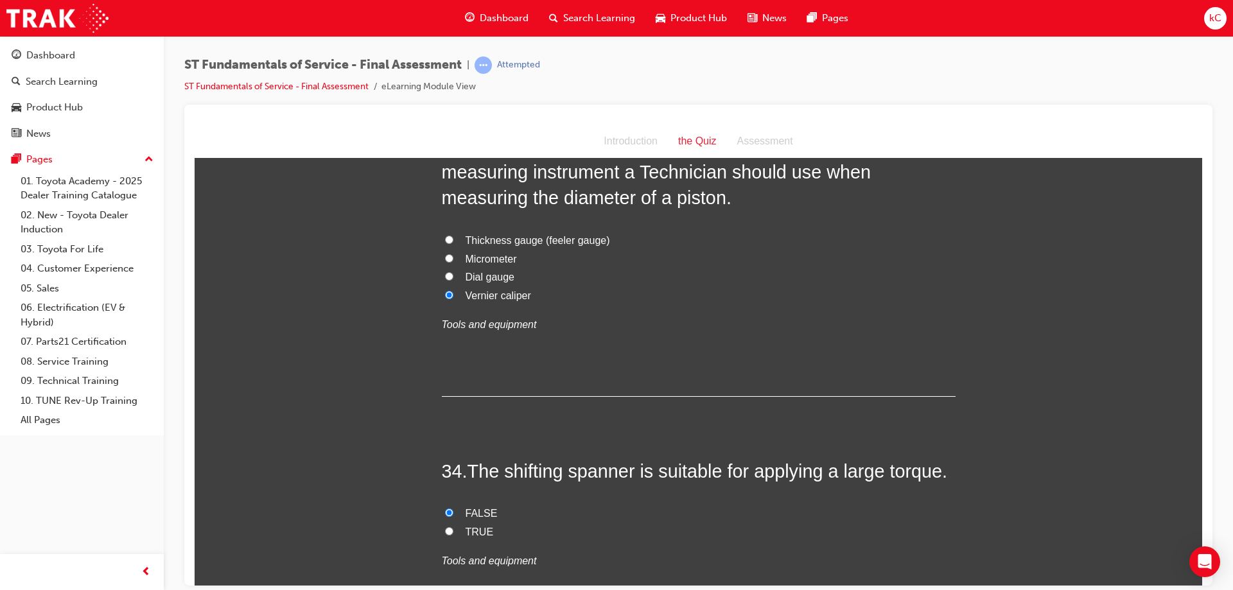
scroll to position [9578, 0]
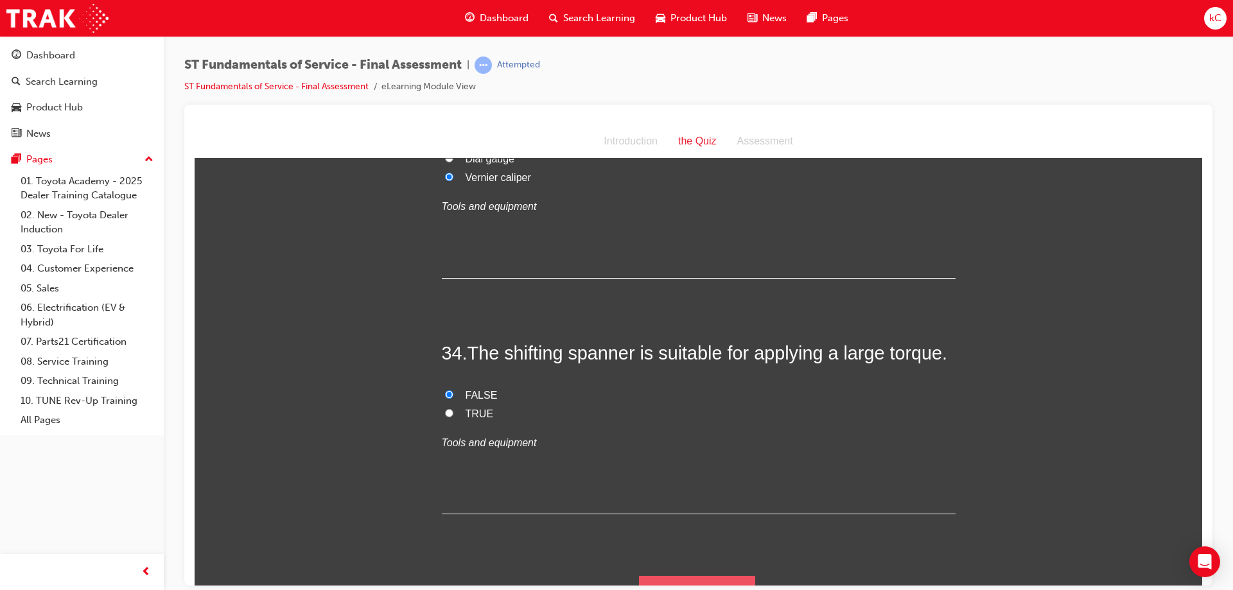
click at [737, 575] on button "Submit Answers" at bounding box center [697, 593] width 117 height 36
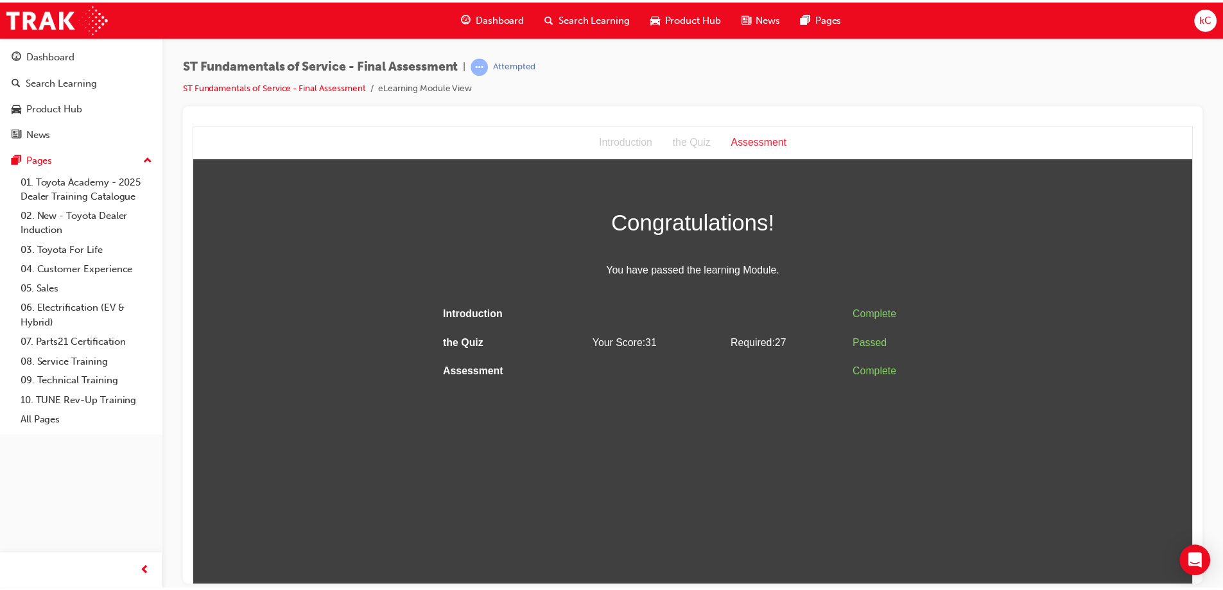
scroll to position [0, 0]
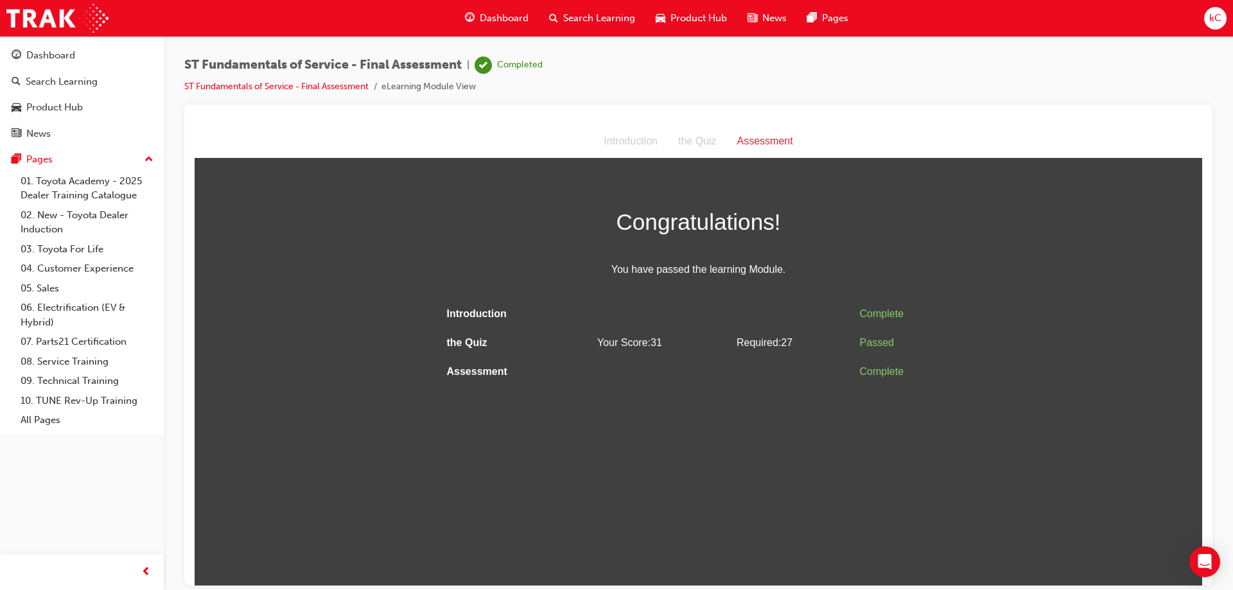
click at [749, 359] on td at bounding box center [792, 371] width 123 height 29
click at [46, 374] on link "09. Technical Training" at bounding box center [86, 381] width 143 height 20
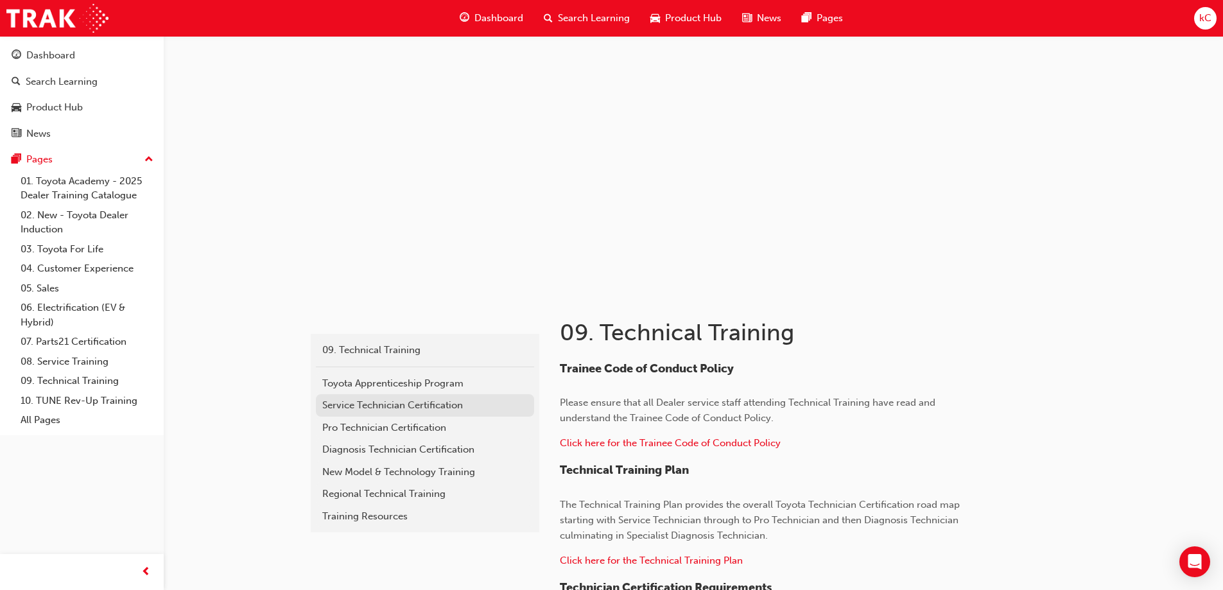
click at [467, 403] on div "Service Technician Certification" at bounding box center [424, 405] width 205 height 15
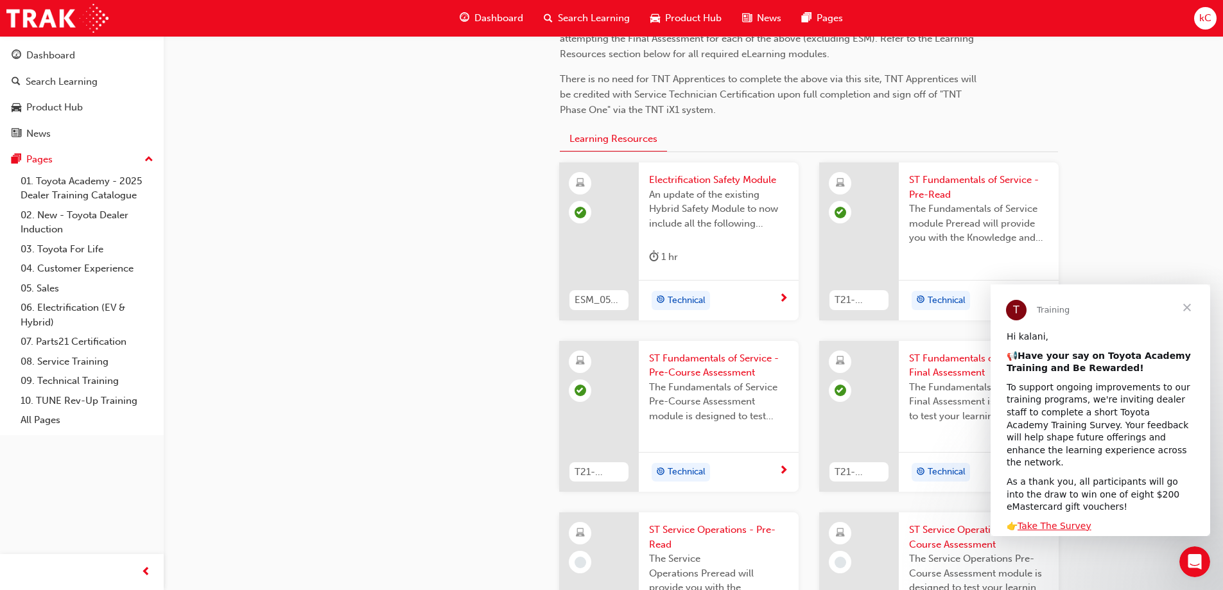
scroll to position [304, 0]
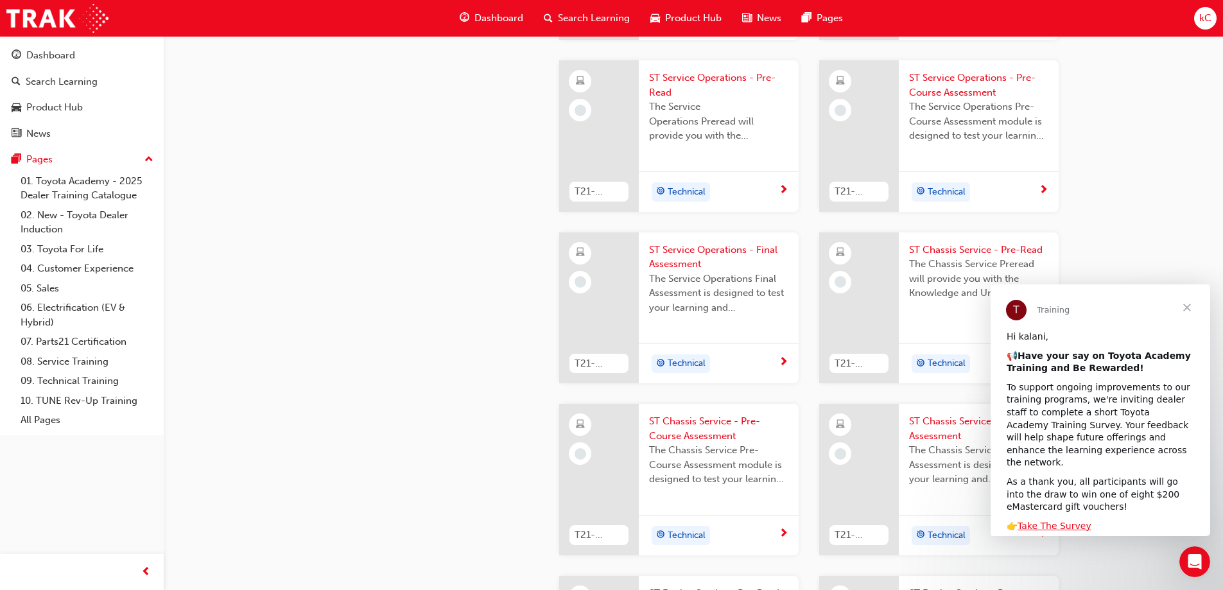
scroll to position [794, 0]
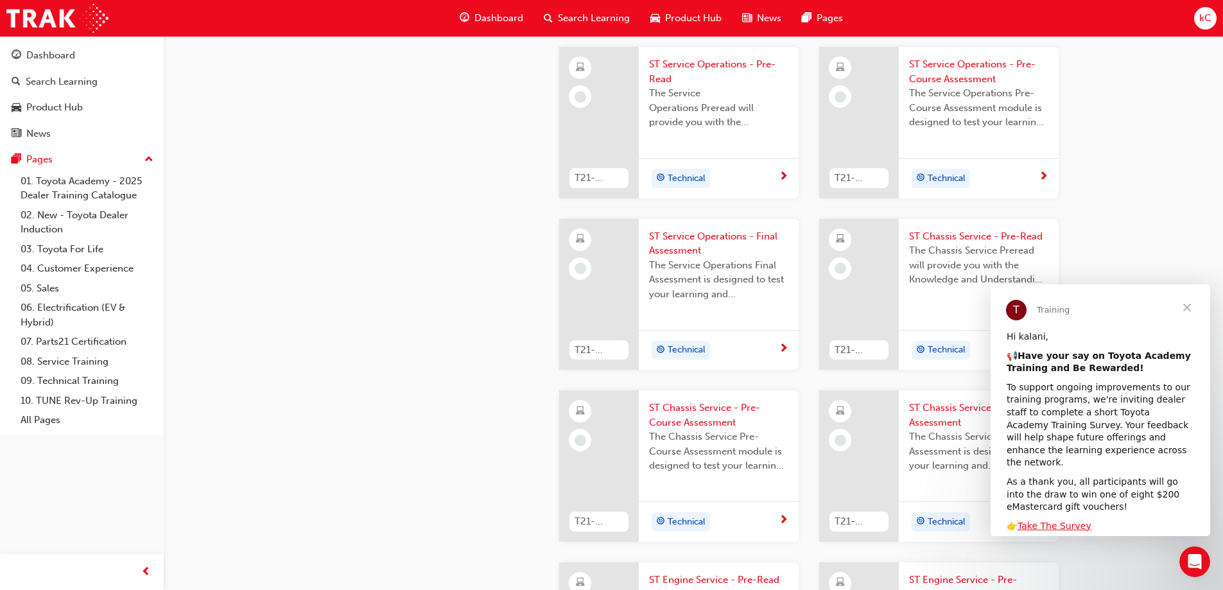
click at [763, 111] on span "The Service Operations Preread will provide you with the Knowledge and Understa…" at bounding box center [718, 108] width 139 height 44
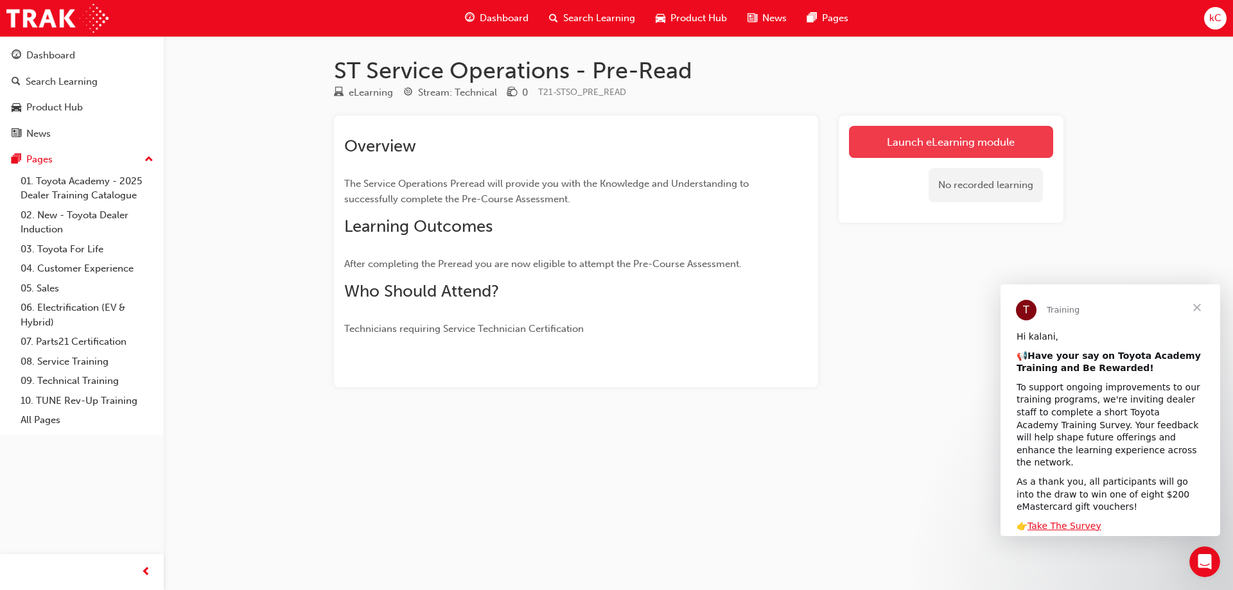
click at [877, 139] on link "Launch eLearning module" at bounding box center [951, 142] width 204 height 32
